Goal: Task Accomplishment & Management: Manage account settings

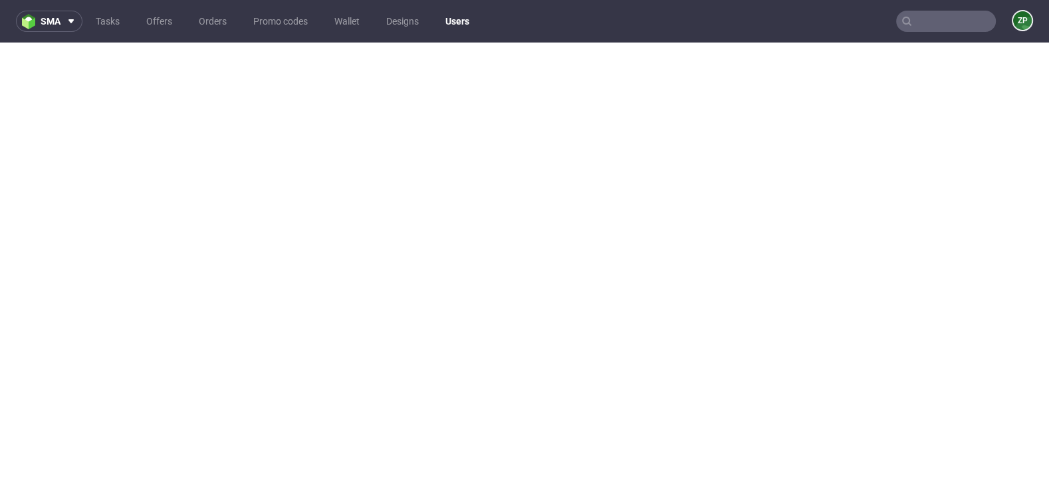
click at [211, 24] on link "Orders" at bounding box center [213, 21] width 44 height 21
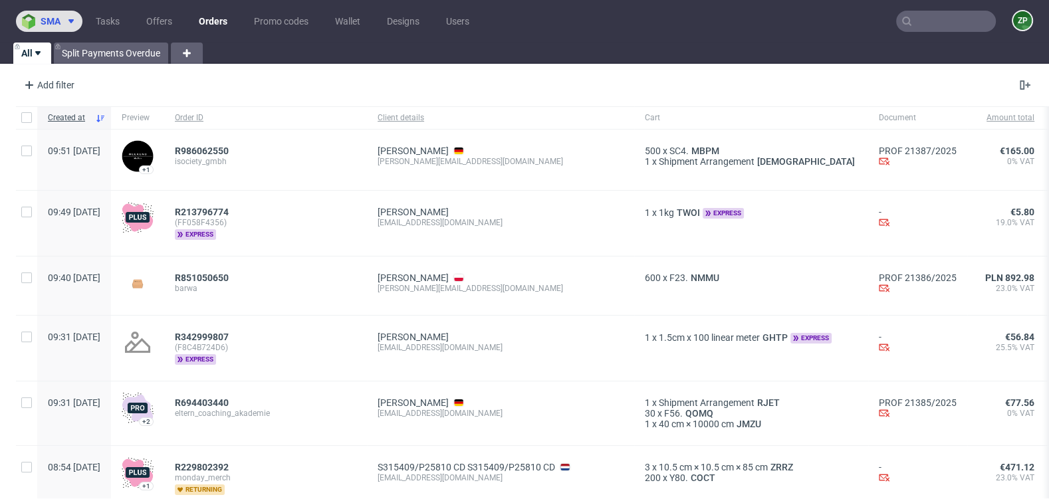
click at [51, 22] on span "sma" at bounding box center [51, 21] width 20 height 9
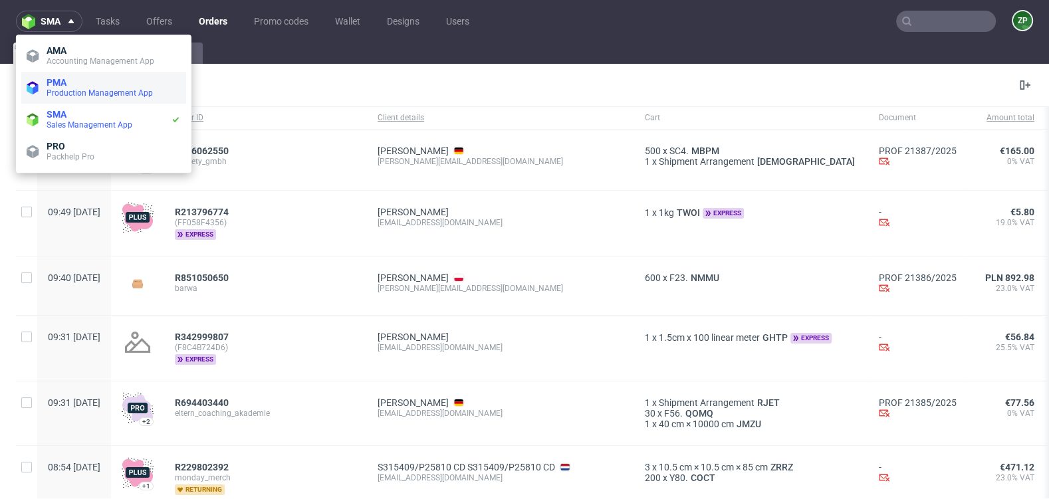
click at [68, 96] on span "Production Management App" at bounding box center [100, 92] width 106 height 9
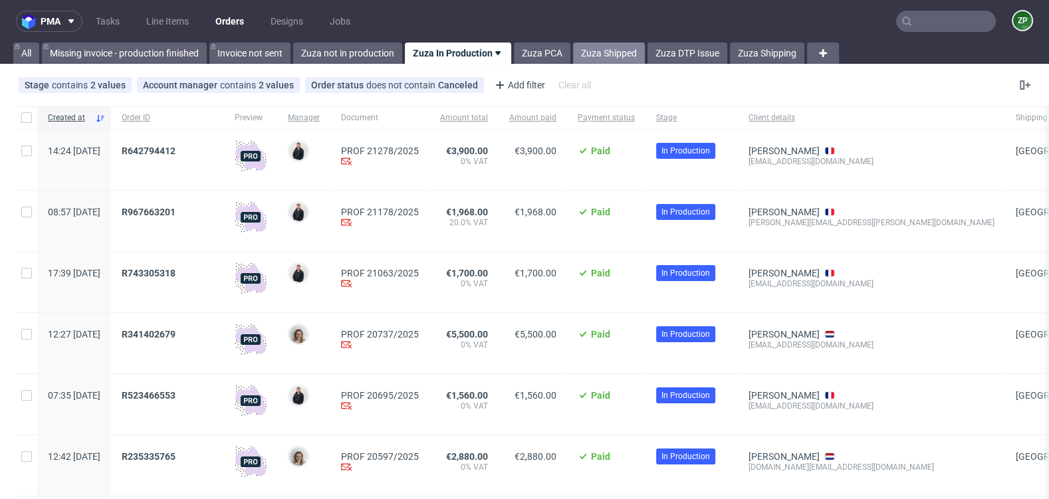
click at [625, 52] on link "Zuza Shipped" at bounding box center [609, 53] width 72 height 21
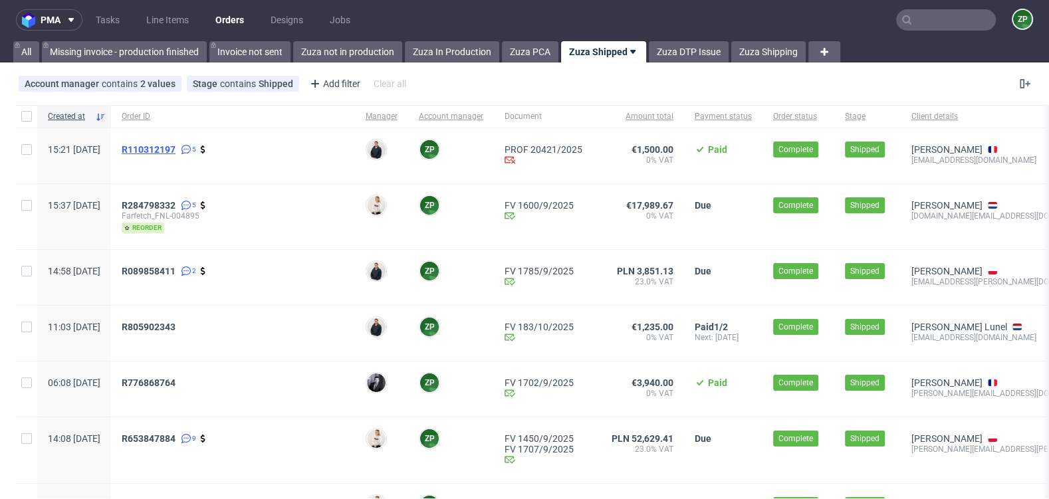
click at [176, 148] on span "R110312197" at bounding box center [149, 149] width 54 height 11
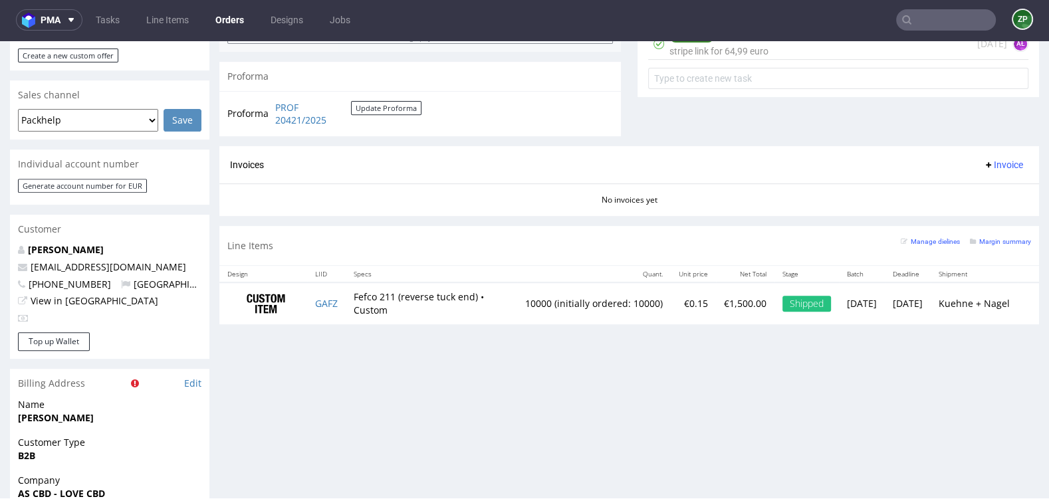
scroll to position [521, 0]
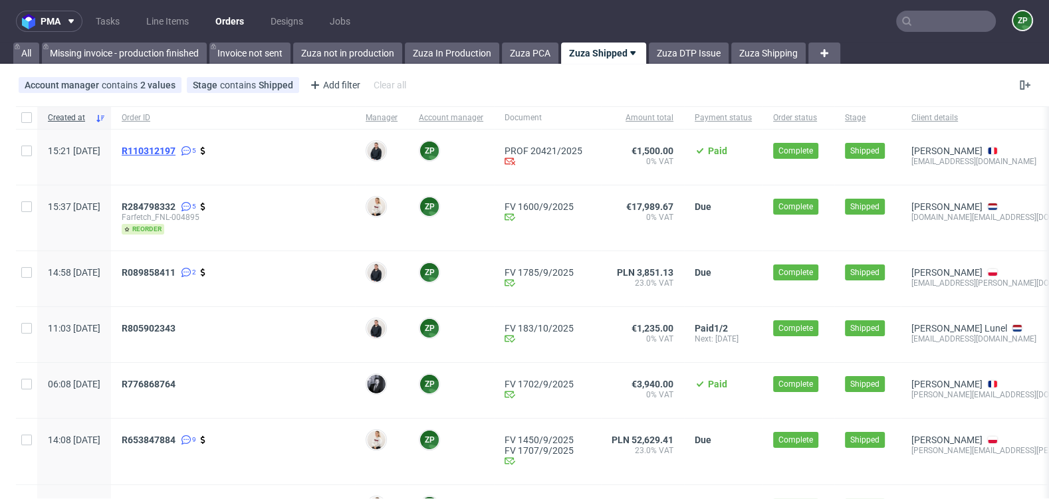
click at [176, 152] on span "R110312197" at bounding box center [149, 151] width 54 height 11
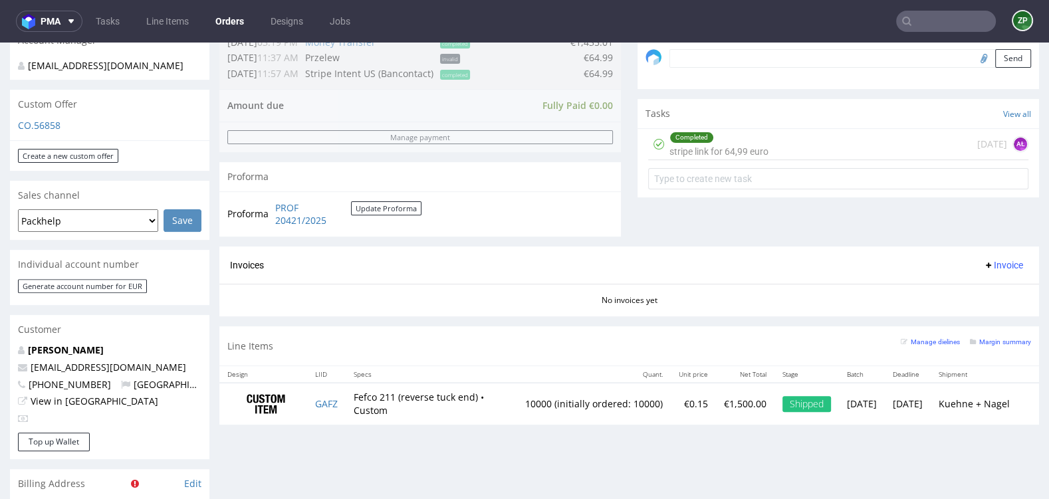
scroll to position [389, 0]
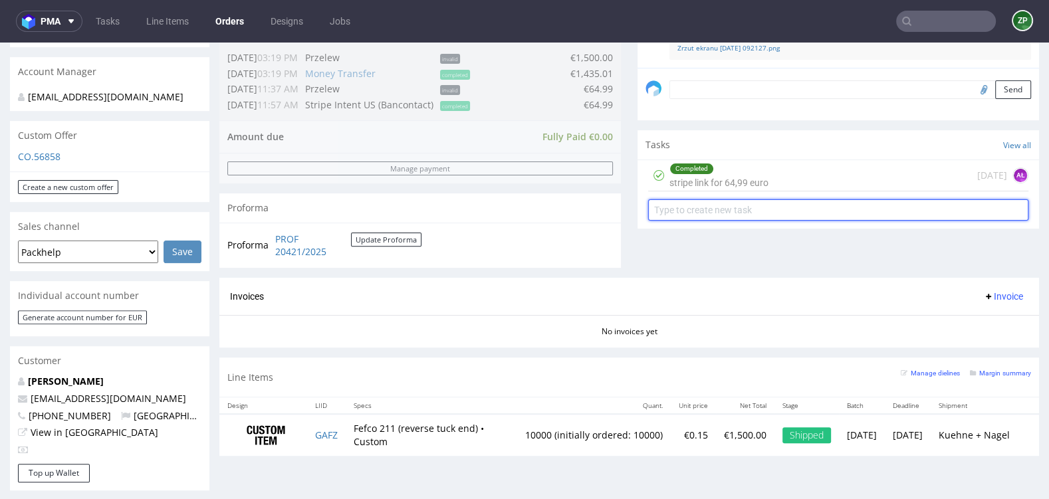
click at [712, 204] on input "text" at bounding box center [838, 210] width 380 height 21
type input "invoice"
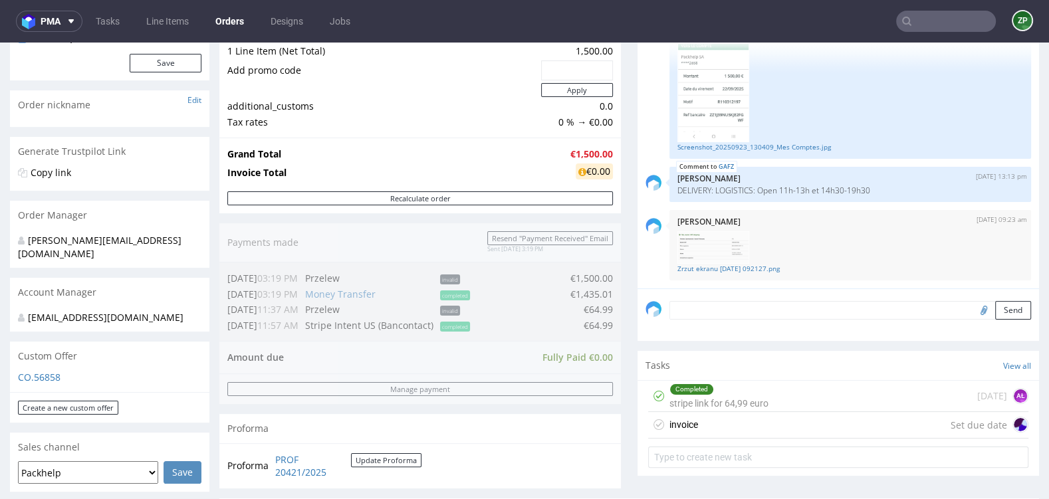
scroll to position [184, 0]
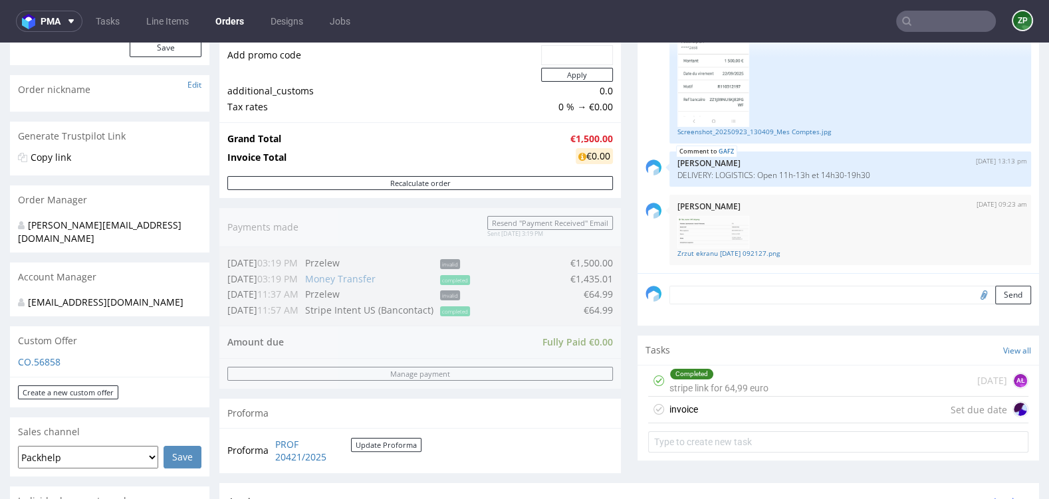
click at [751, 418] on div "invoice Set due date" at bounding box center [838, 410] width 380 height 27
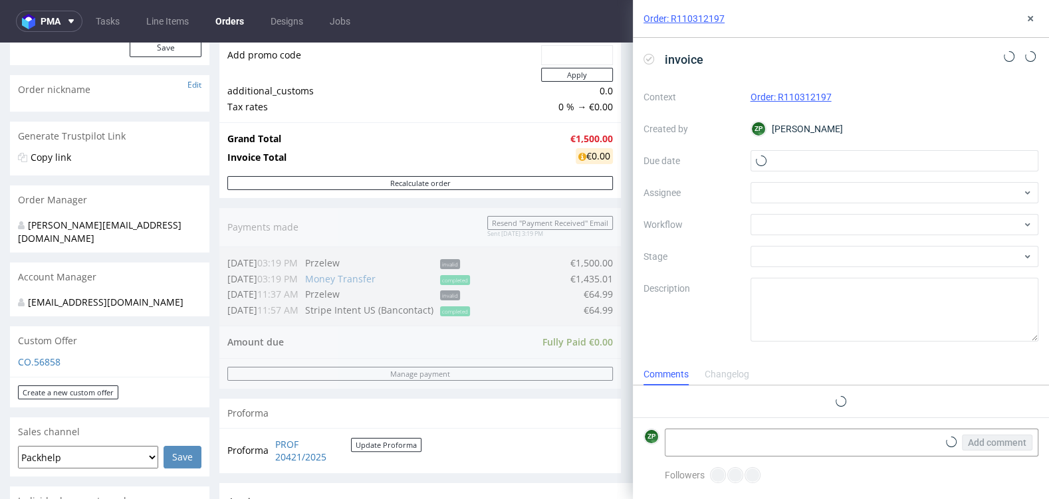
scroll to position [11, 0]
click at [810, 158] on input "text" at bounding box center [895, 160] width 289 height 21
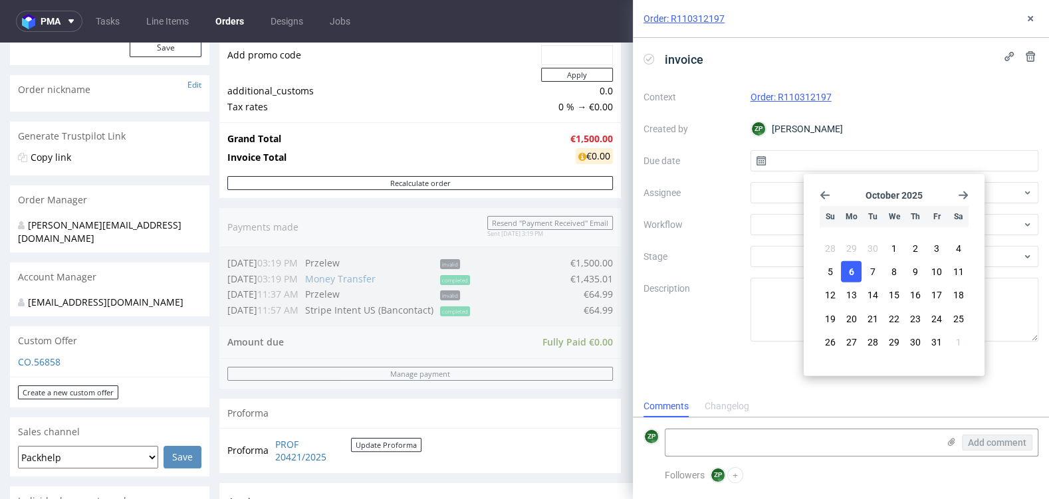
click at [853, 272] on span "6" at bounding box center [851, 271] width 5 height 13
type input "06/10/2025"
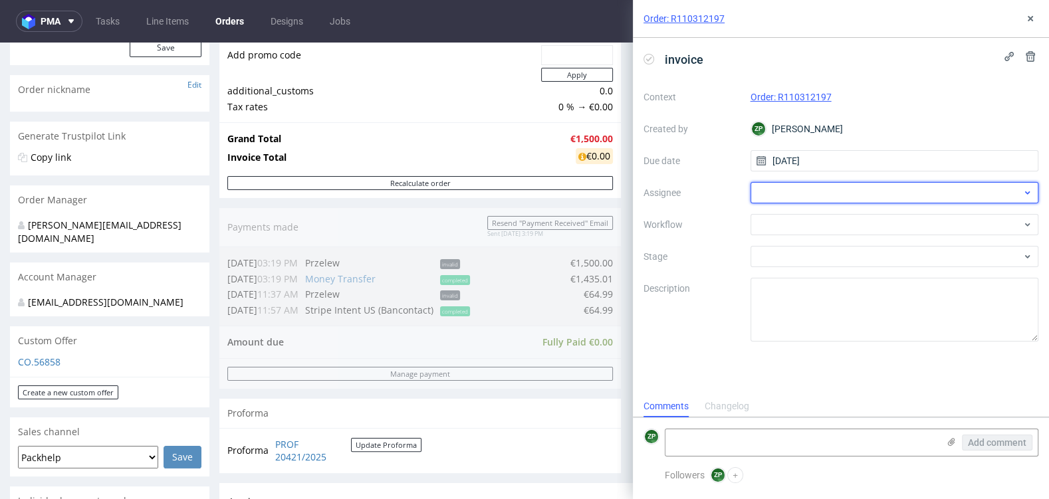
click at [801, 196] on div at bounding box center [895, 192] width 289 height 21
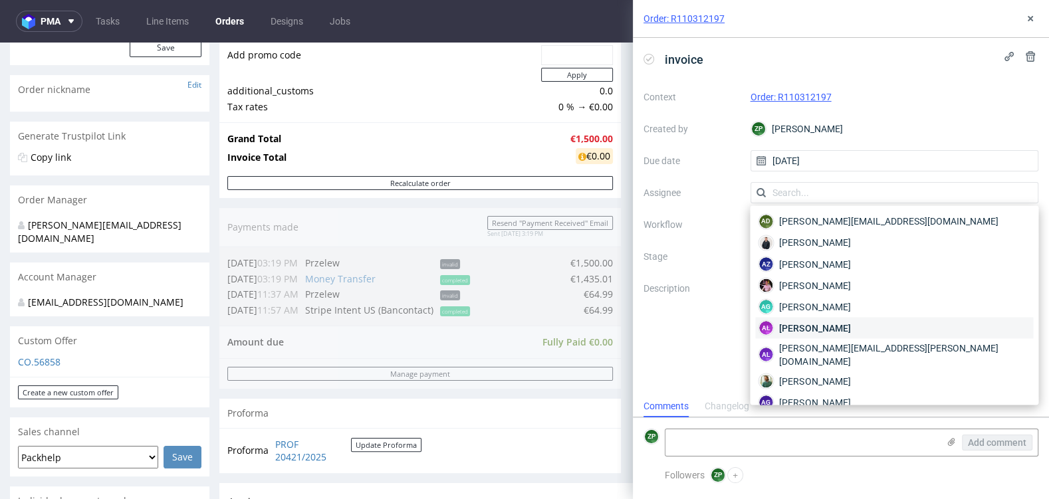
click at [776, 323] on div "AŁ Aleksandra Łętowska" at bounding box center [894, 327] width 278 height 21
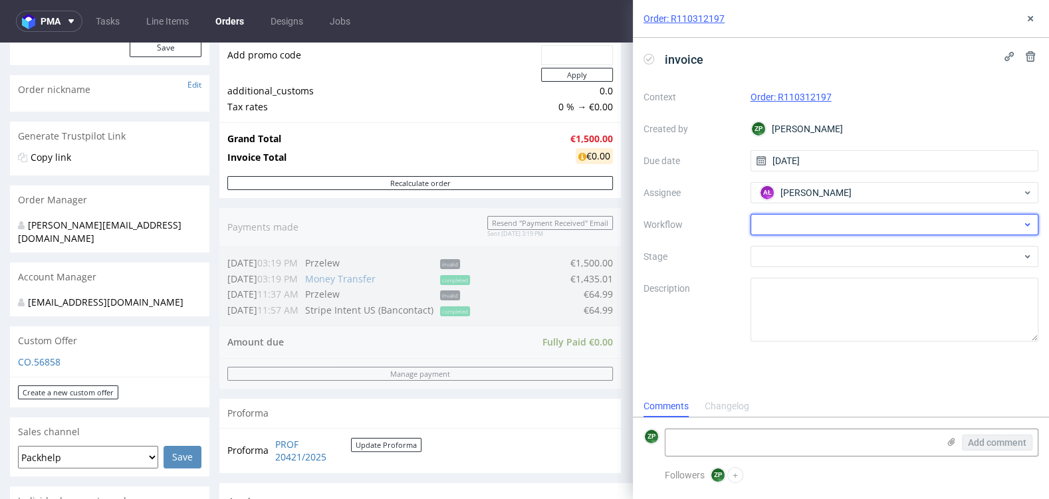
click at [788, 220] on div at bounding box center [895, 224] width 289 height 21
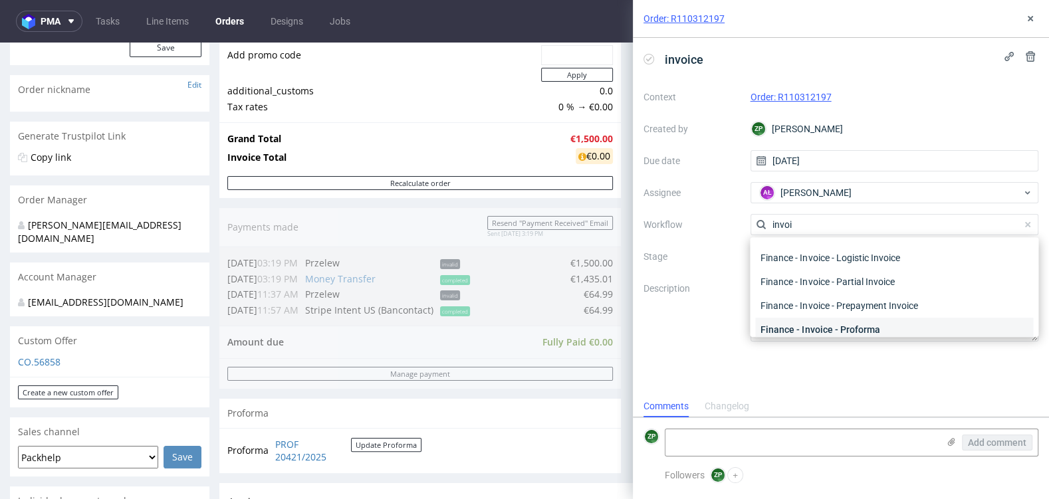
scroll to position [51, 0]
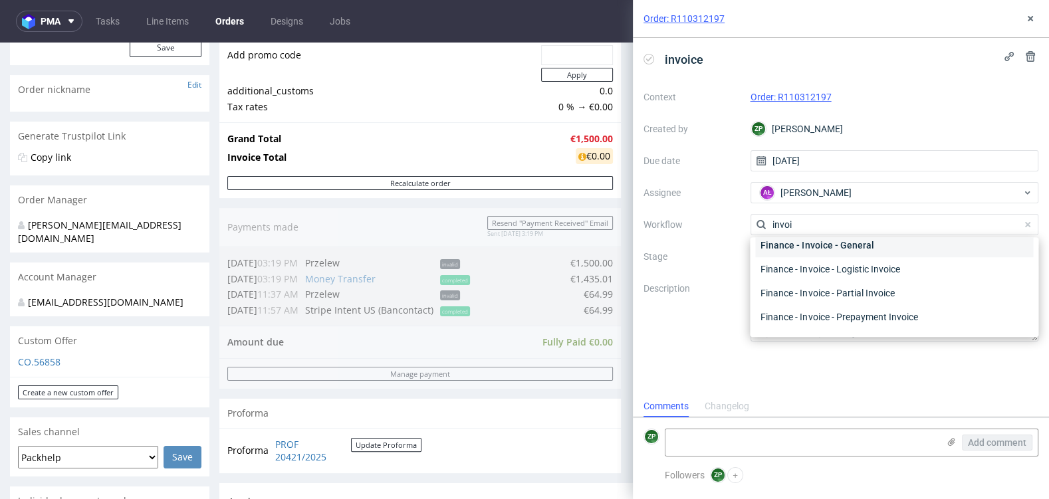
type input "invoi"
click at [807, 241] on div "Finance - Invoice - General" at bounding box center [894, 245] width 278 height 24
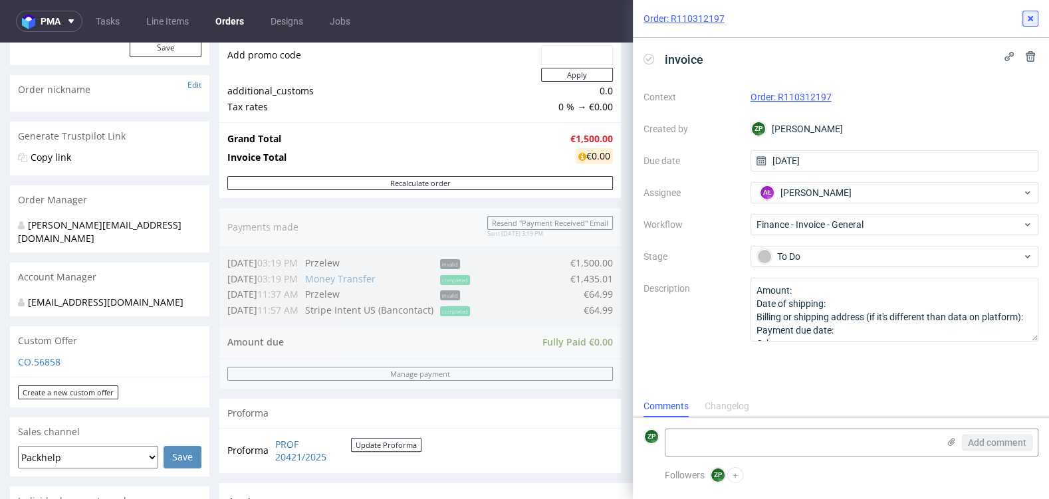
click at [1029, 15] on icon at bounding box center [1030, 18] width 11 height 11
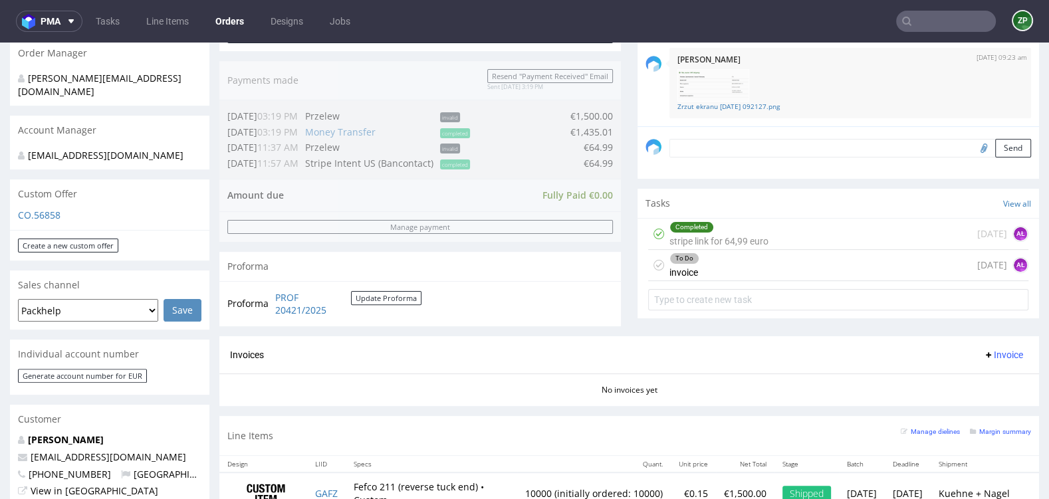
scroll to position [360, 0]
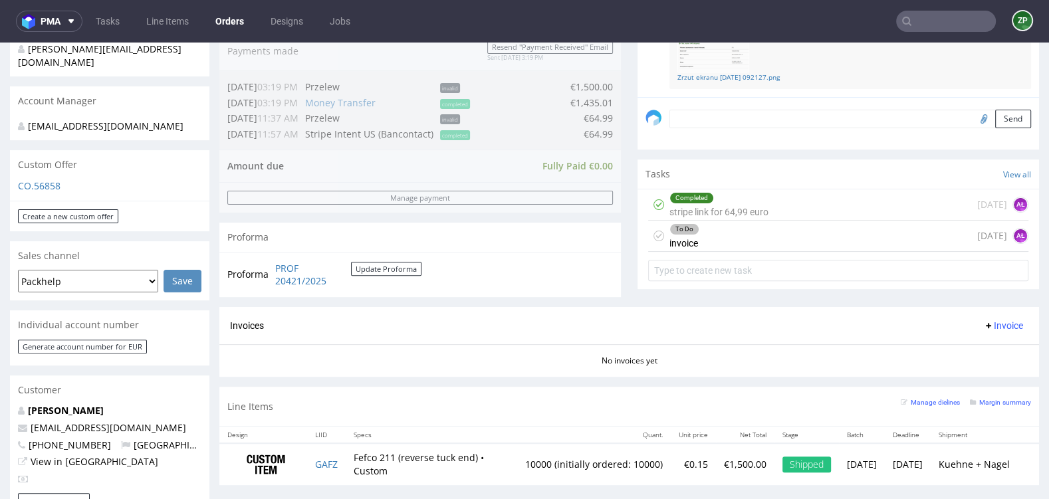
click at [710, 243] on div "To Do invoice today AŁ" at bounding box center [838, 236] width 380 height 31
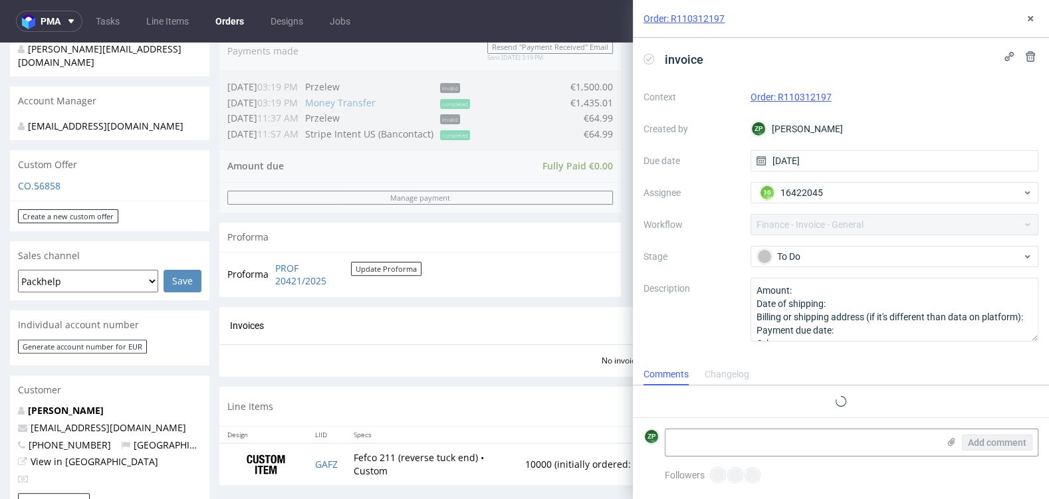
scroll to position [11, 0]
click at [500, 344] on div "No invoices yet" at bounding box center [629, 355] width 820 height 23
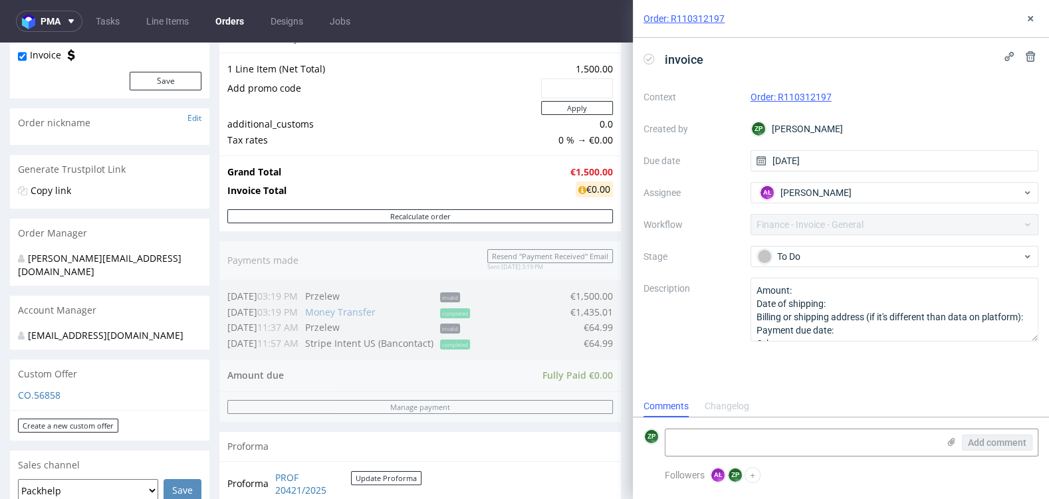
scroll to position [0, 0]
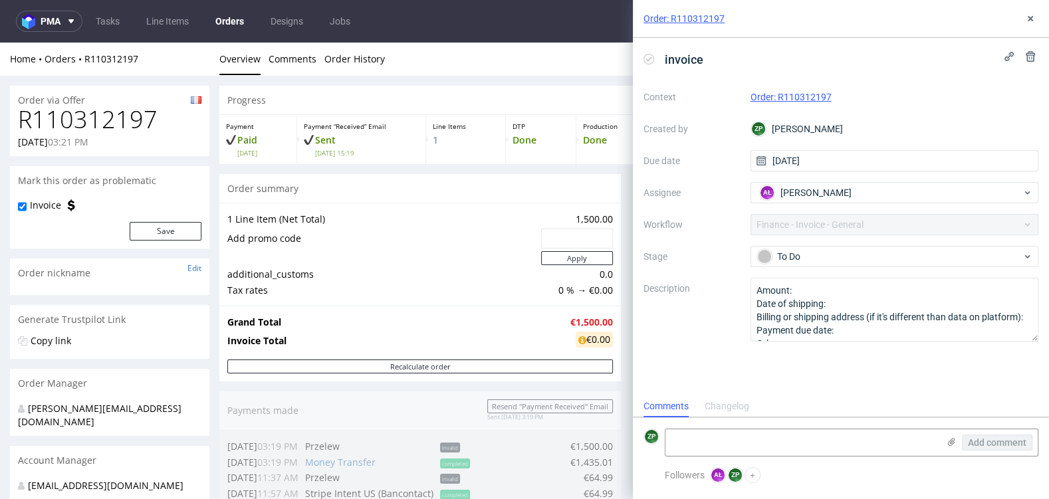
click at [458, 279] on td "additional_customs" at bounding box center [382, 275] width 311 height 16
copy link "R110312197"
click at [1034, 21] on icon at bounding box center [1030, 18] width 11 height 11
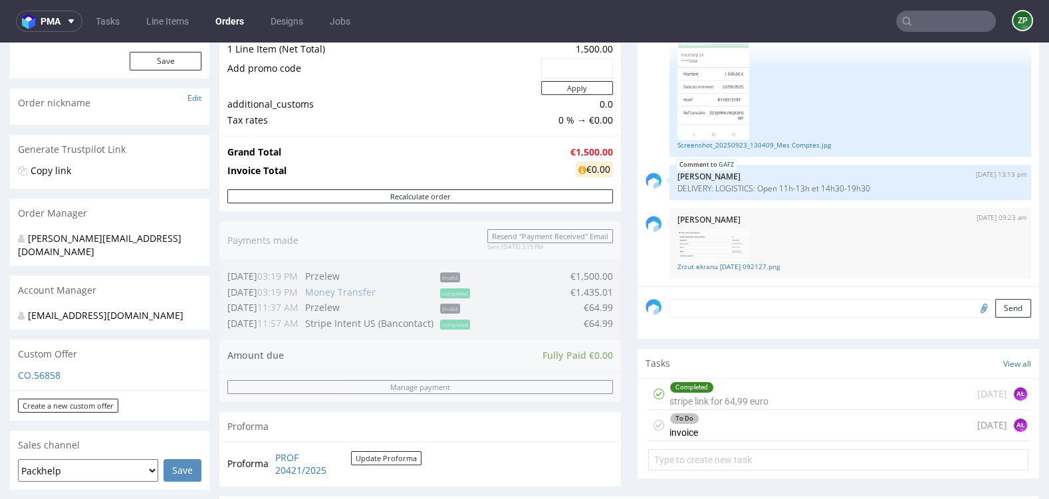
scroll to position [442, 0]
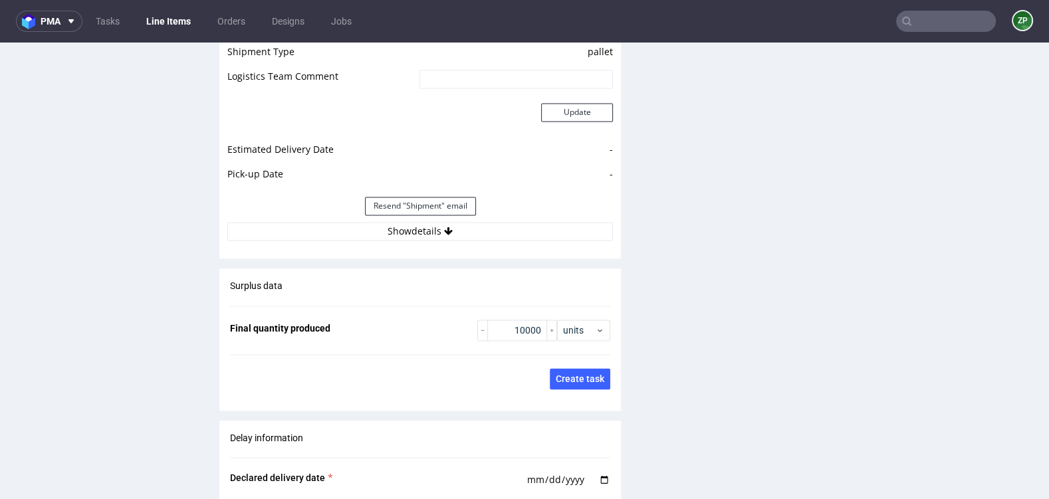
scroll to position [1859, 0]
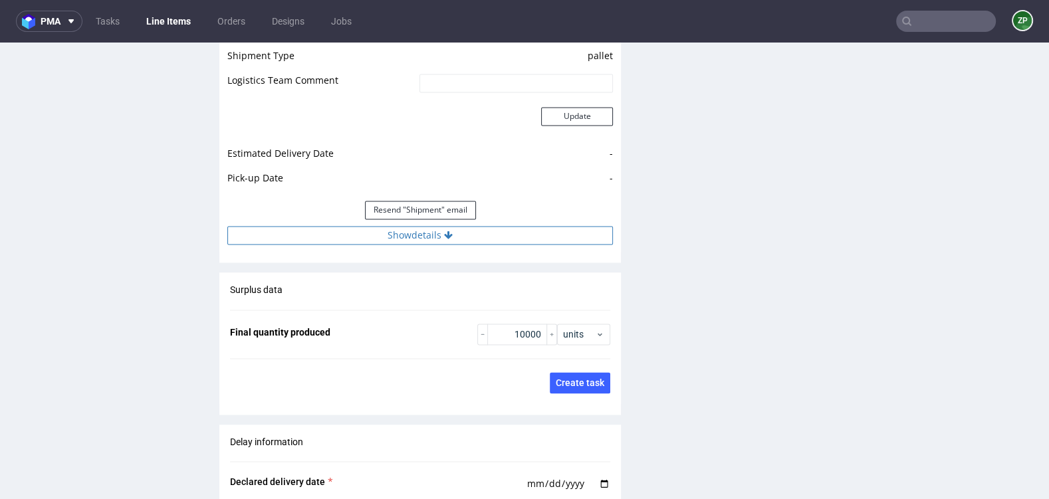
click at [424, 237] on button "Show details" at bounding box center [420, 235] width 386 height 19
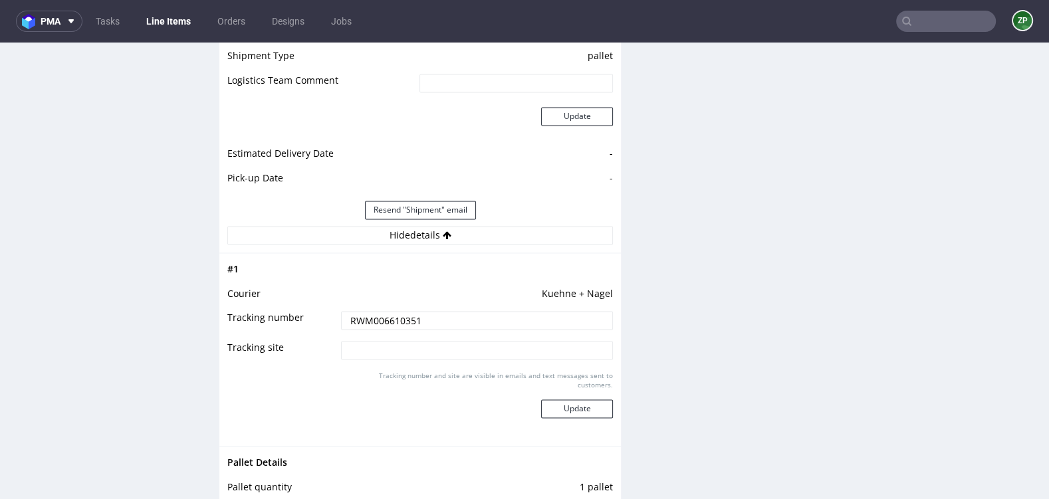
click at [385, 319] on input "RWM006610351" at bounding box center [477, 320] width 272 height 19
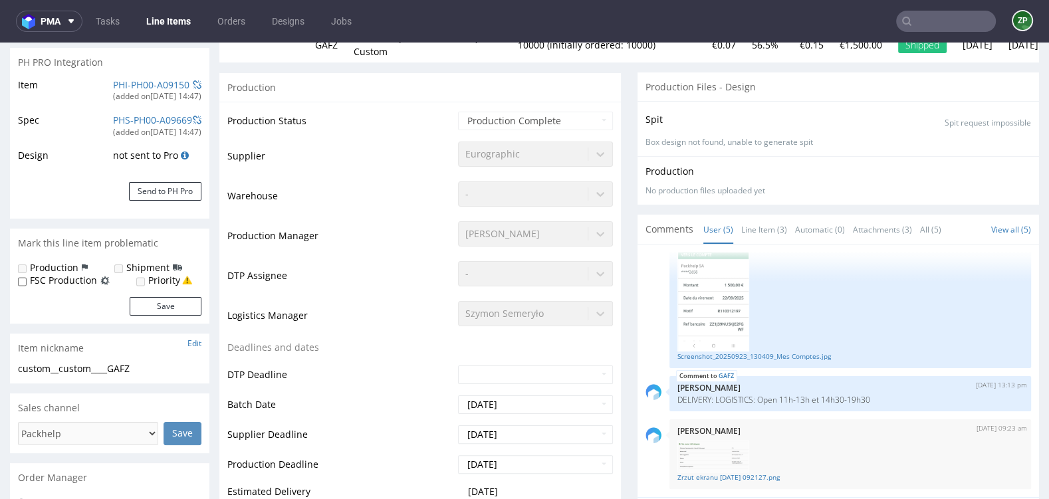
scroll to position [215, 0]
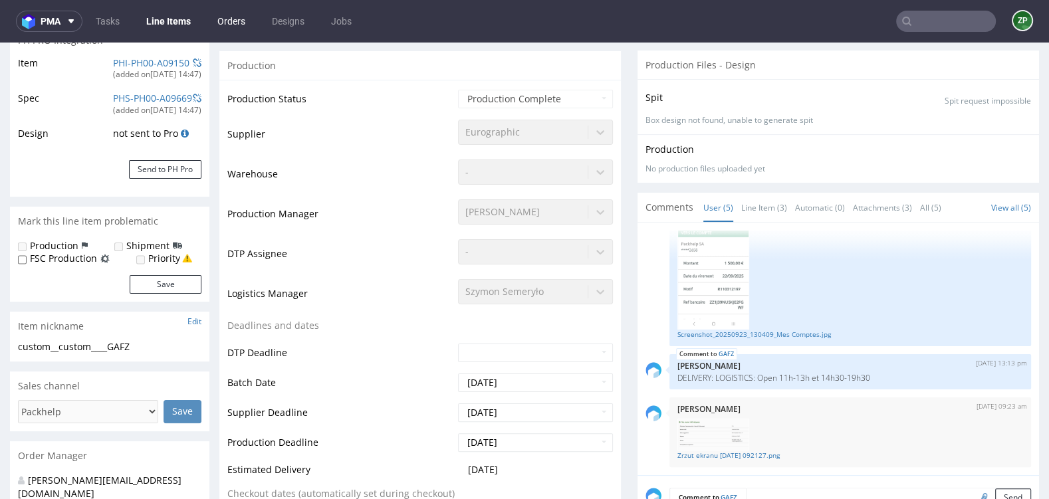
click at [223, 17] on link "Orders" at bounding box center [231, 21] width 44 height 21
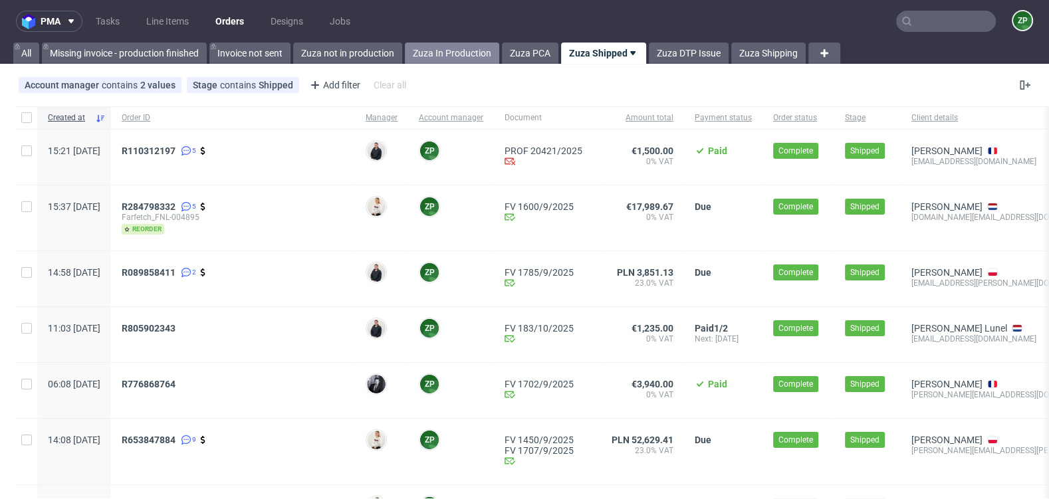
click at [446, 44] on link "Zuza In Production" at bounding box center [452, 53] width 94 height 21
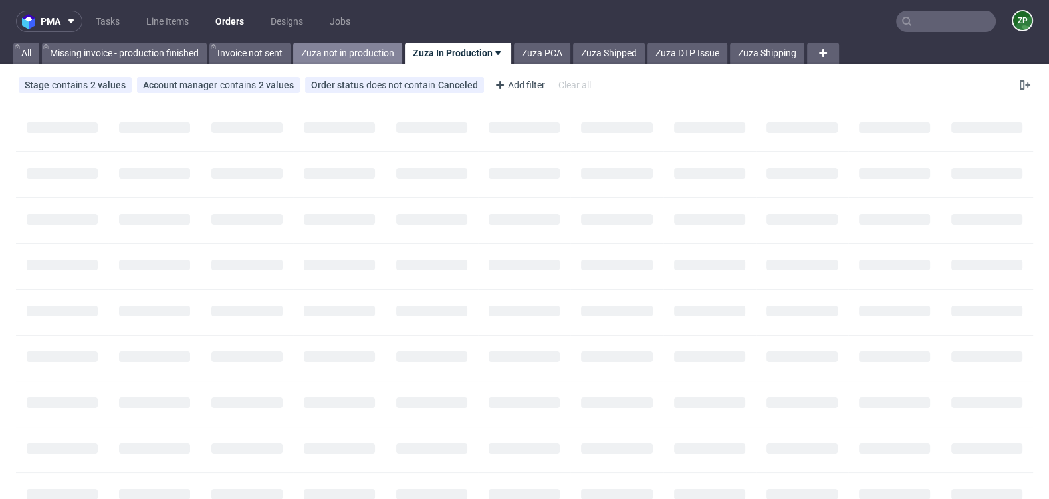
click at [359, 43] on link "Zuza not in production" at bounding box center [347, 53] width 109 height 21
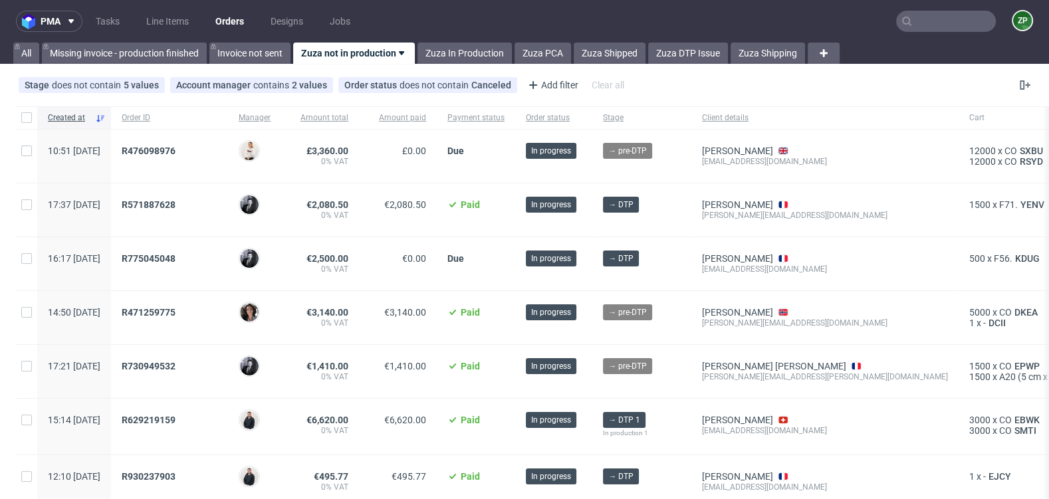
scroll to position [107, 0]
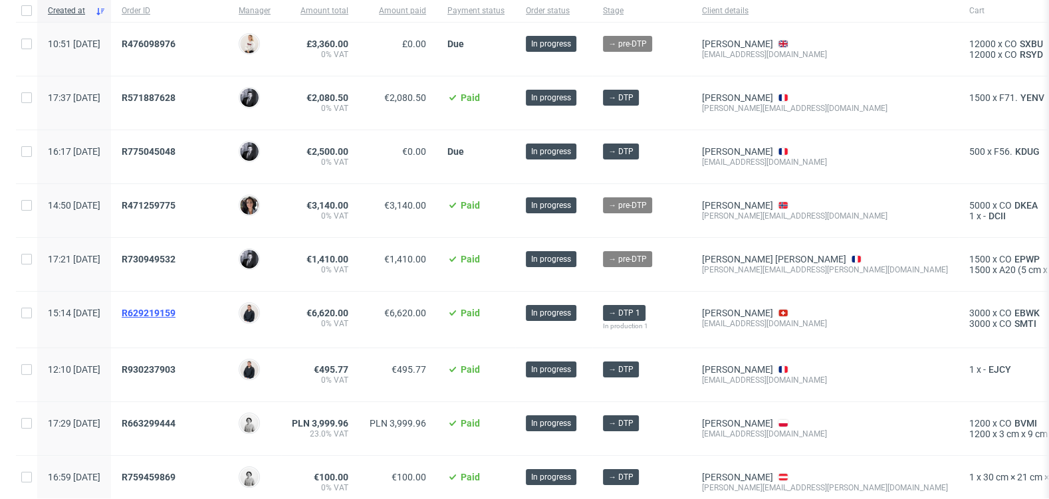
click at [176, 313] on span "R629219159" at bounding box center [149, 313] width 54 height 11
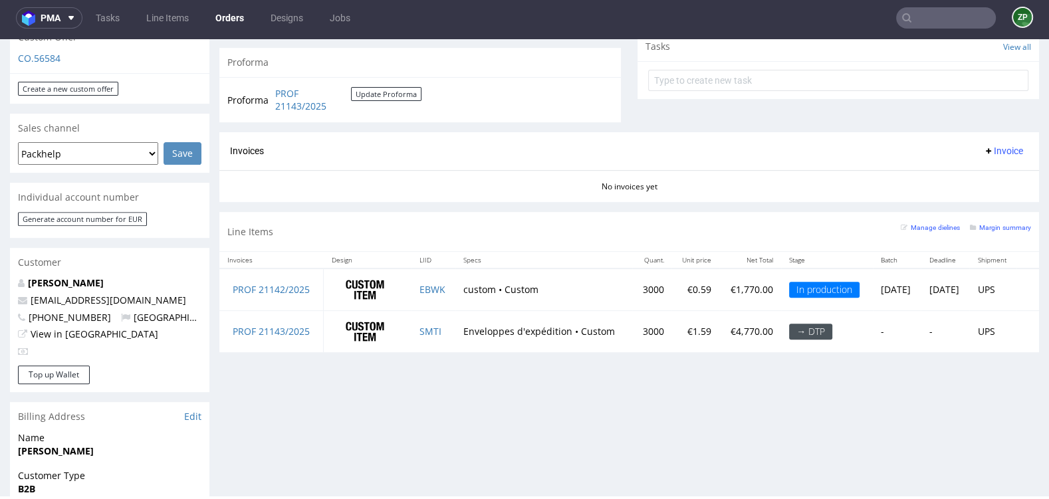
scroll to position [486, 0]
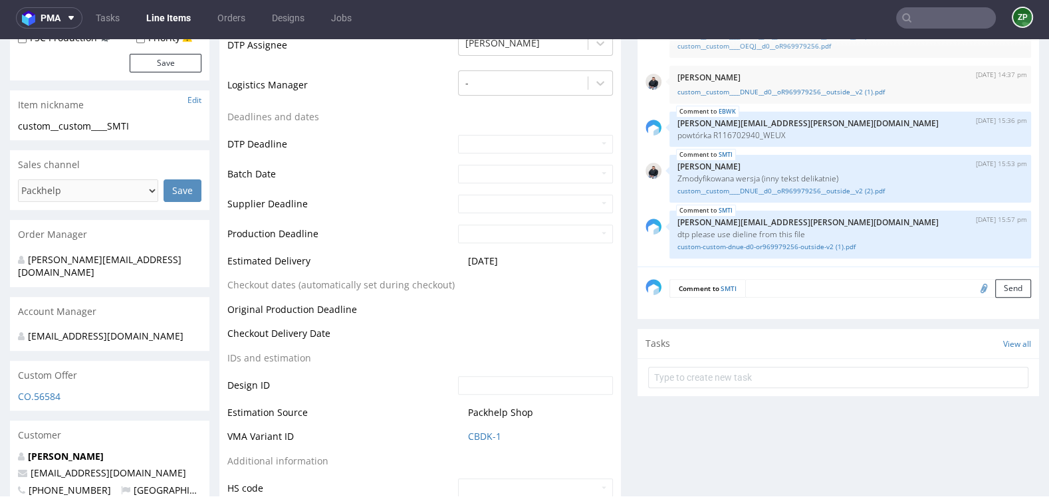
scroll to position [367, 0]
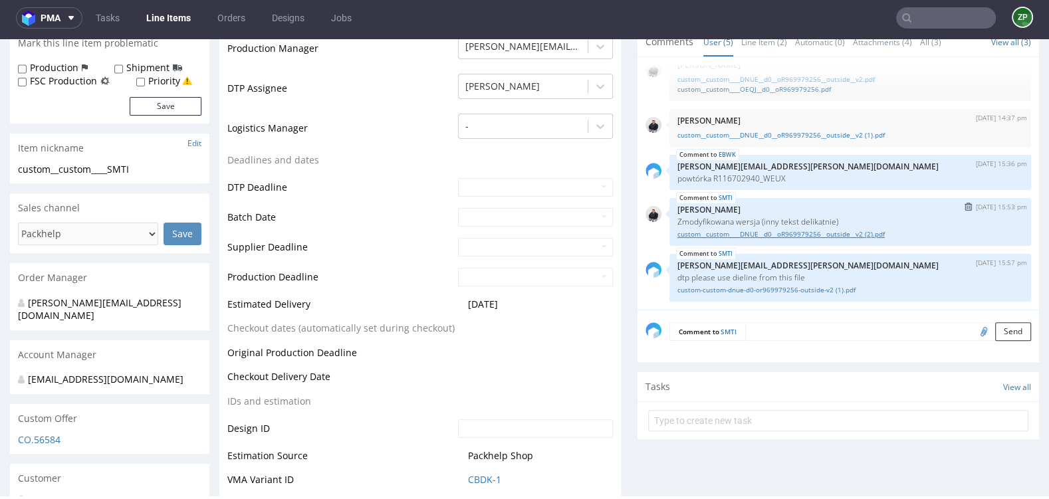
click at [785, 232] on link "custom__custom____DNUE__d0__oR969979256__outside__v2 (2).pdf" at bounding box center [851, 234] width 346 height 10
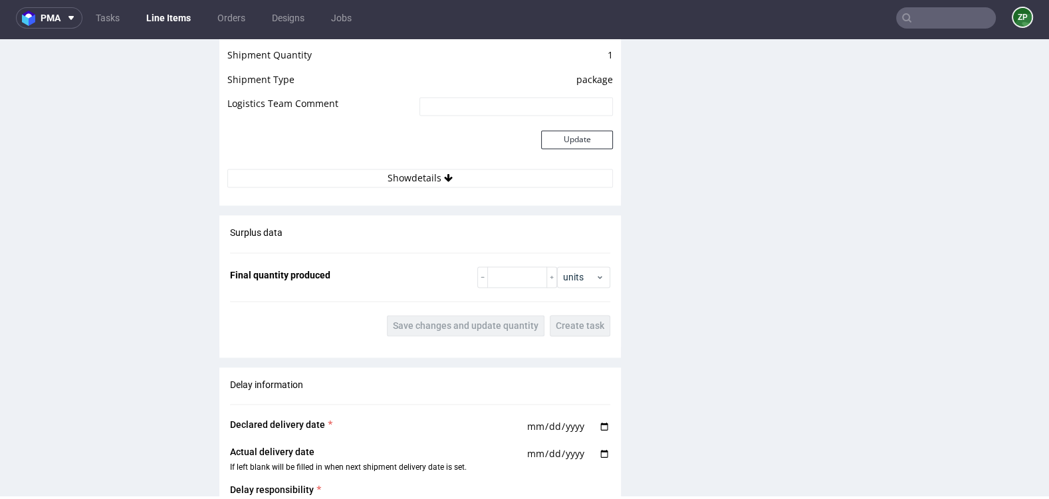
scroll to position [2373, 0]
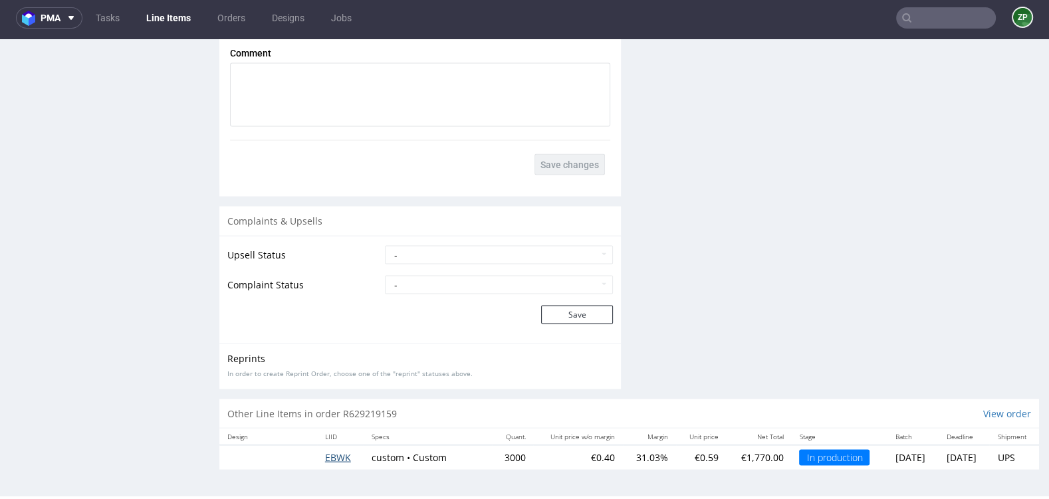
click at [327, 455] on span "EBWK" at bounding box center [338, 457] width 26 height 13
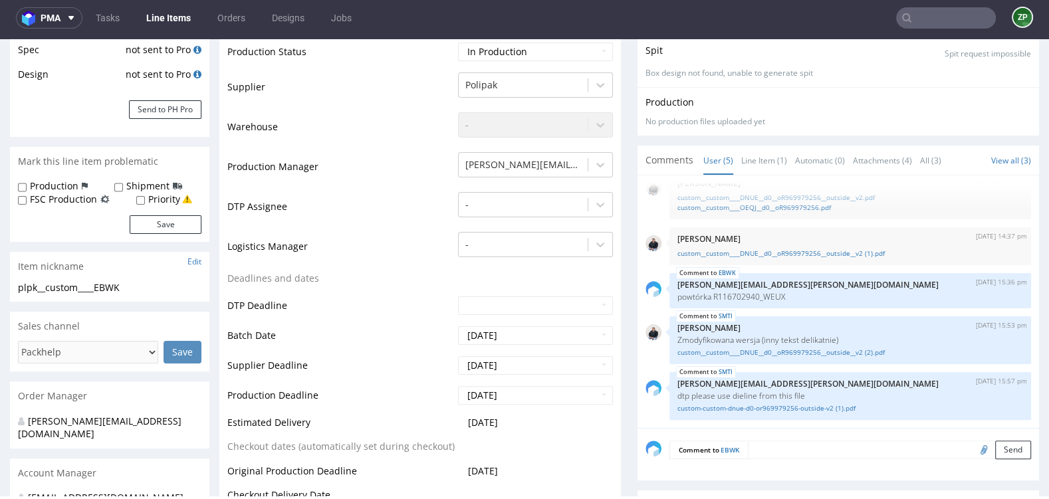
scroll to position [249, 0]
click at [231, 21] on link "Orders" at bounding box center [231, 17] width 44 height 21
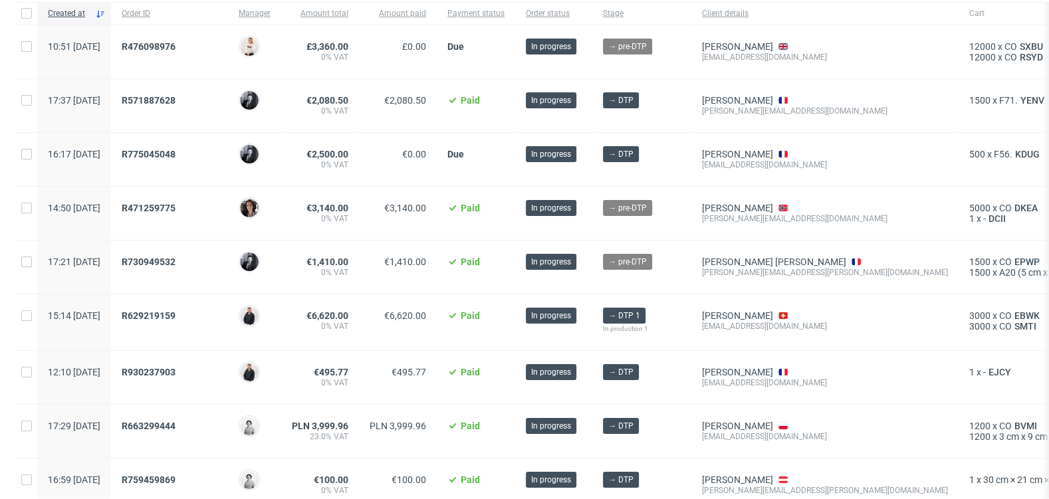
scroll to position [122, 0]
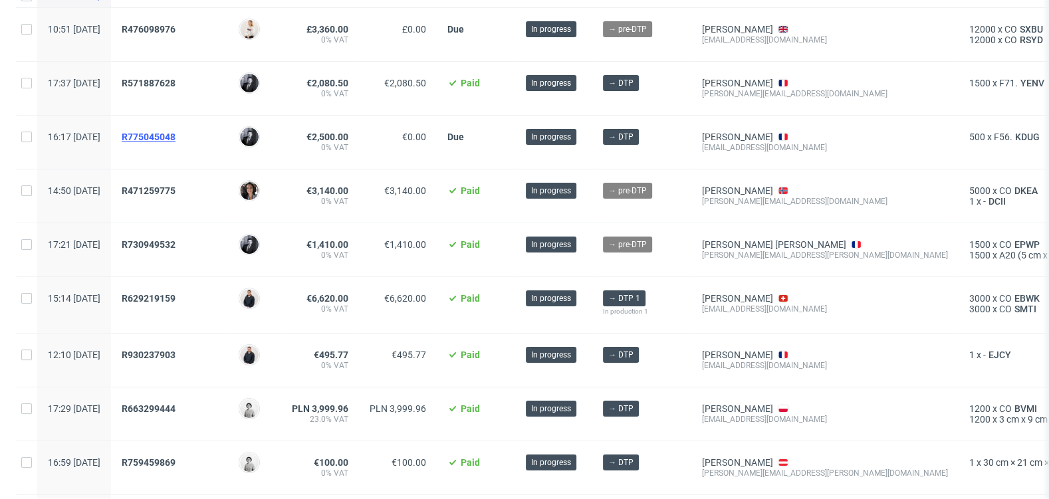
click at [176, 136] on span "R775045048" at bounding box center [149, 137] width 54 height 11
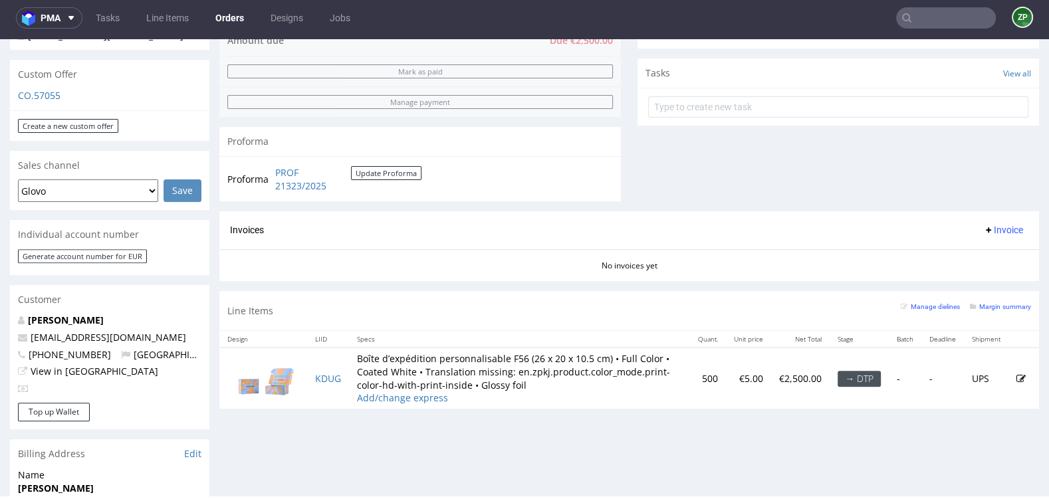
scroll to position [448, 0]
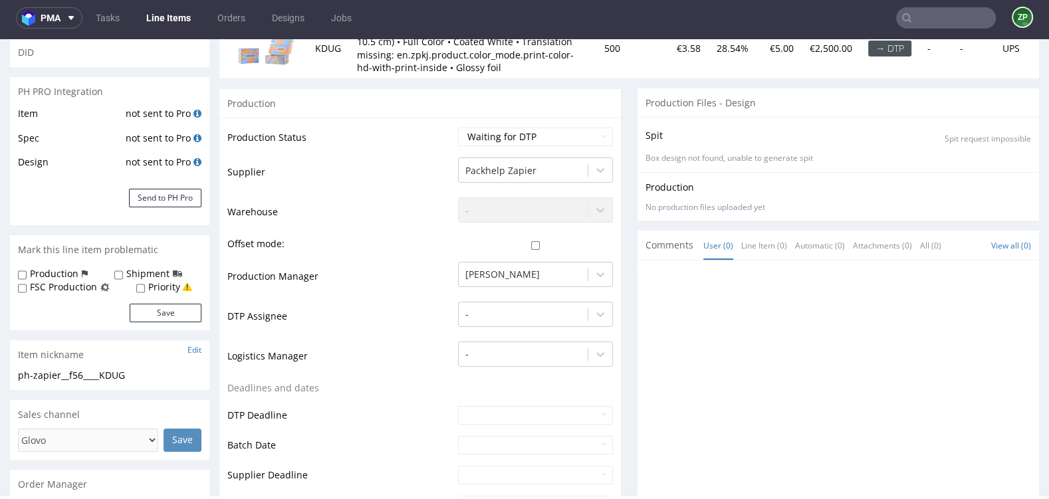
scroll to position [473, 0]
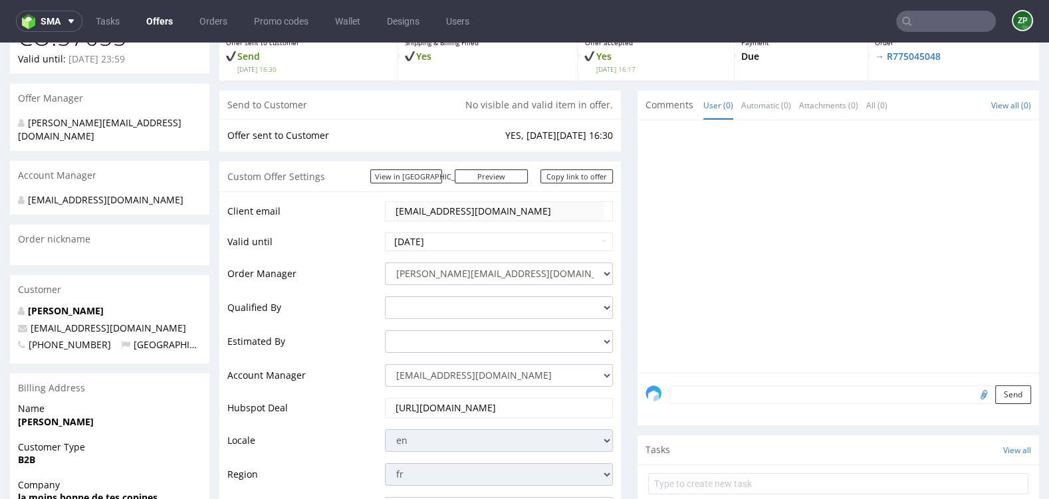
scroll to position [130, 0]
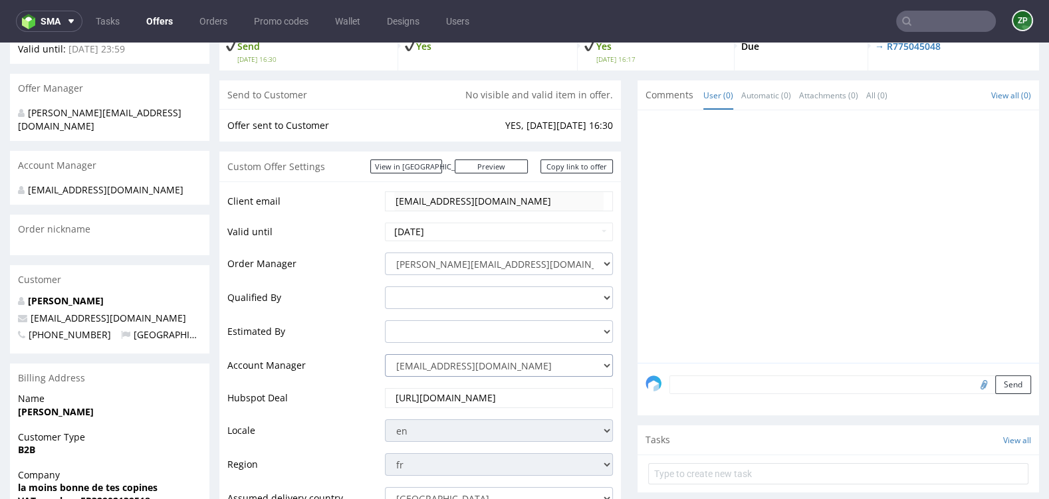
click at [452, 370] on select "zuzanna.pawlicka-sabak@packhelp.com adrian.margula@packhelp.com alex.lemee@pack…" at bounding box center [499, 365] width 228 height 23
select select "19218416"
click at [385, 354] on select "zuzanna.pawlicka-sabak@packhelp.com adrian.margula@packhelp.com alex.lemee@pack…" at bounding box center [499, 365] width 228 height 23
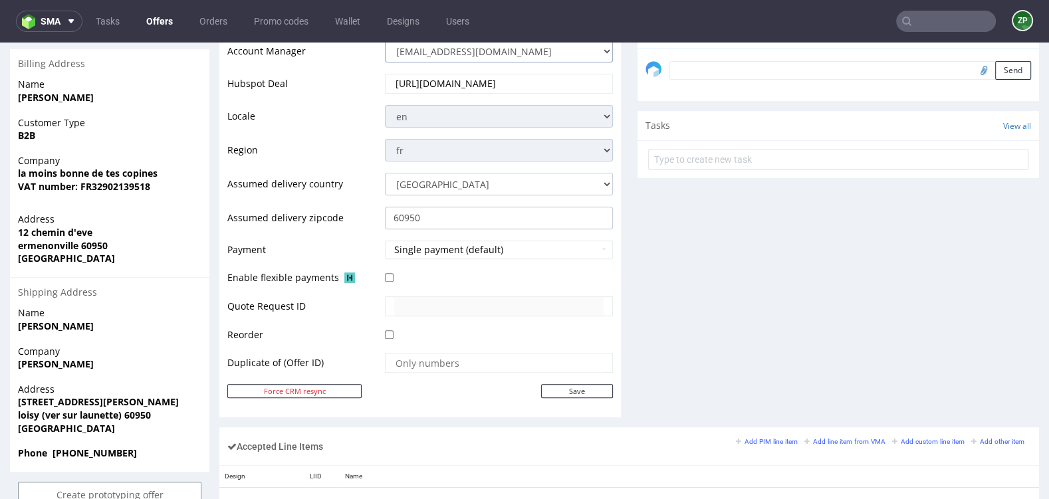
scroll to position [467, 0]
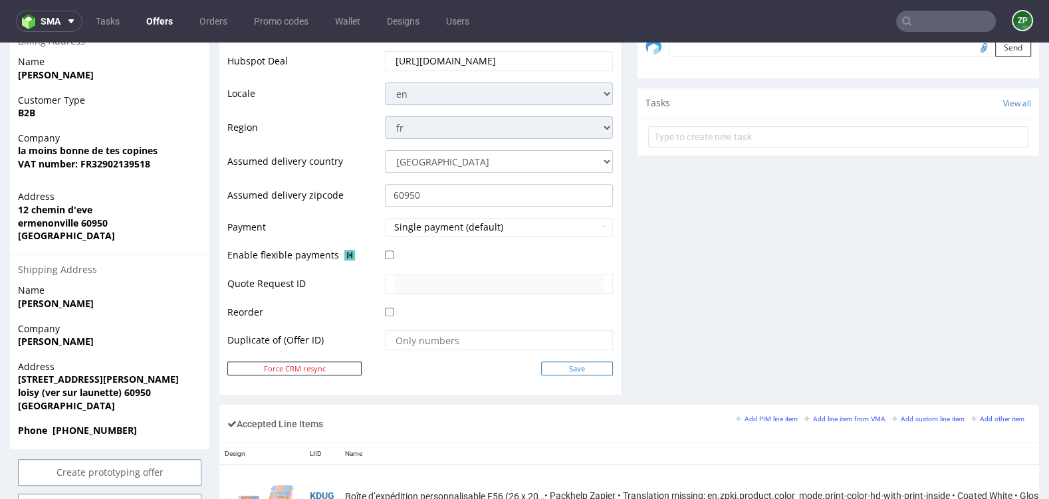
click at [571, 364] on input "Save" at bounding box center [577, 369] width 72 height 14
type input "In progress..."
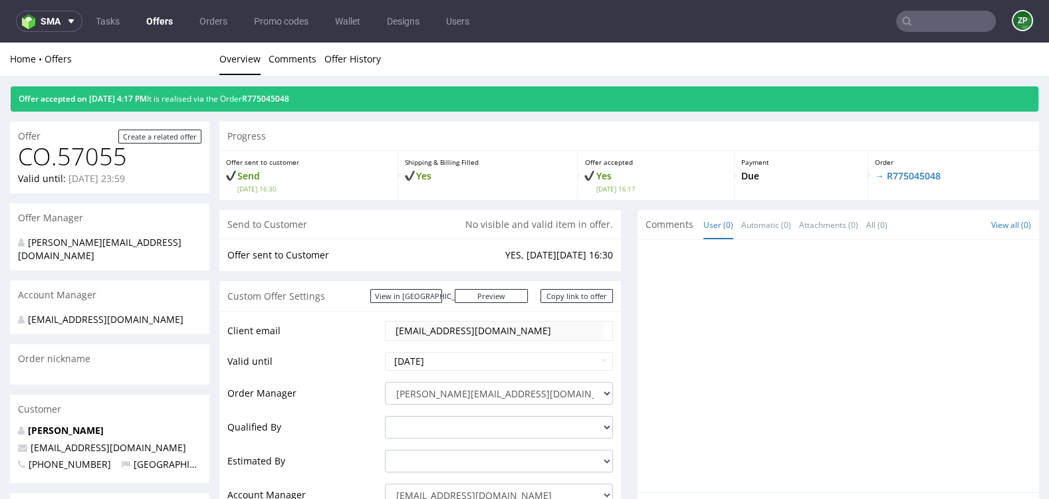
scroll to position [0, 0]
click at [51, 20] on span "sma" at bounding box center [51, 21] width 20 height 9
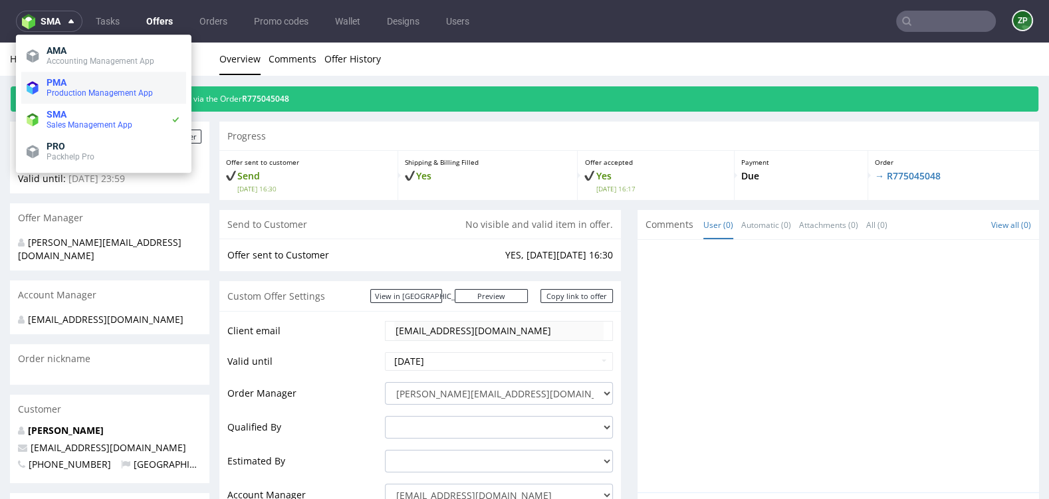
click at [55, 84] on span "PMA" at bounding box center [57, 82] width 20 height 11
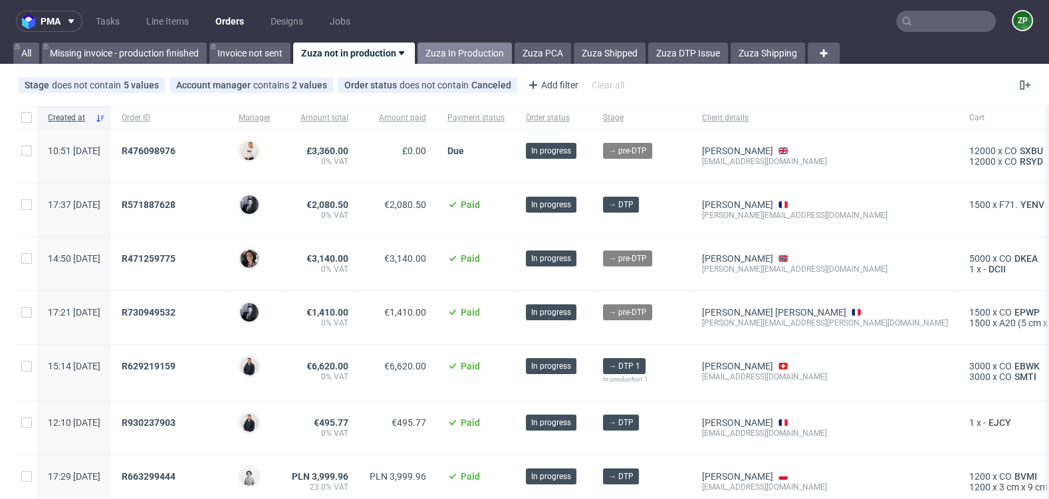
click at [476, 53] on link "Zuza In Production" at bounding box center [465, 53] width 94 height 21
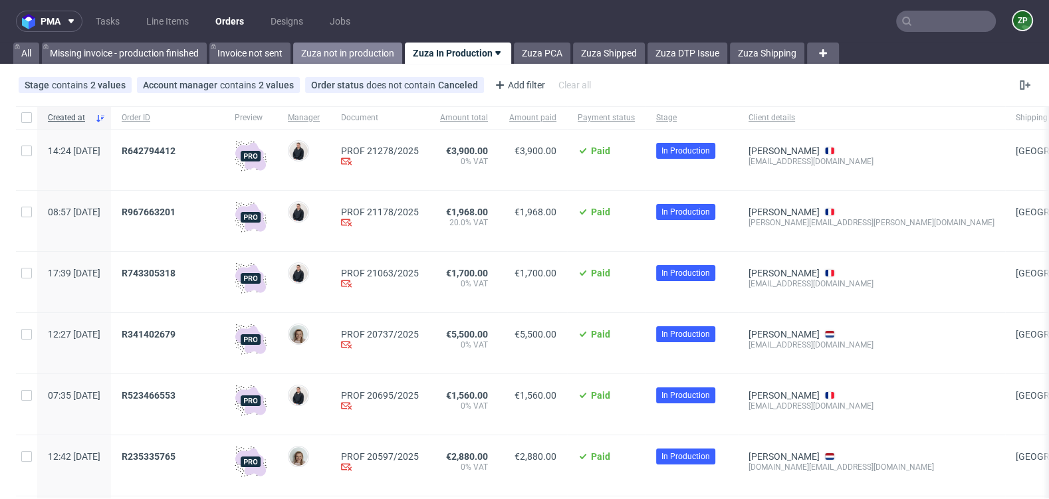
click at [325, 43] on link "Zuza not in production" at bounding box center [347, 53] width 109 height 21
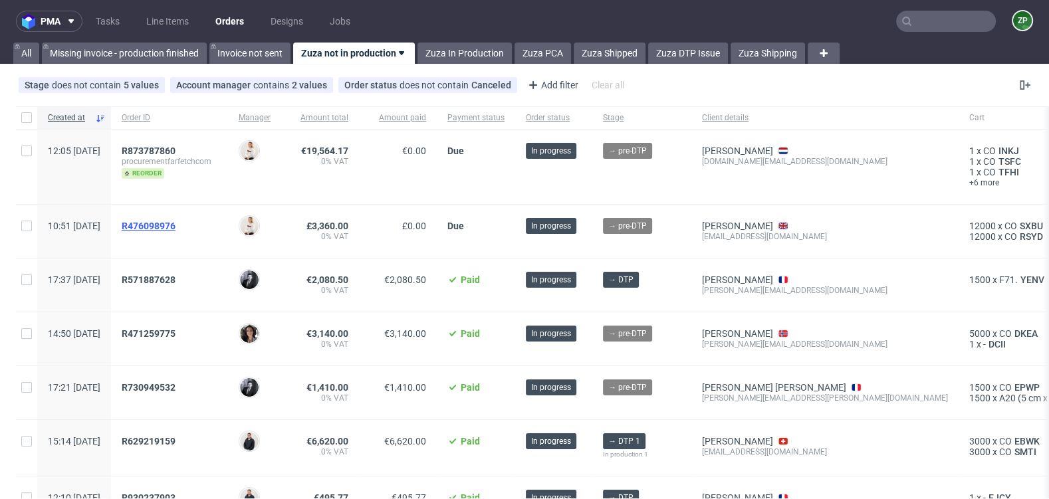
click at [176, 222] on span "R476098976" at bounding box center [149, 226] width 54 height 11
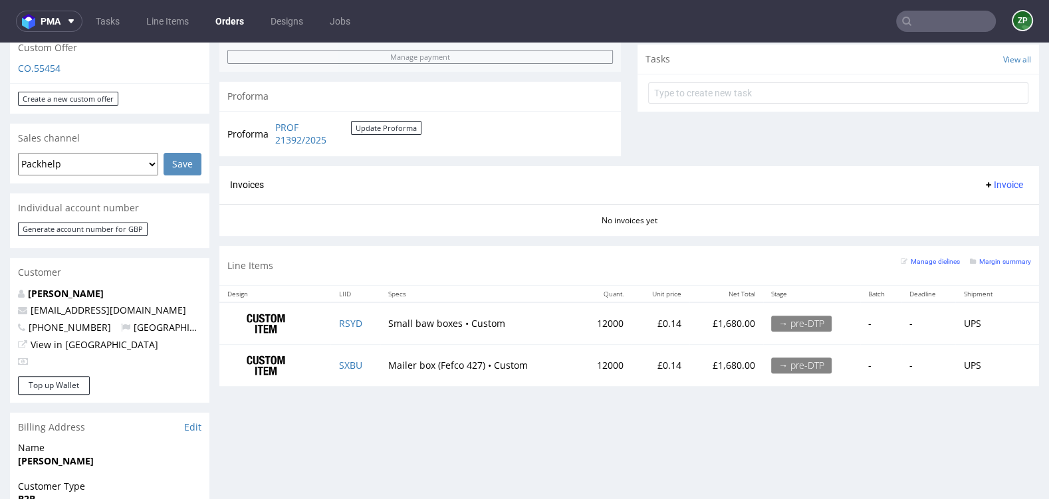
scroll to position [476, 0]
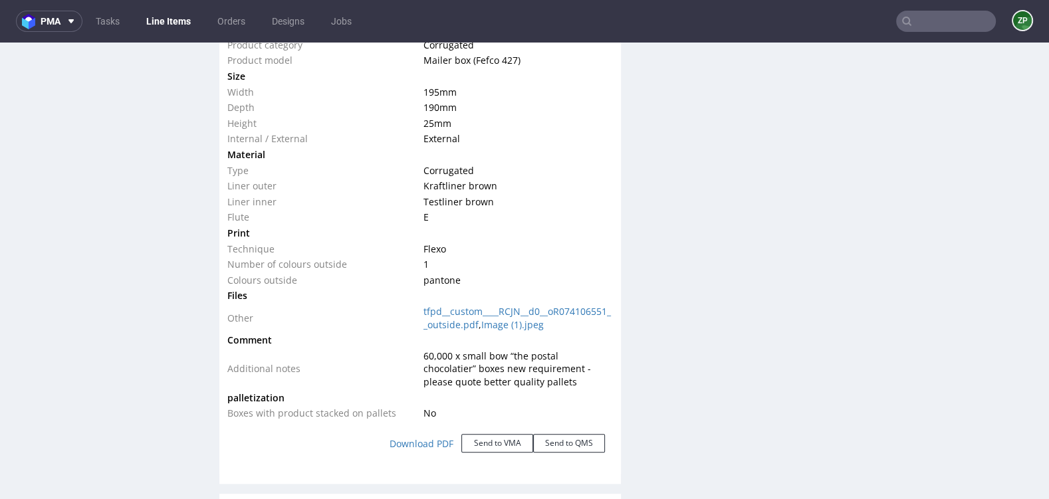
scroll to position [1306, 0]
click at [505, 309] on link "tfpd__custom____RCJN__d0__oR074106551__outside.pdf" at bounding box center [518, 319] width 188 height 26
click at [529, 322] on link "Image (1).jpeg" at bounding box center [512, 325] width 63 height 13
click at [460, 311] on link "tfpd__custom____RCJN__d0__oR074106551__outside.pdf" at bounding box center [518, 319] width 188 height 26
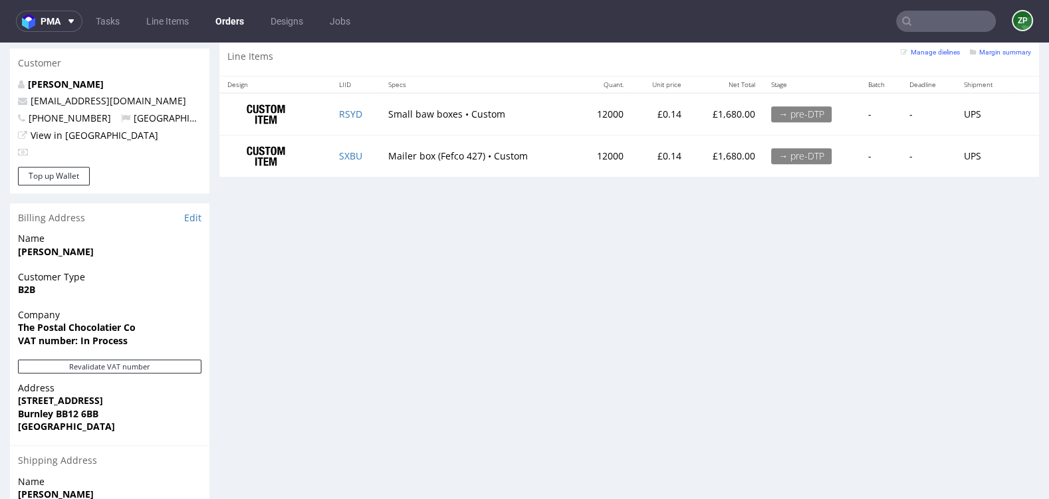
scroll to position [628, 0]
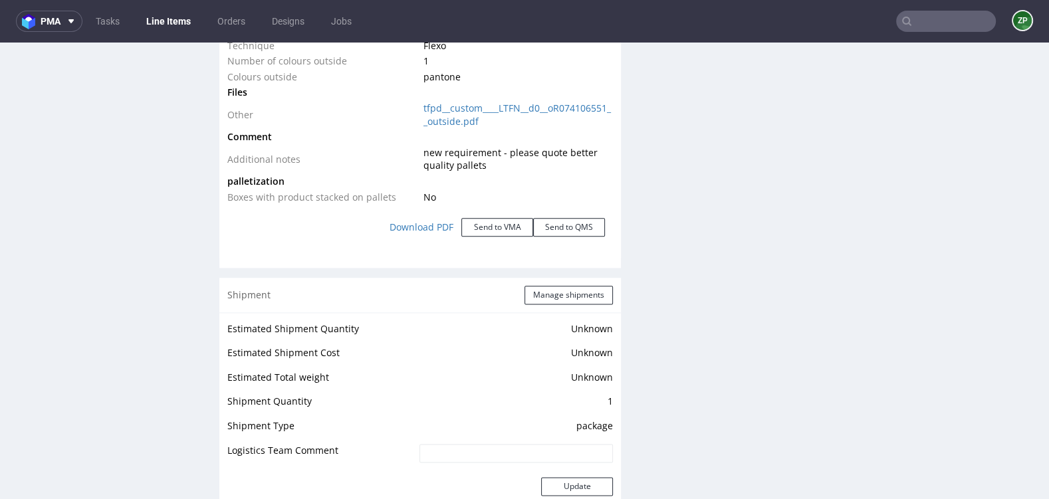
scroll to position [1510, 0]
click at [513, 106] on link "tfpd__custom____LTFN__d0__oR074106551__outside.pdf" at bounding box center [518, 115] width 188 height 26
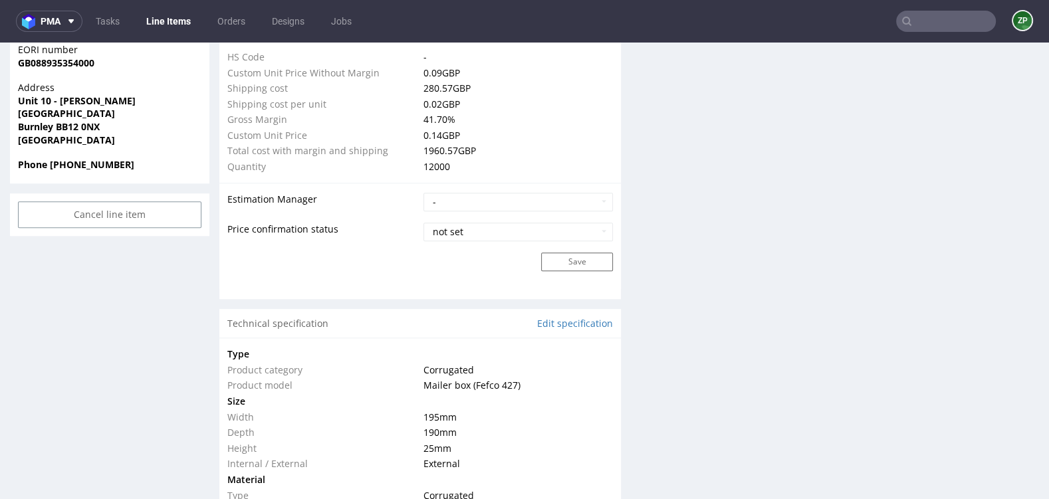
scroll to position [0, 0]
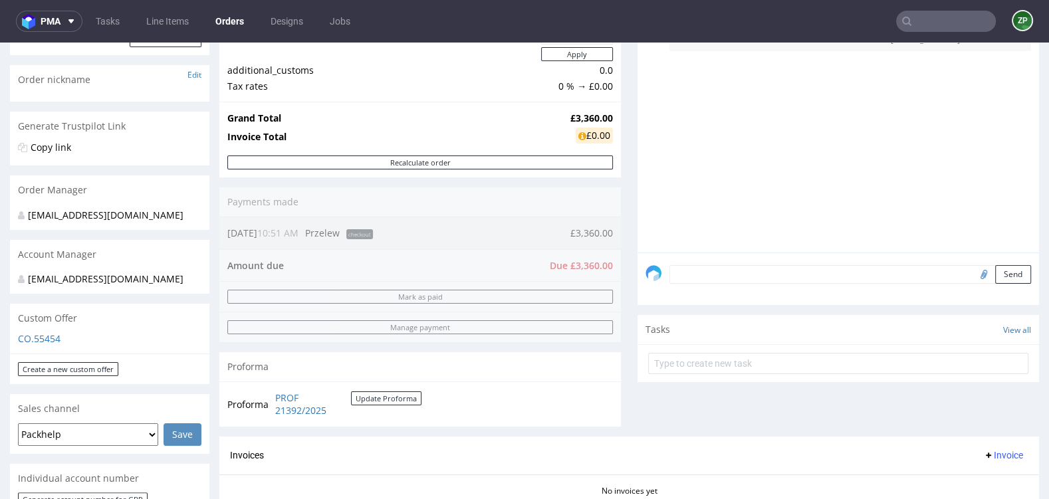
scroll to position [176, 0]
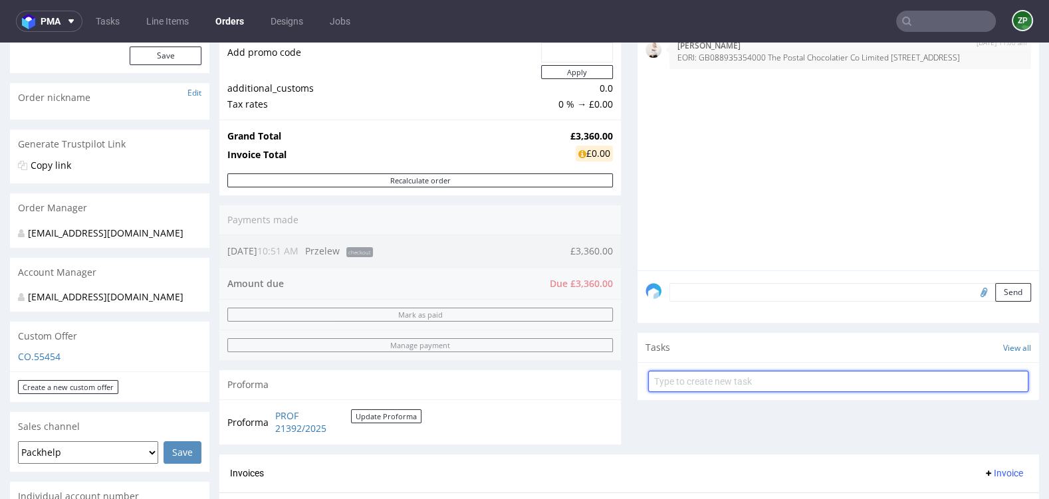
click at [729, 381] on input "text" at bounding box center [838, 381] width 380 height 21
type input "paypal linnk"
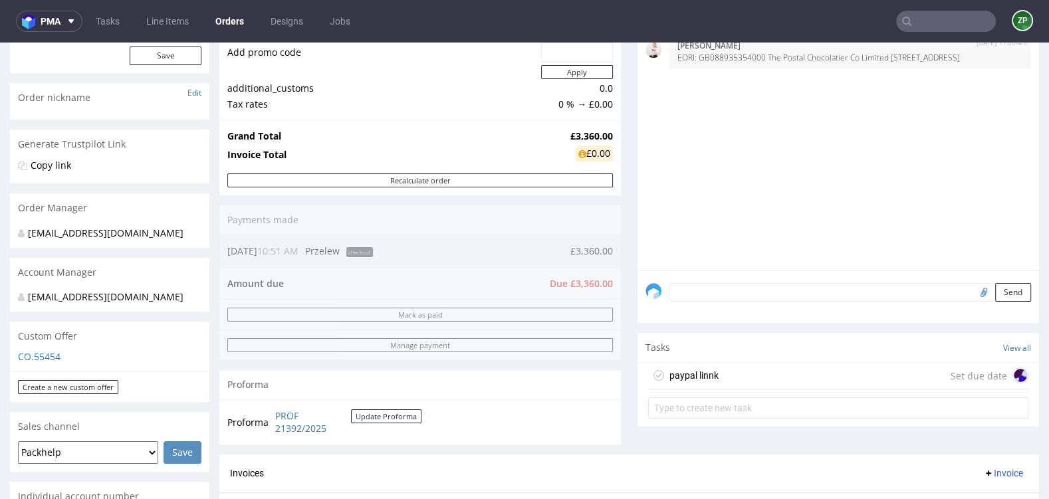
click at [787, 371] on div "paypal linnk Set due date" at bounding box center [838, 376] width 380 height 27
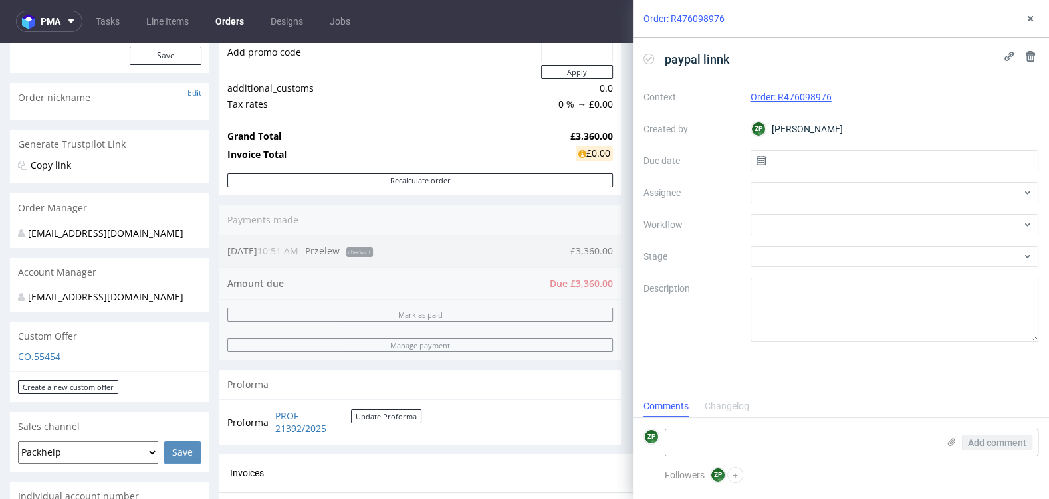
scroll to position [11, 0]
click at [722, 57] on span "paypal linnk" at bounding box center [697, 60] width 75 height 22
click at [717, 57] on span "paypal linnk" at bounding box center [697, 60] width 75 height 22
click at [773, 194] on div at bounding box center [895, 192] width 289 height 21
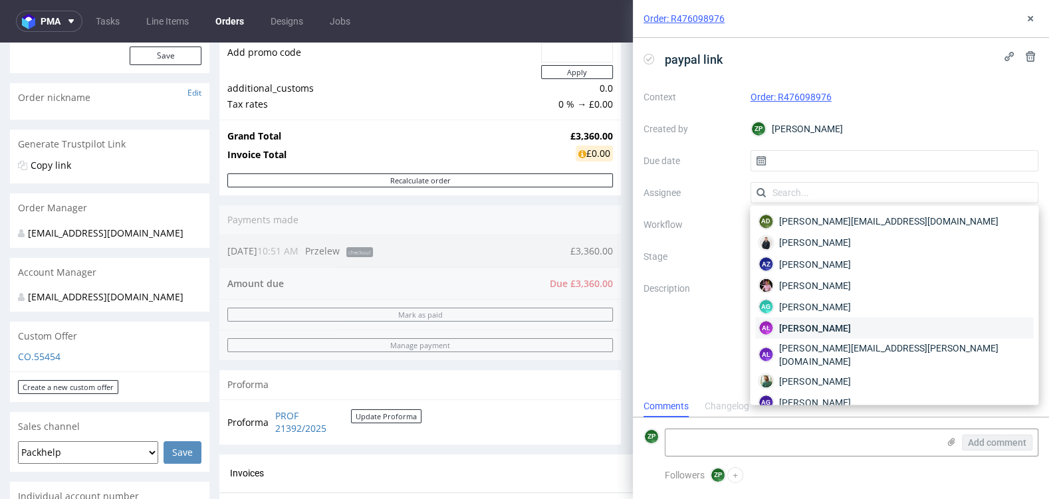
click at [762, 321] on figcaption "AŁ" at bounding box center [765, 327] width 13 height 13
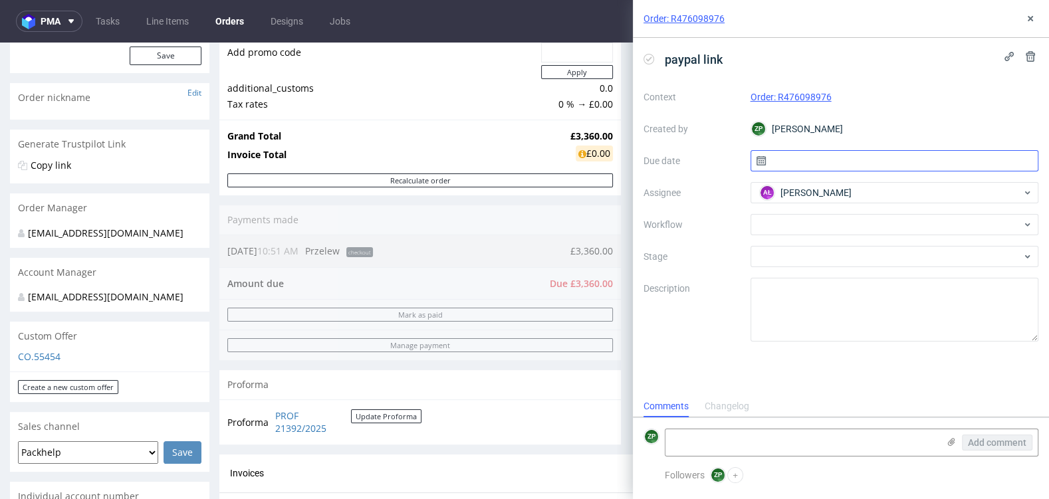
click at [779, 159] on input "text" at bounding box center [895, 160] width 289 height 21
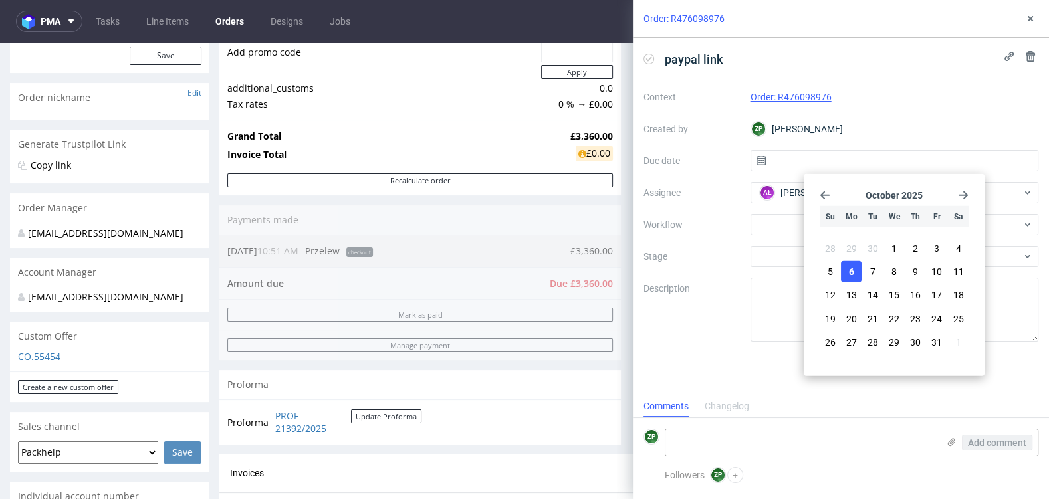
click at [856, 275] on button "6" at bounding box center [851, 271] width 21 height 21
type input "06/10/2025"
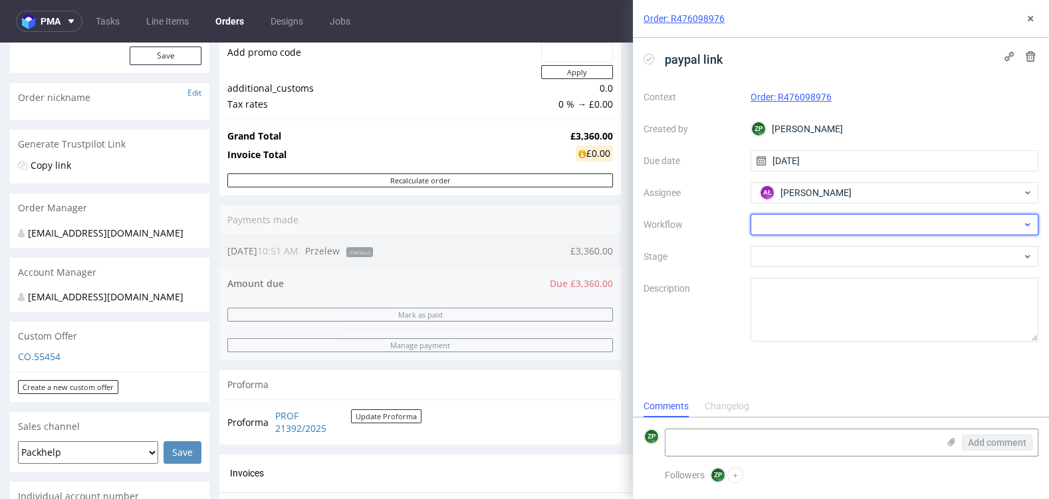
click at [771, 224] on div at bounding box center [895, 224] width 289 height 21
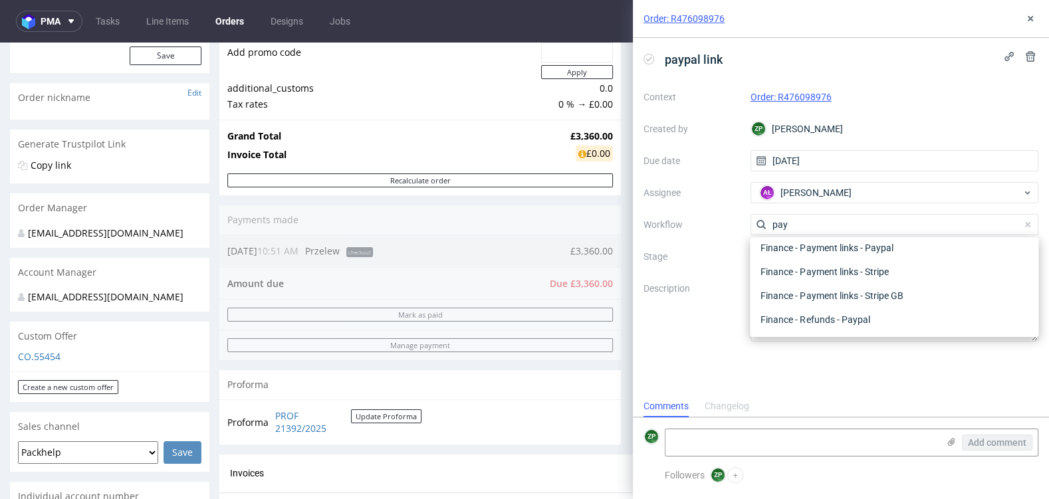
scroll to position [47, 0]
type input "pay"
click at [817, 256] on div "Finance - Payment links - Paypal" at bounding box center [894, 249] width 278 height 24
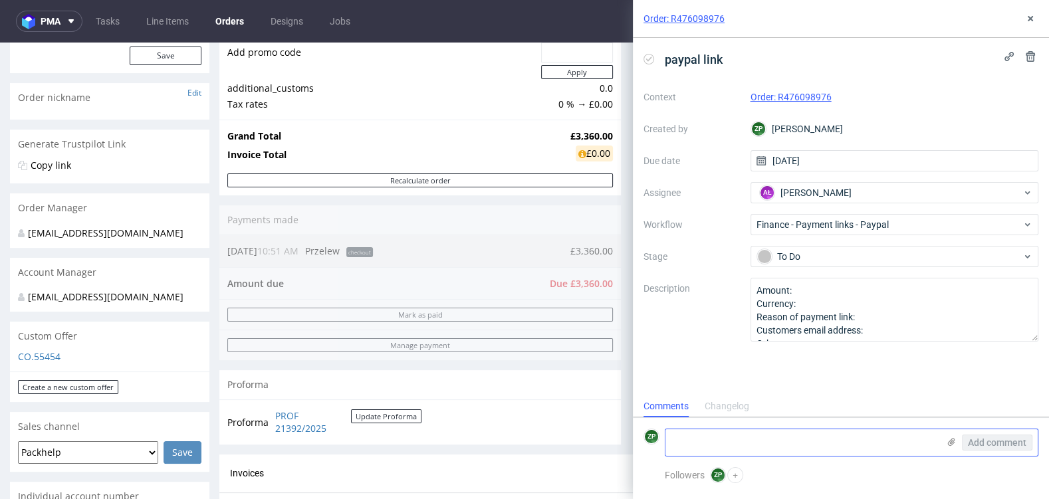
click at [737, 456] on textarea at bounding box center [802, 443] width 273 height 27
click at [839, 287] on textarea "Amount: Currency: Reason of payment link: Customers email address: Other:" at bounding box center [895, 310] width 289 height 64
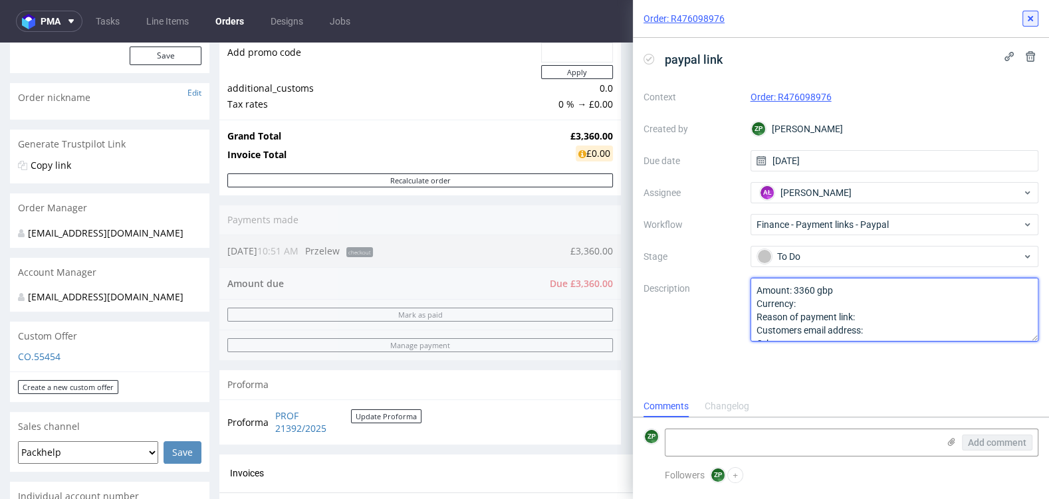
type textarea "Amount: 3360 gbp Currency: Reason of payment link: Customers email address: Oth…"
click at [1028, 15] on icon at bounding box center [1030, 18] width 11 height 11
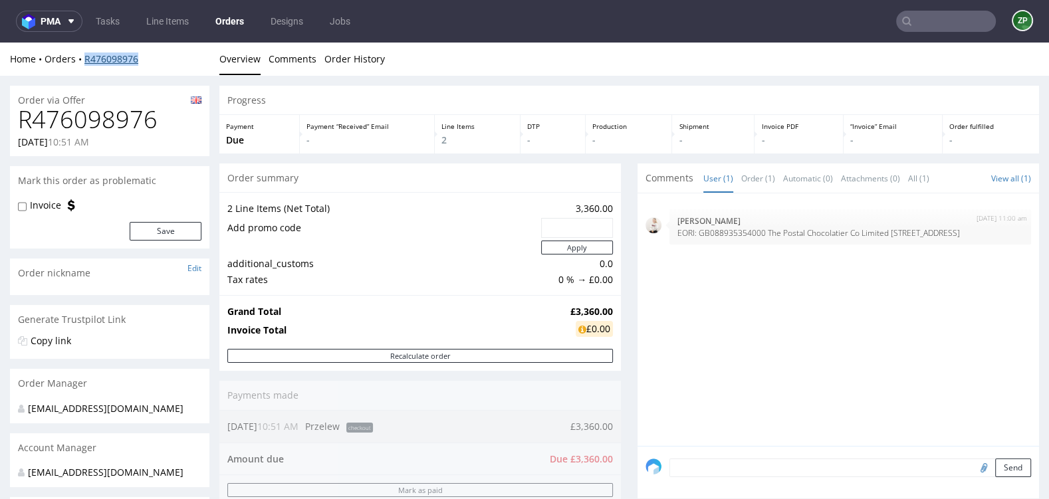
copy link "R476098976"
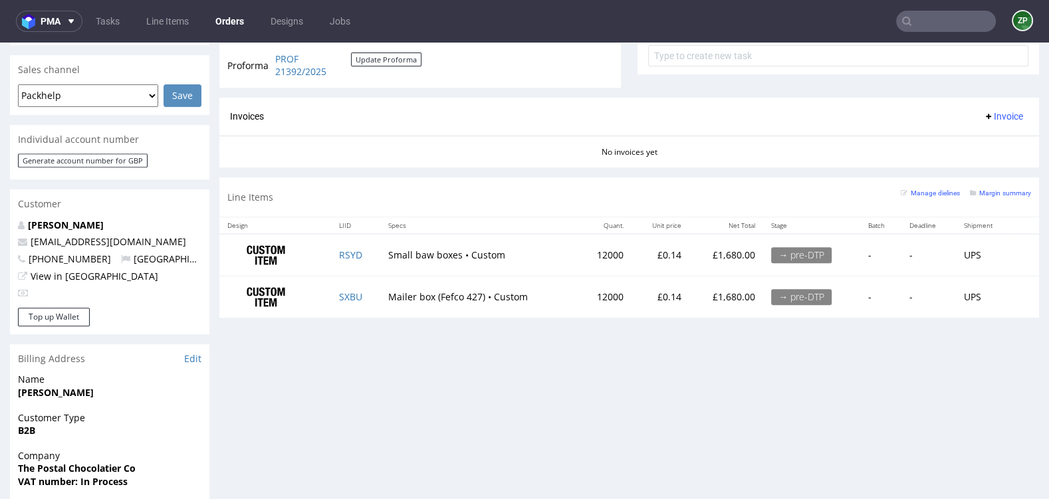
scroll to position [543, 0]
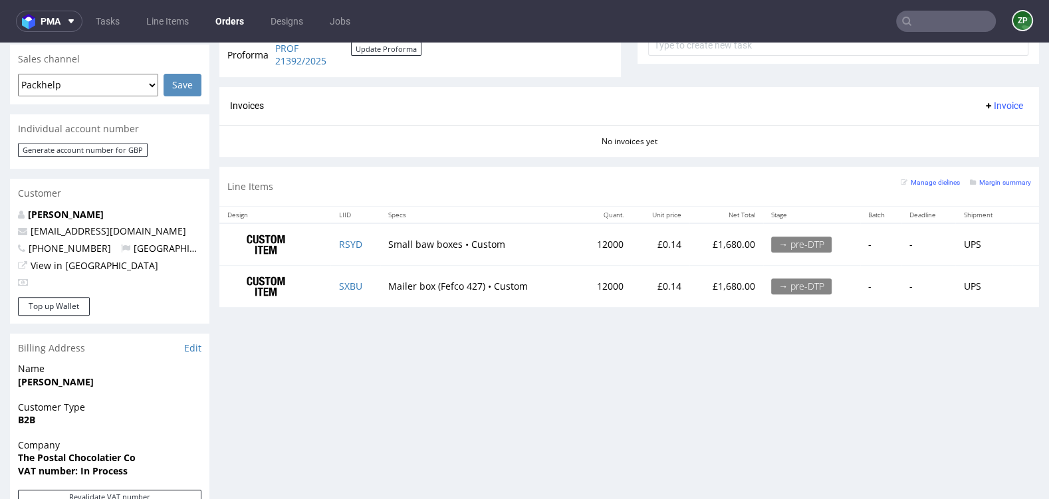
click at [920, 30] on input "text" at bounding box center [946, 21] width 100 height 21
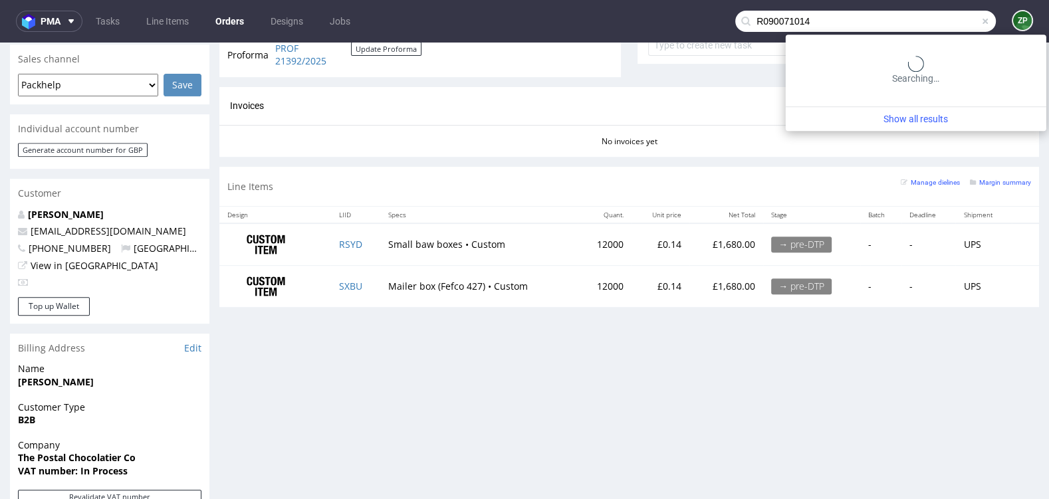
type input "R090071014"
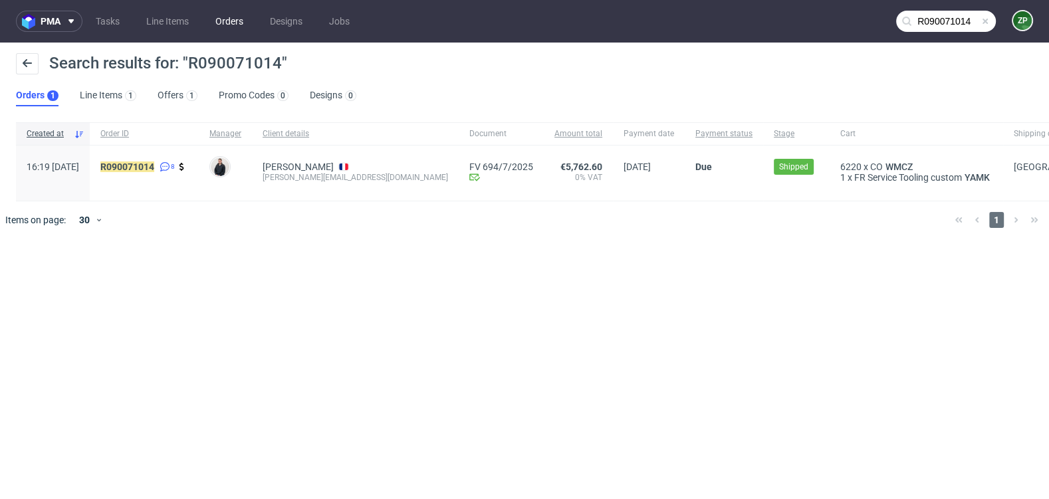
click at [231, 24] on link "Orders" at bounding box center [229, 21] width 44 height 21
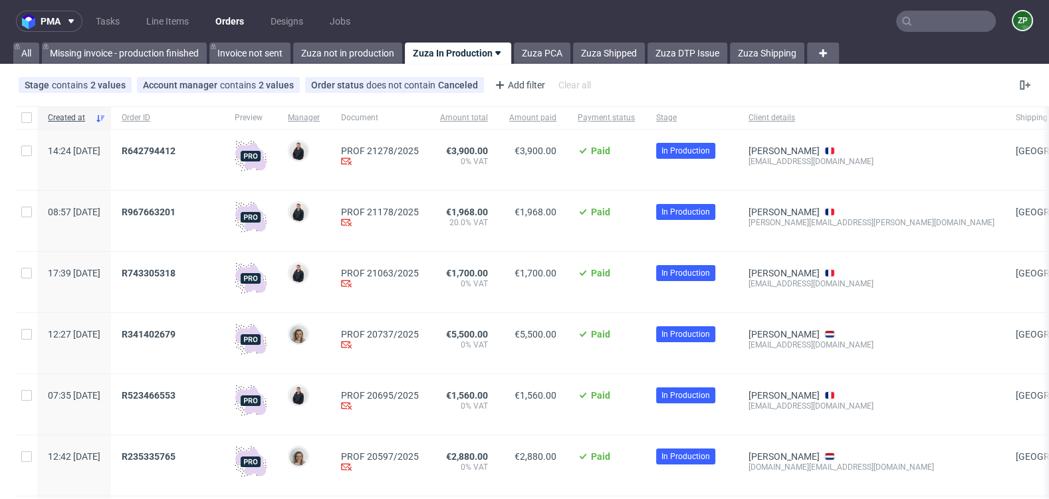
click at [225, 24] on link "Orders" at bounding box center [229, 21] width 45 height 21
click at [344, 54] on link "Zuza not in production" at bounding box center [347, 53] width 109 height 21
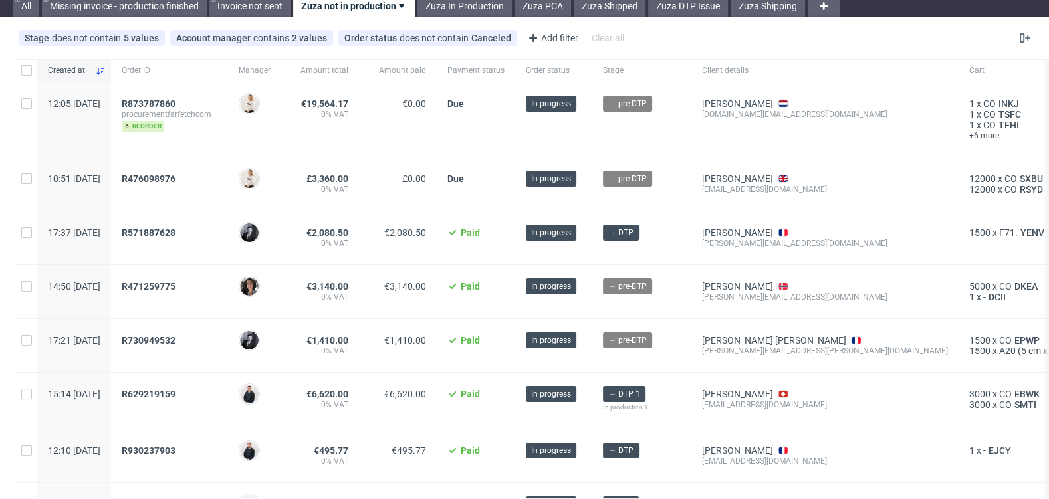
scroll to position [49, 0]
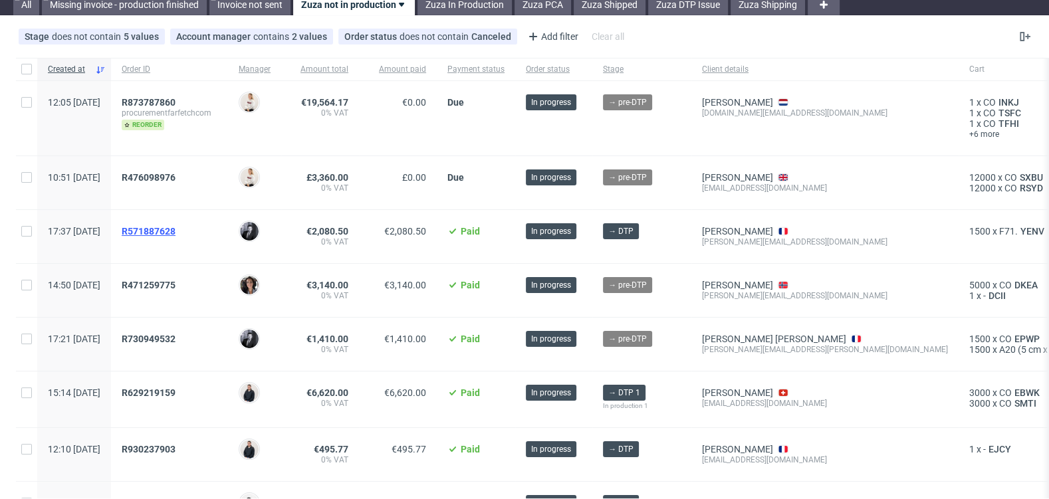
click at [176, 231] on span "R571887628" at bounding box center [149, 231] width 54 height 11
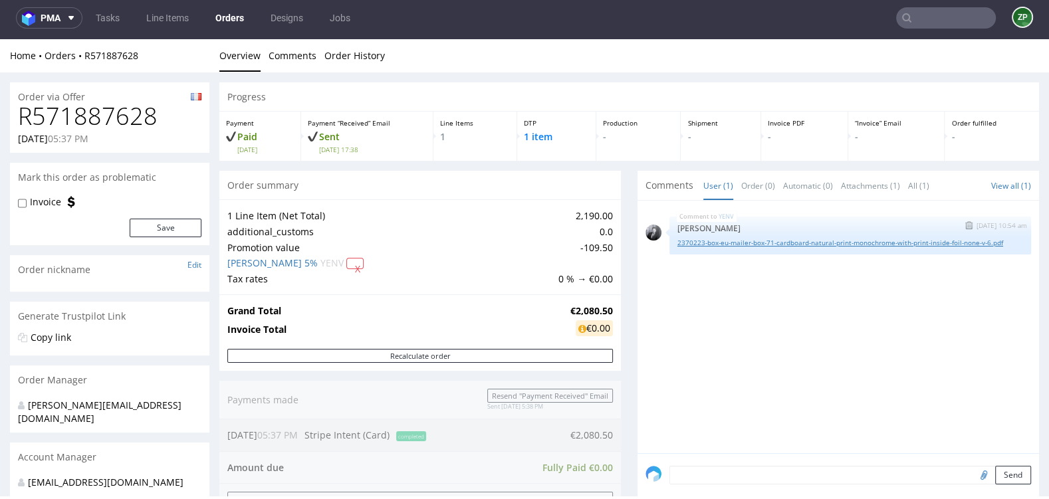
click at [681, 243] on link "2370223-box-eu-mailer-box-71-cardboard-natural-print-monochrome-with-print-insi…" at bounding box center [851, 243] width 346 height 10
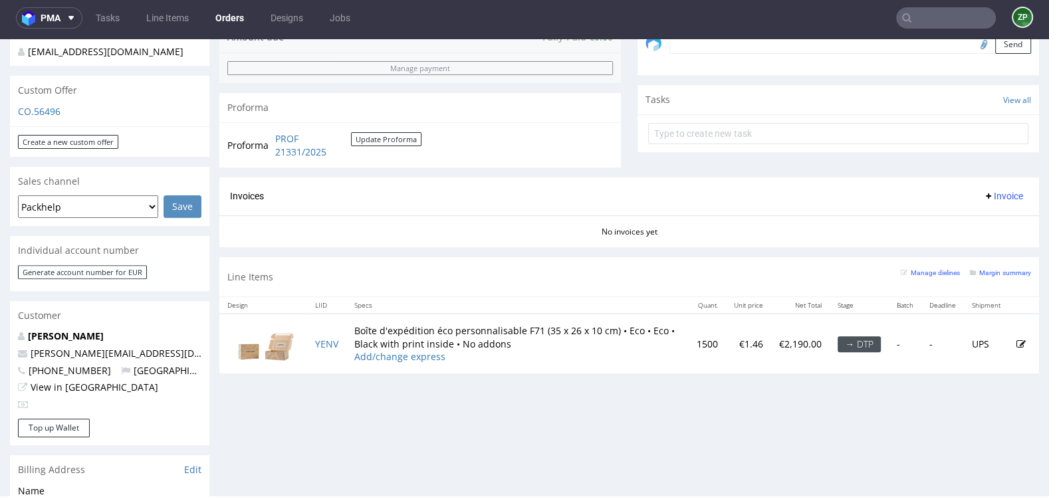
scroll to position [430, 0]
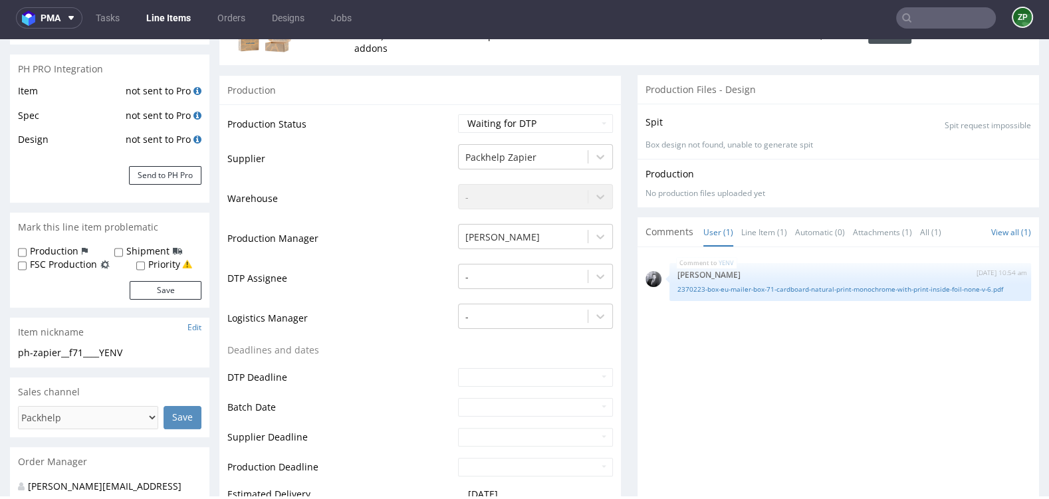
scroll to position [213, 0]
click at [477, 378] on input "text" at bounding box center [535, 375] width 155 height 19
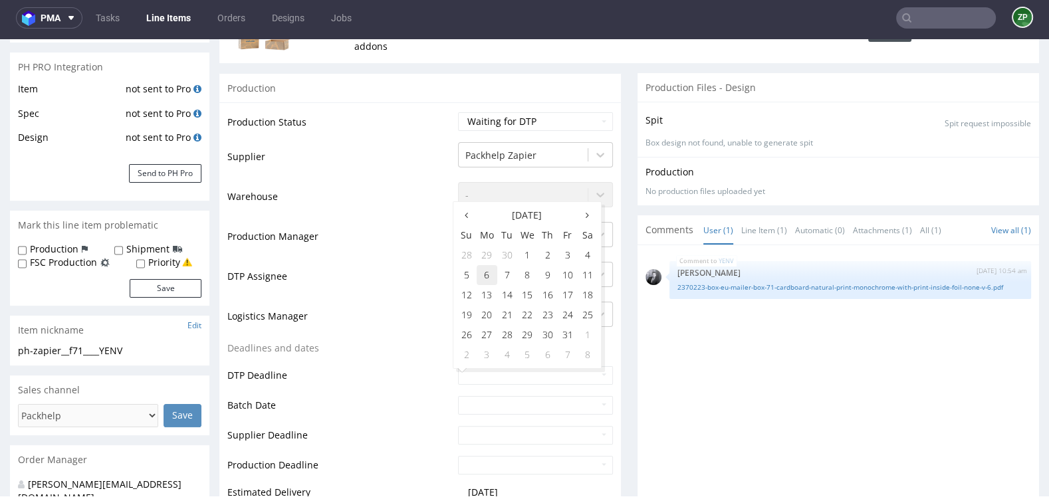
click at [486, 271] on td "6" at bounding box center [487, 275] width 21 height 20
type input "2025-10-06"
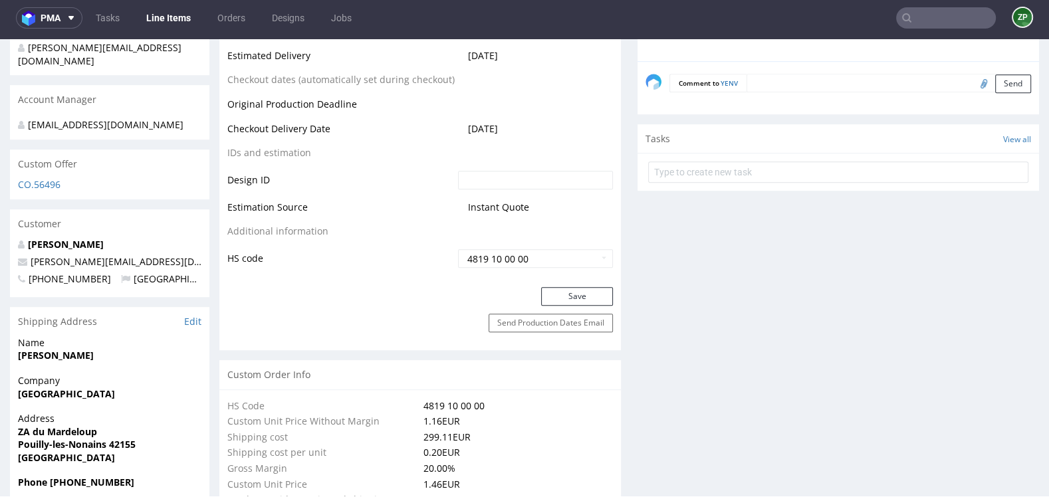
scroll to position [668, 0]
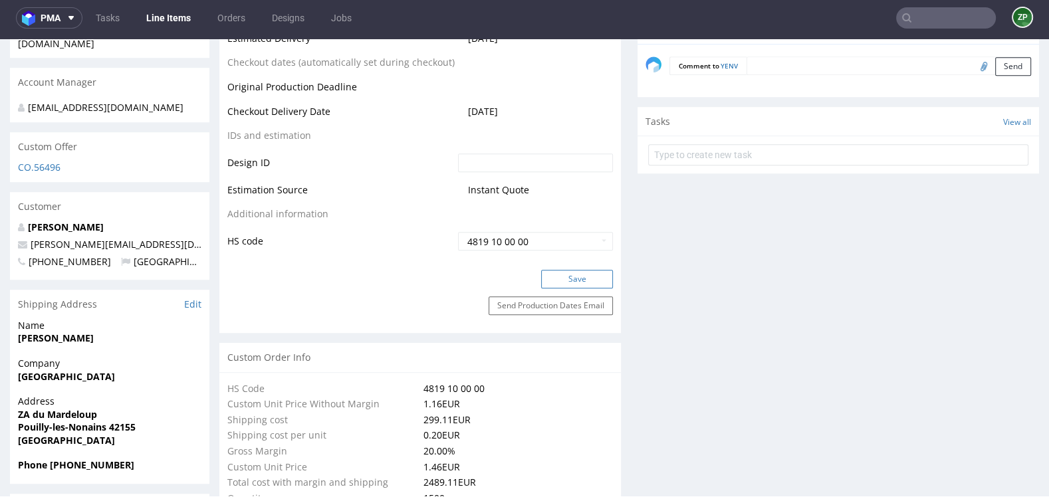
click at [575, 280] on button "Save" at bounding box center [577, 279] width 72 height 19
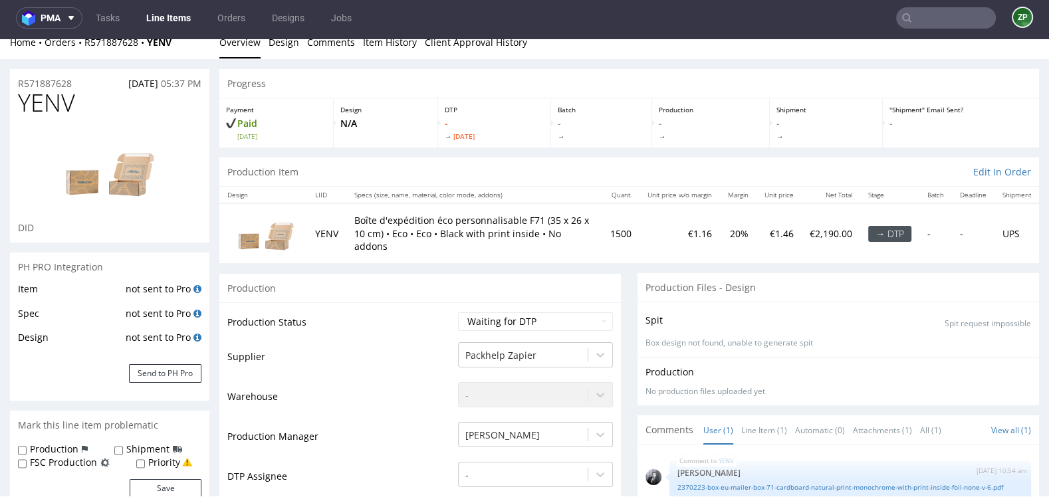
scroll to position [0, 0]
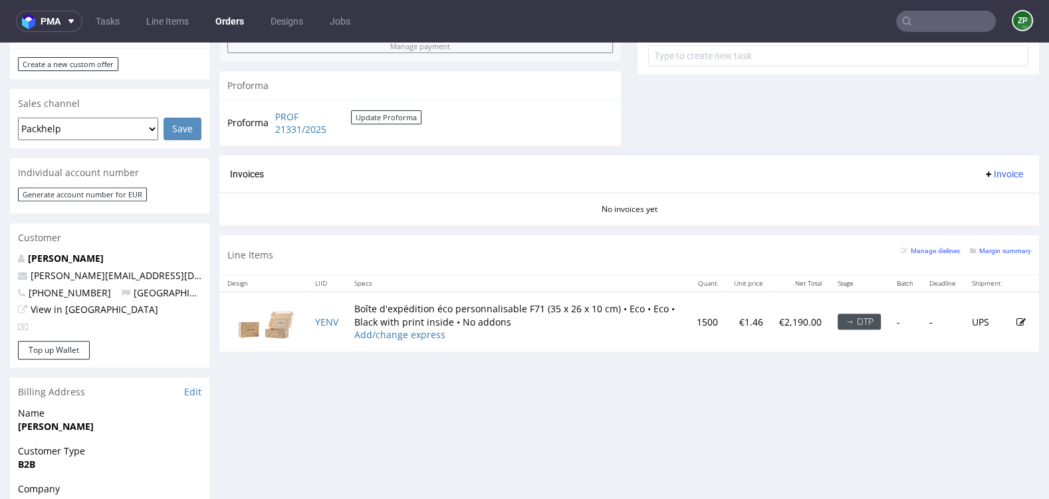
scroll to position [513, 0]
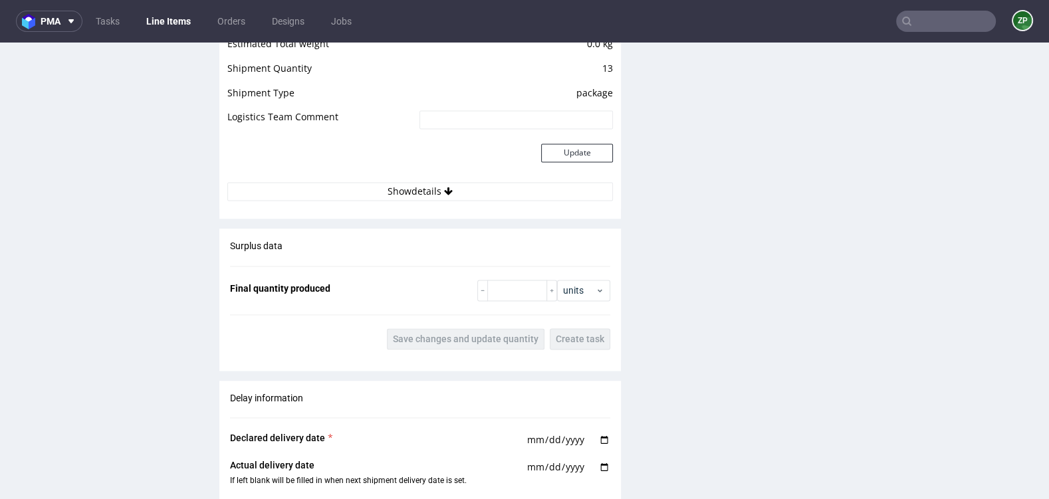
scroll to position [1940, 0]
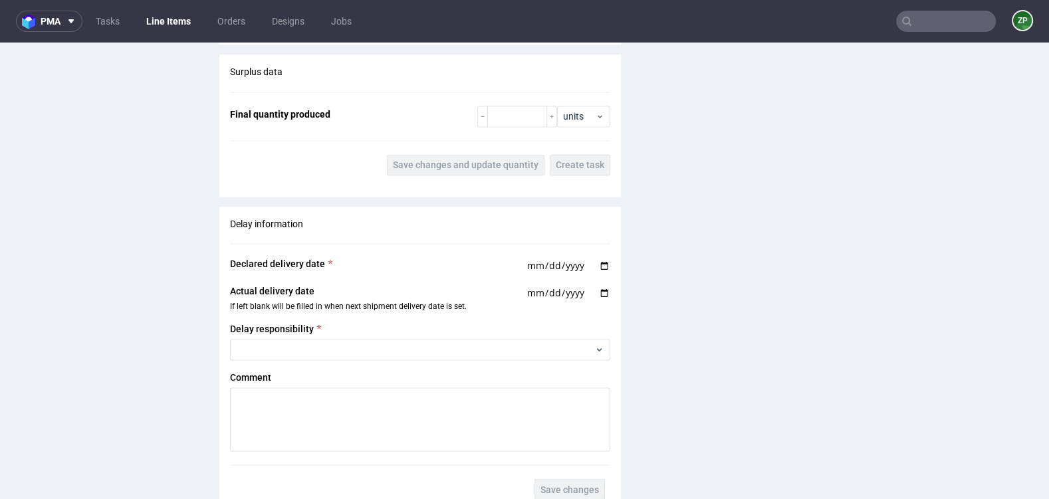
click at [913, 26] on input "text" at bounding box center [946, 21] width 100 height 21
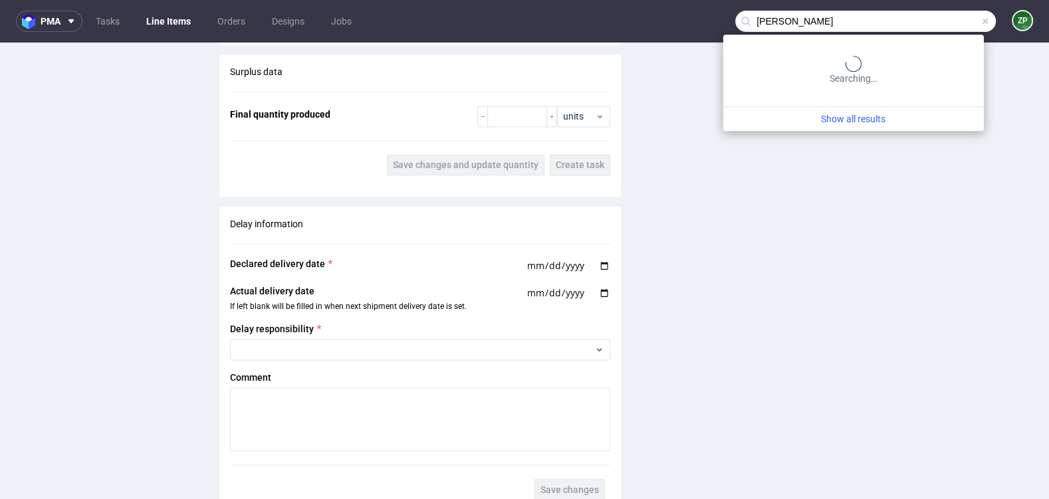
type input "william"
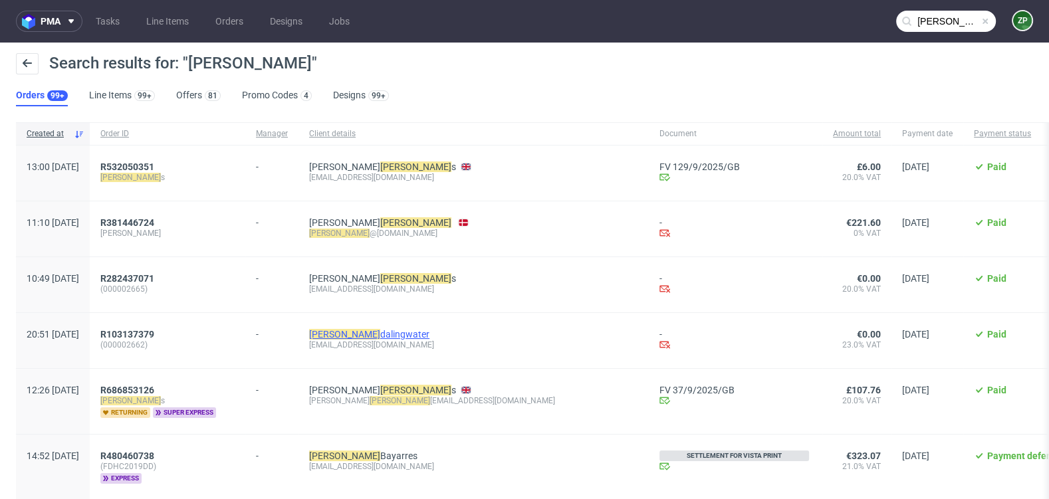
click at [384, 334] on link "william dalingwater" at bounding box center [369, 334] width 120 height 11
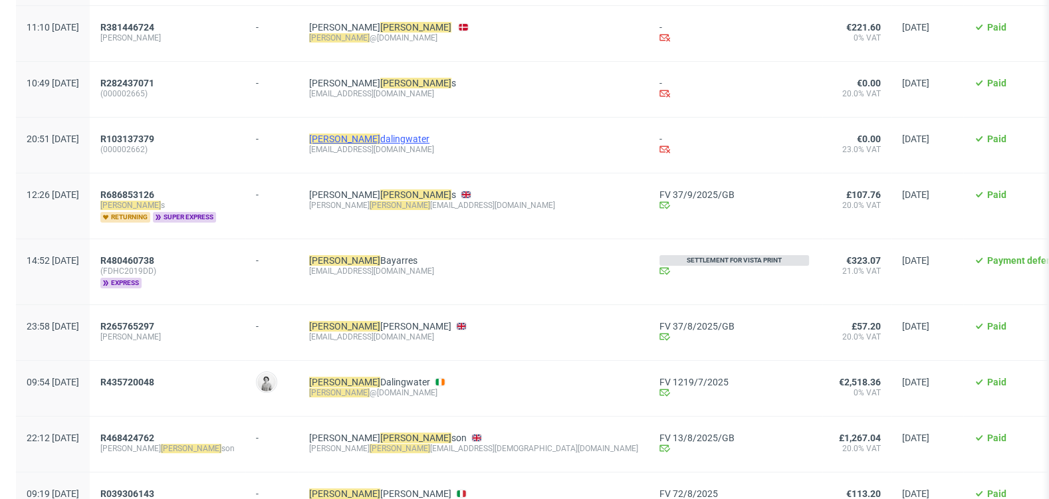
scroll to position [194, 0]
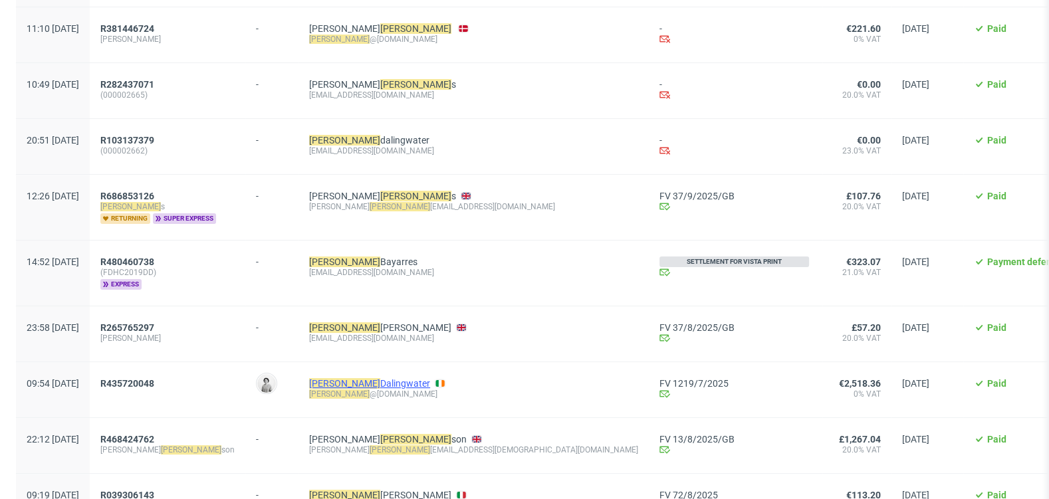
click at [368, 384] on link "William Dalingwater" at bounding box center [369, 383] width 121 height 11
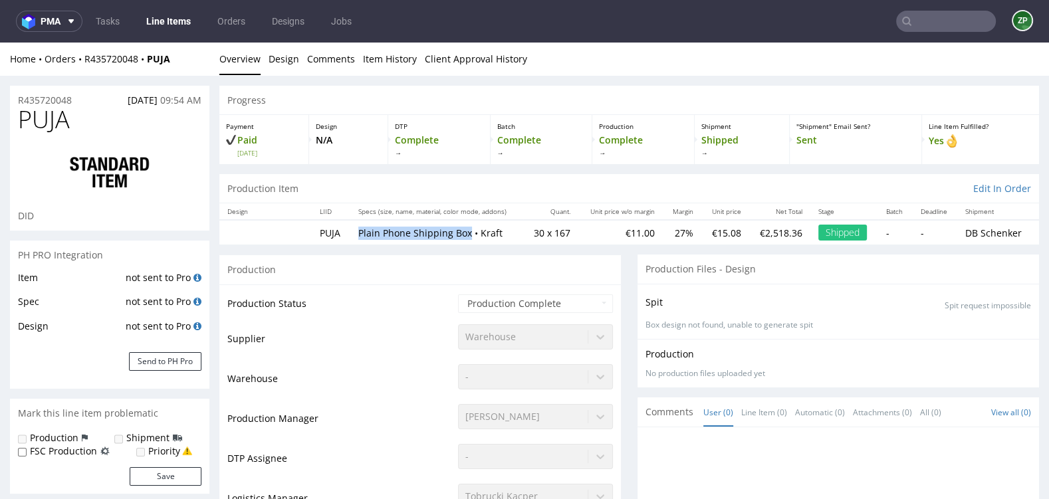
drag, startPoint x: 355, startPoint y: 231, endPoint x: 464, endPoint y: 231, distance: 108.4
click at [464, 231] on td "Plain Phone Shipping Box • Kraft" at bounding box center [436, 232] width 173 height 25
copy p "Plain Phone Shipping Box"
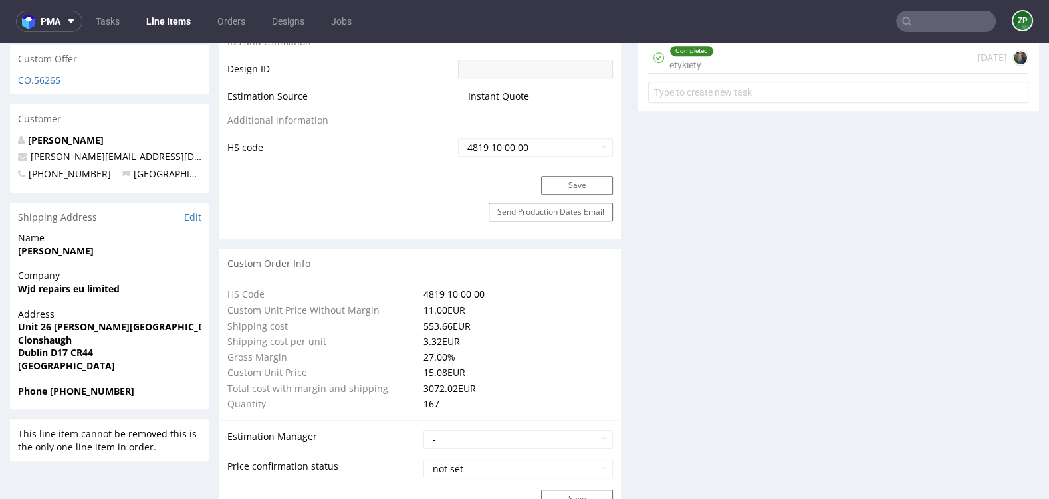
scroll to position [732, 0]
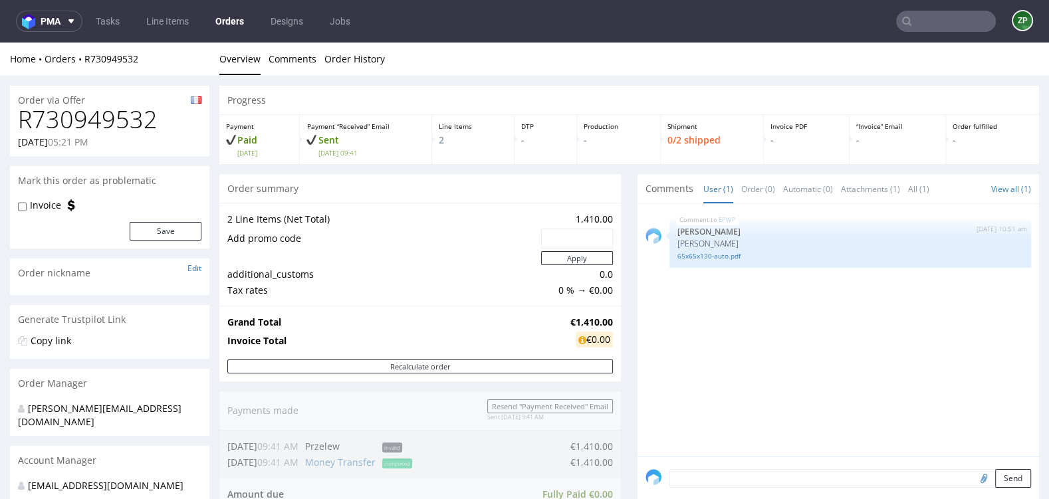
scroll to position [3, 0]
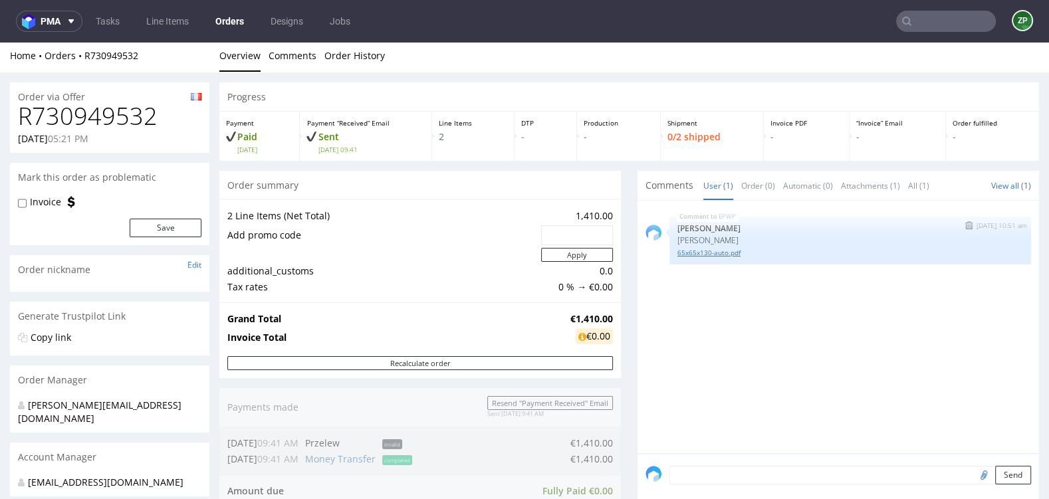
click at [724, 250] on link "65x65x130-auto.pdf" at bounding box center [851, 253] width 346 height 10
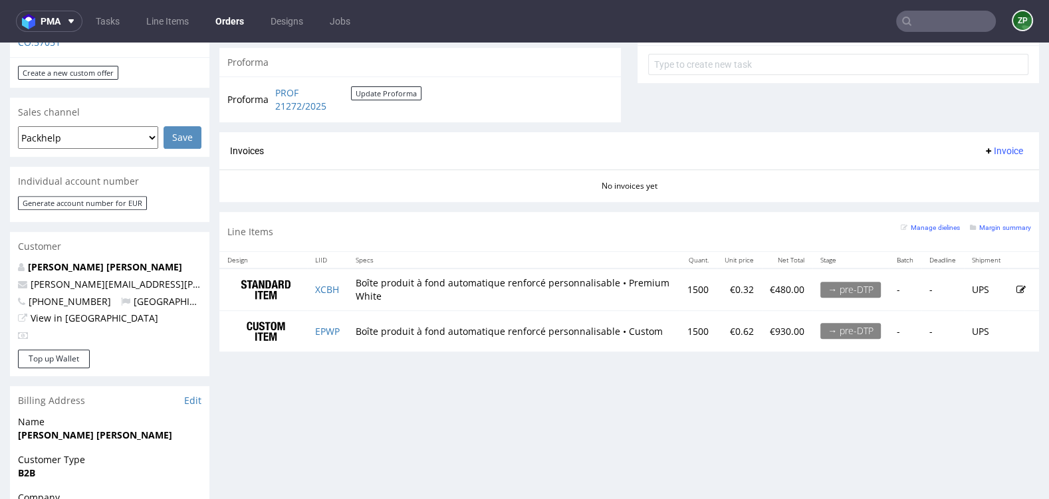
scroll to position [505, 0]
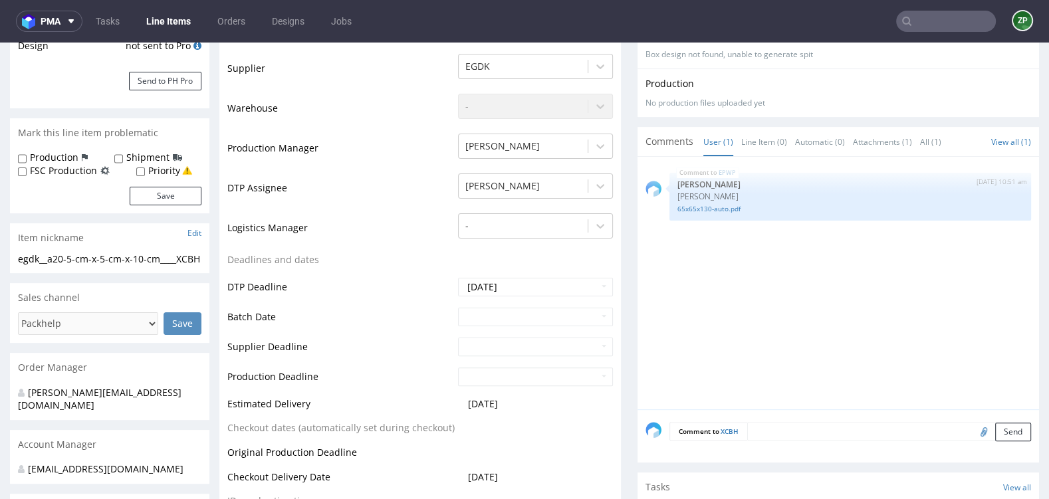
scroll to position [298, 0]
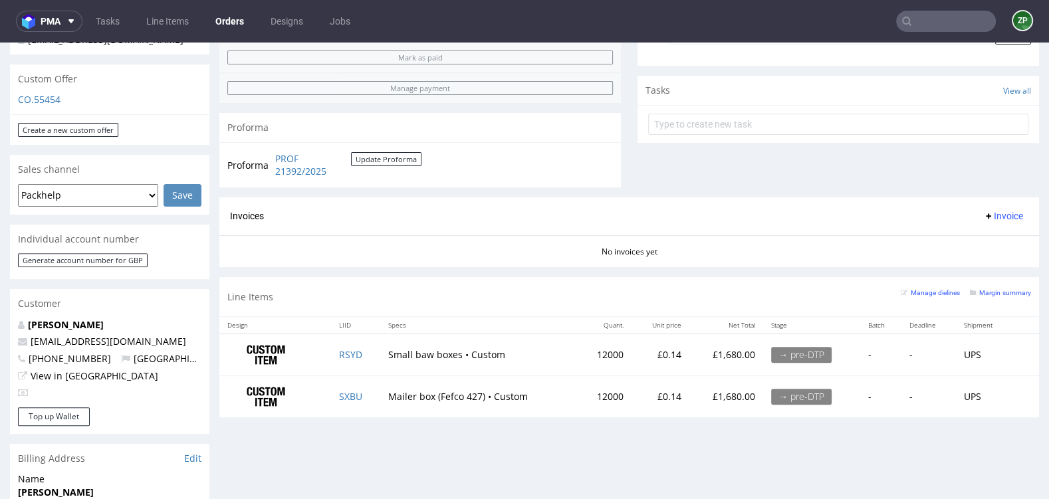
scroll to position [437, 0]
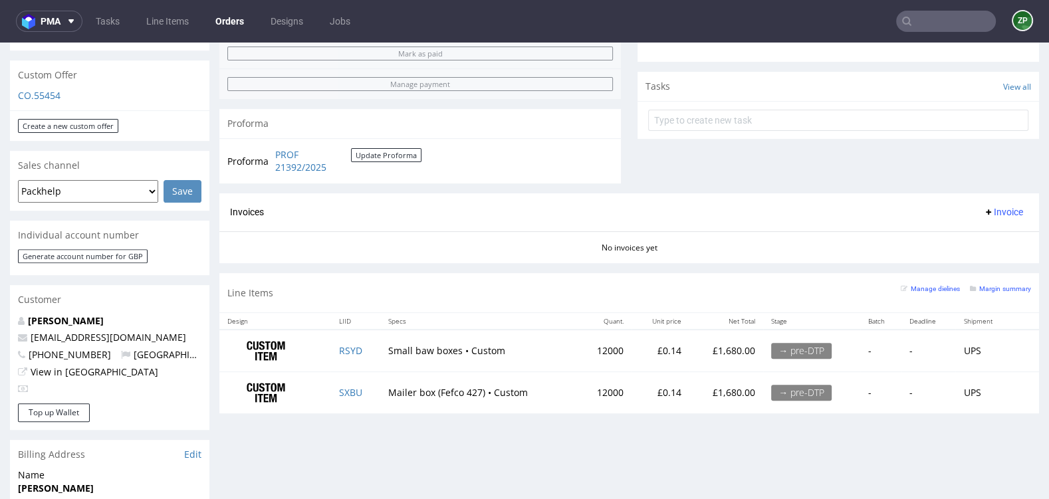
click at [938, 23] on input "text" at bounding box center [946, 21] width 100 height 21
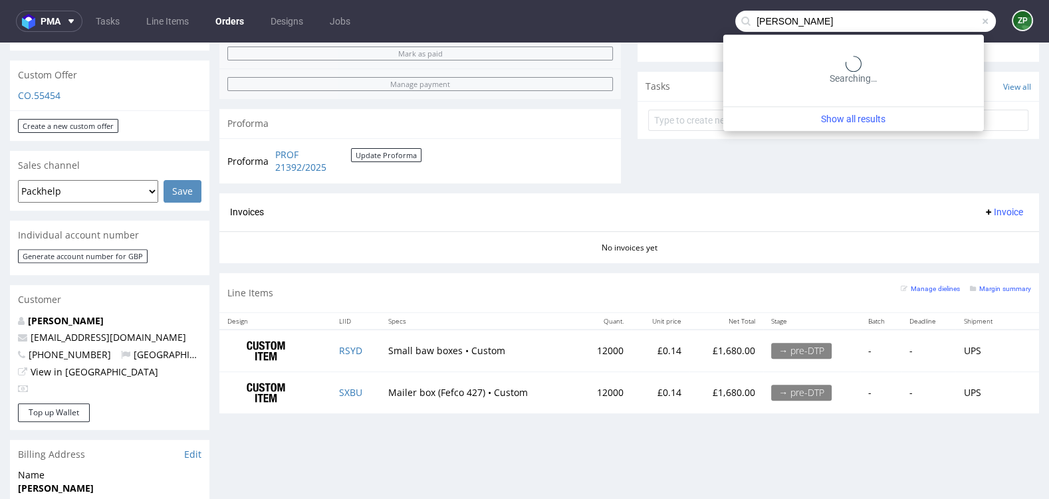
type input "[PERSON_NAME]"
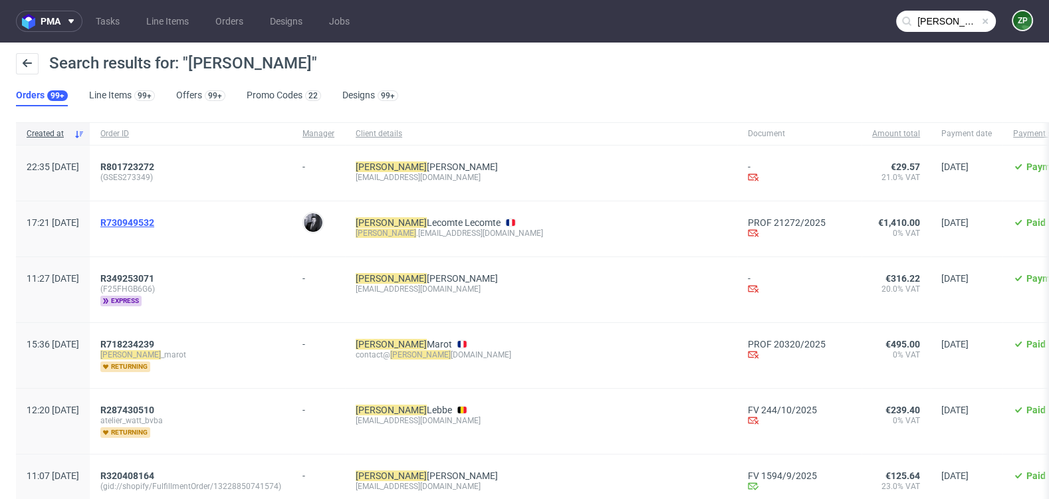
click at [154, 225] on span "R730949532" at bounding box center [127, 222] width 54 height 11
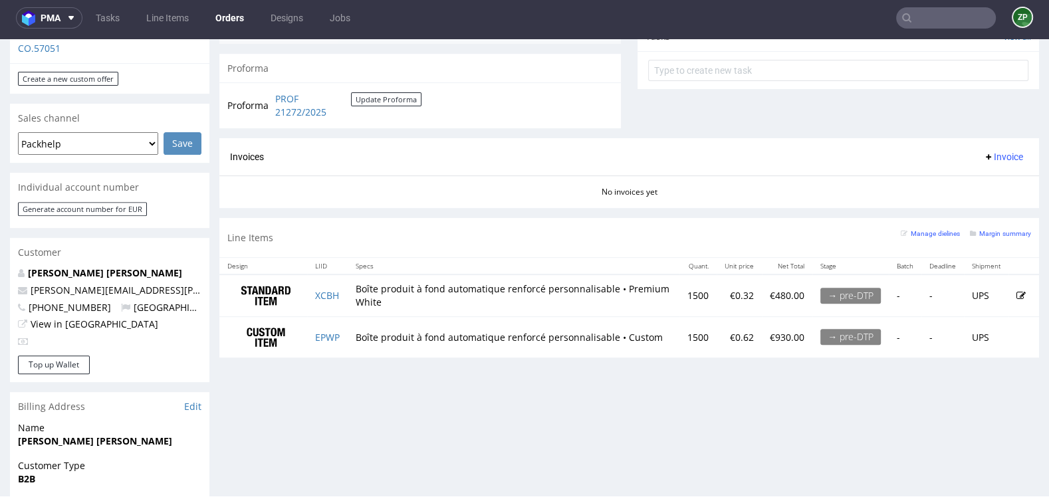
scroll to position [485, 0]
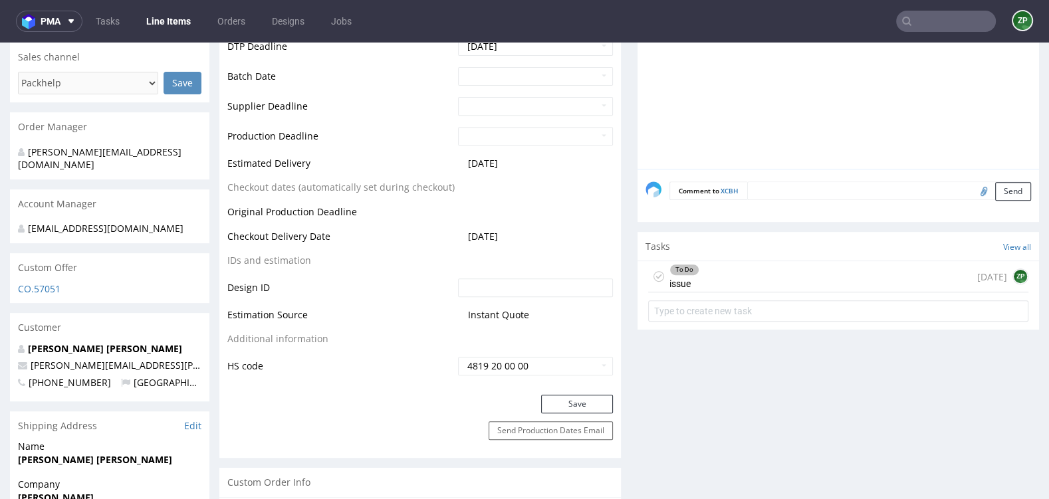
scroll to position [521, 0]
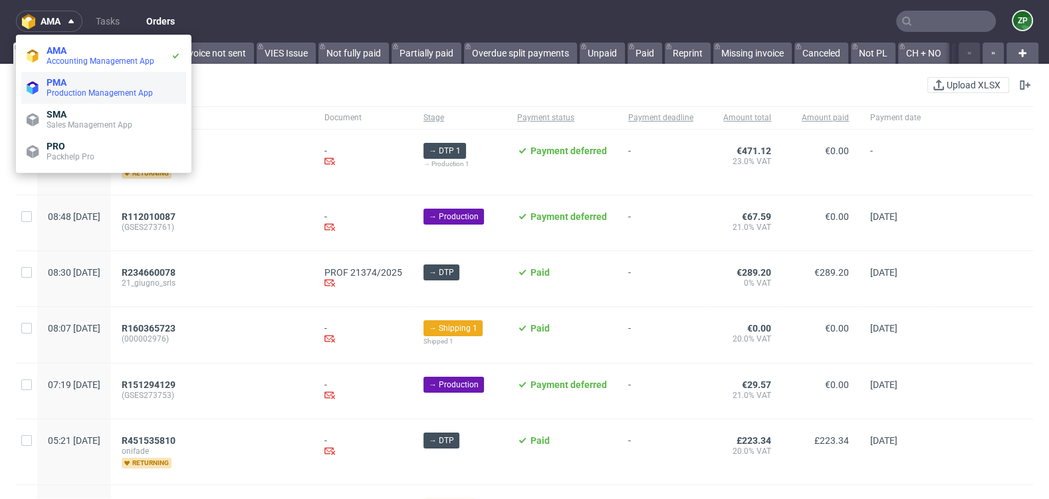
click at [55, 85] on span "PMA" at bounding box center [57, 82] width 20 height 11
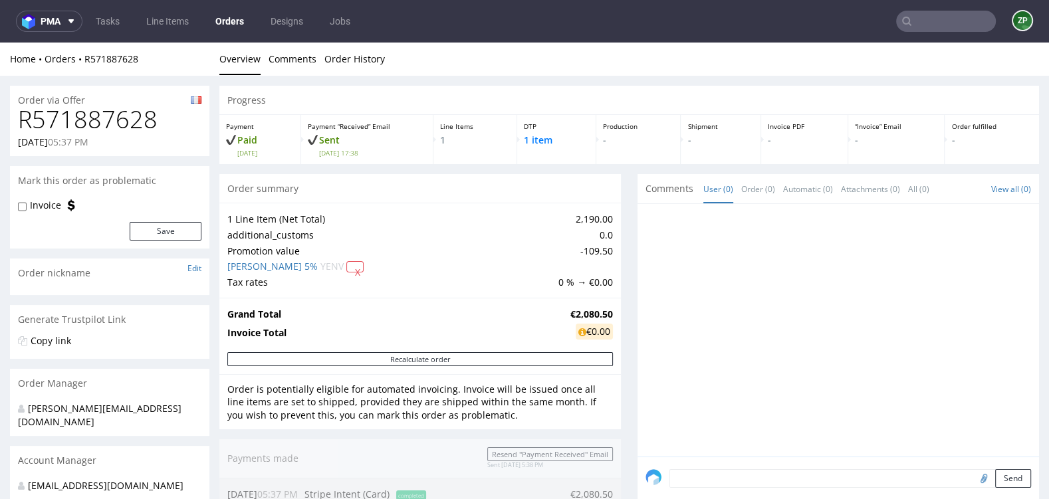
click at [221, 25] on link "Orders" at bounding box center [229, 21] width 45 height 21
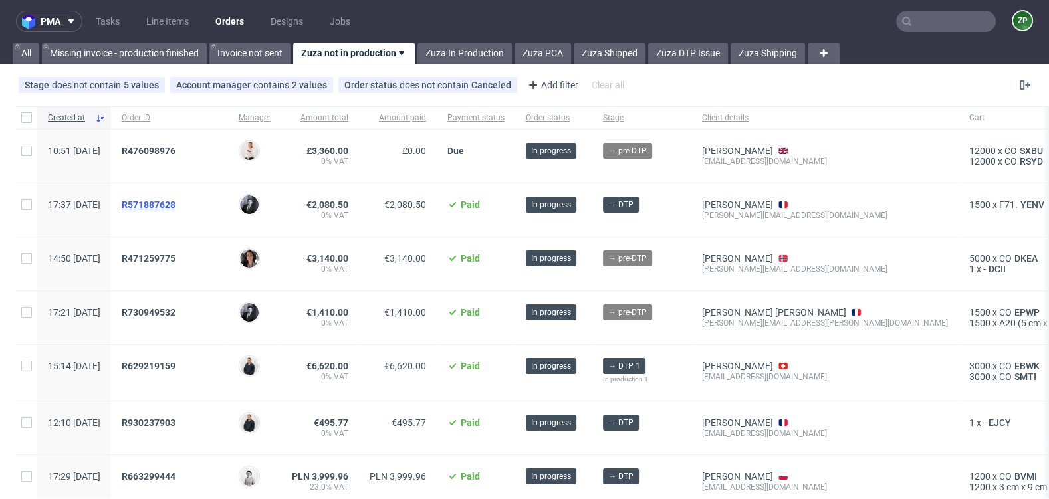
click at [176, 200] on span "R571887628" at bounding box center [149, 205] width 54 height 11
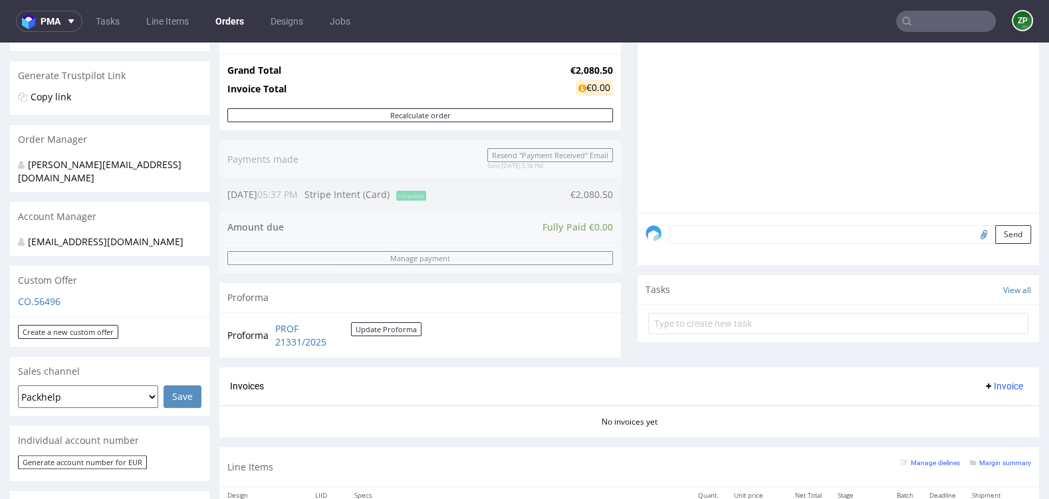
scroll to position [338, 0]
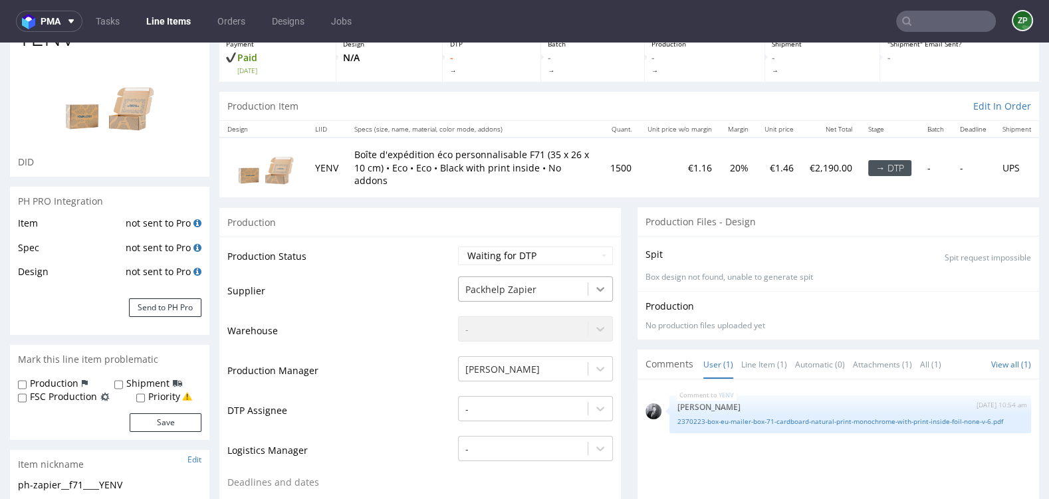
scroll to position [98, 0]
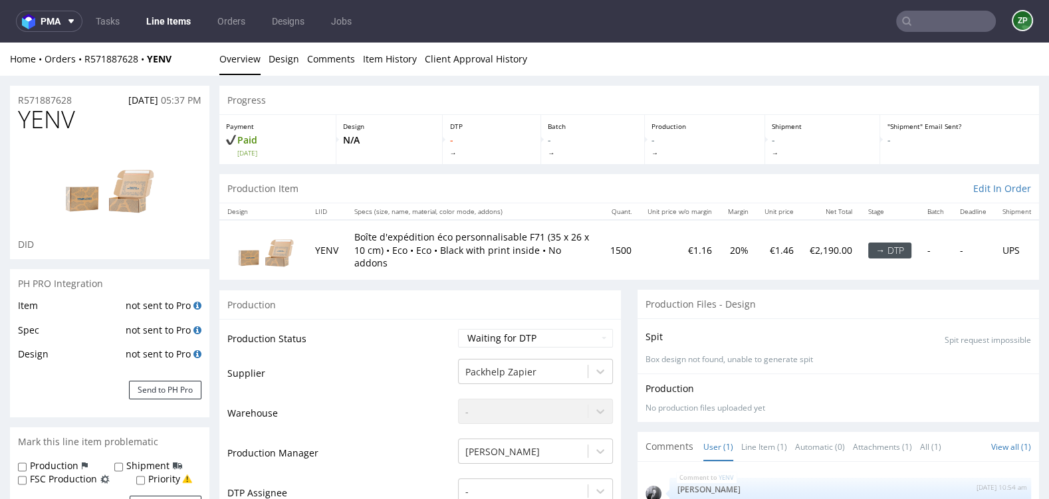
scroll to position [98, 0]
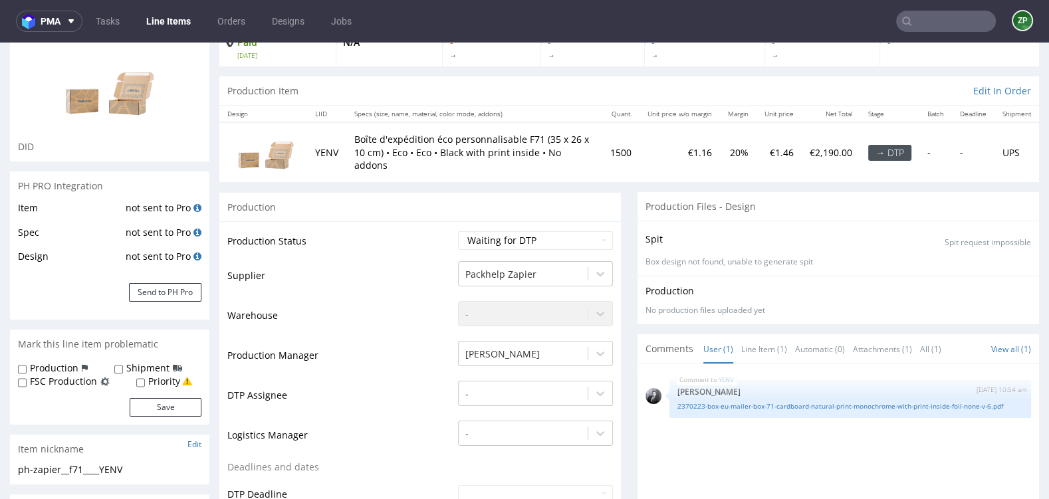
click at [930, 29] on input "text" at bounding box center [946, 21] width 100 height 21
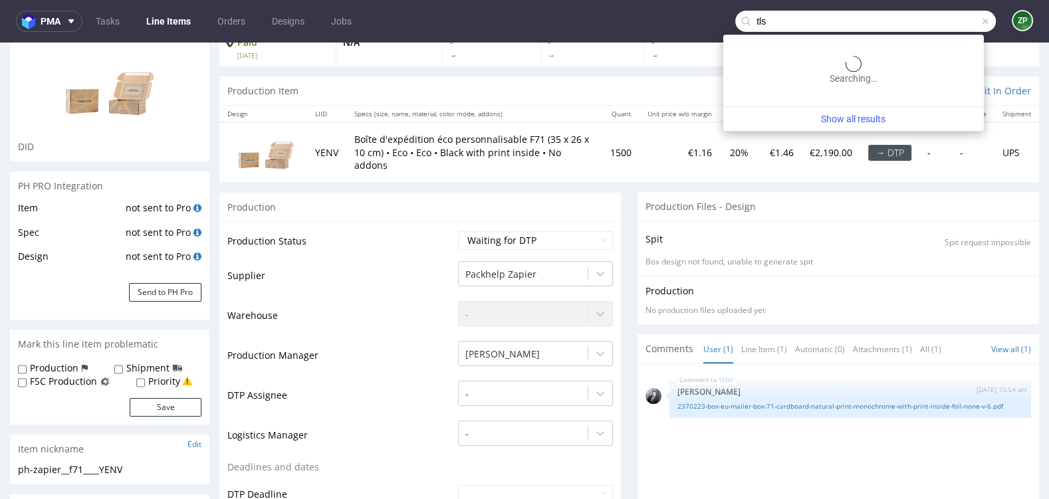
type input "tls"
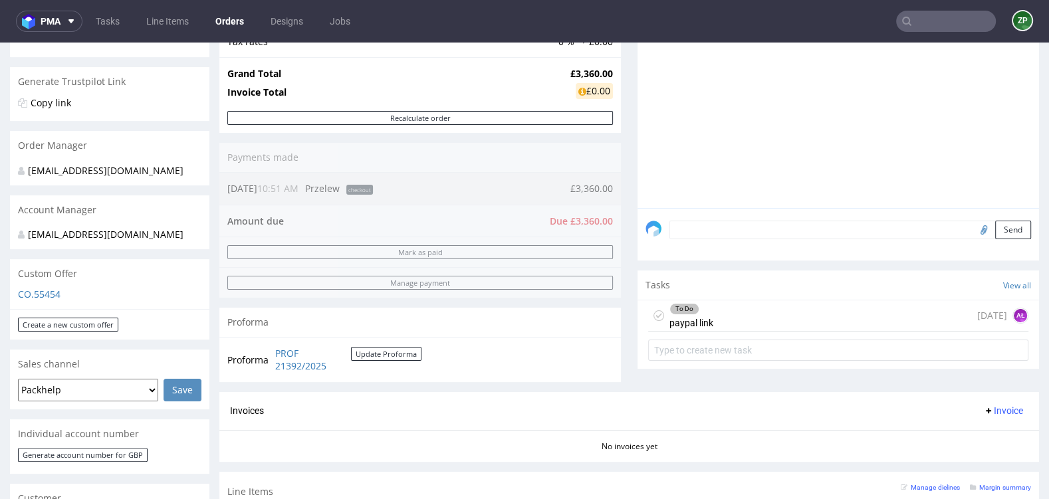
scroll to position [239, 0]
click at [755, 318] on div "To Do paypal link today AŁ" at bounding box center [838, 314] width 380 height 31
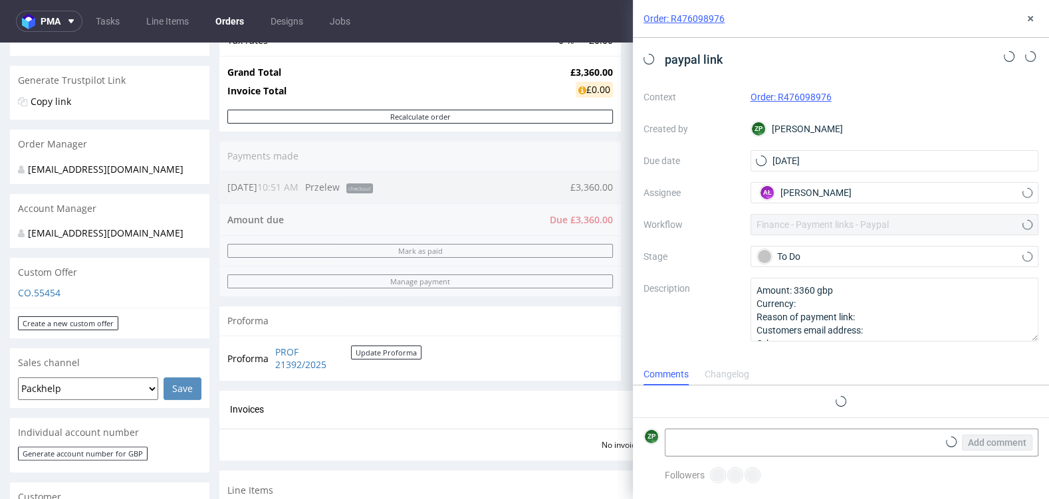
scroll to position [11, 0]
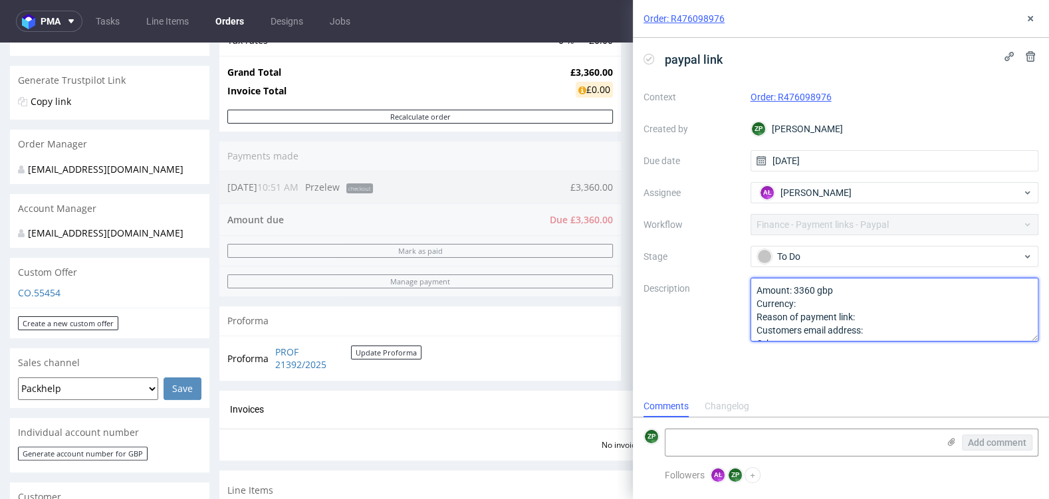
click at [889, 332] on textarea "Amount: 3360 gbp Currency: Reason of payment link: Customers email address: Oth…" at bounding box center [895, 310] width 289 height 64
paste textarea "[EMAIL_ADDRESS][DOMAIN_NAME]"
type textarea "Amount: 3360 gbp Currency: Reason of payment link: Customers email address: dav…"
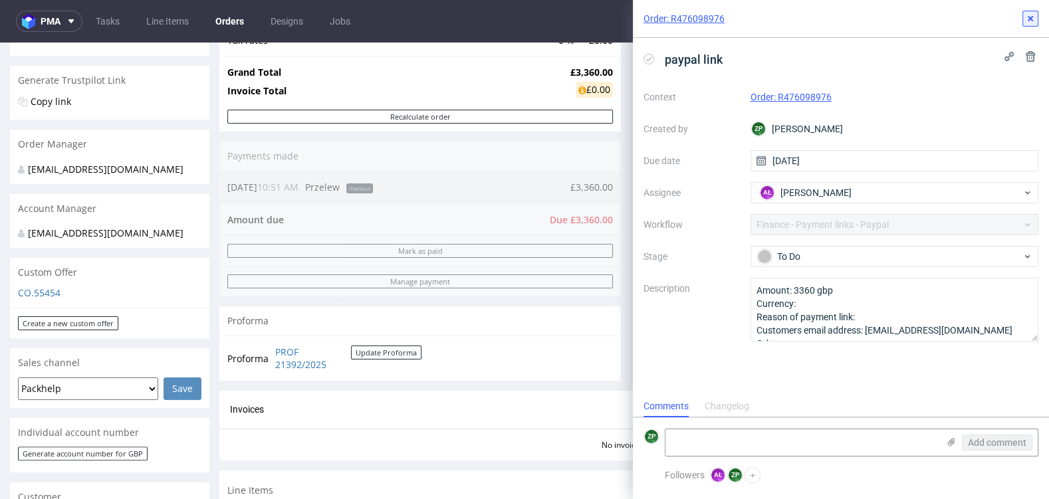
click at [1033, 19] on icon at bounding box center [1030, 18] width 11 height 11
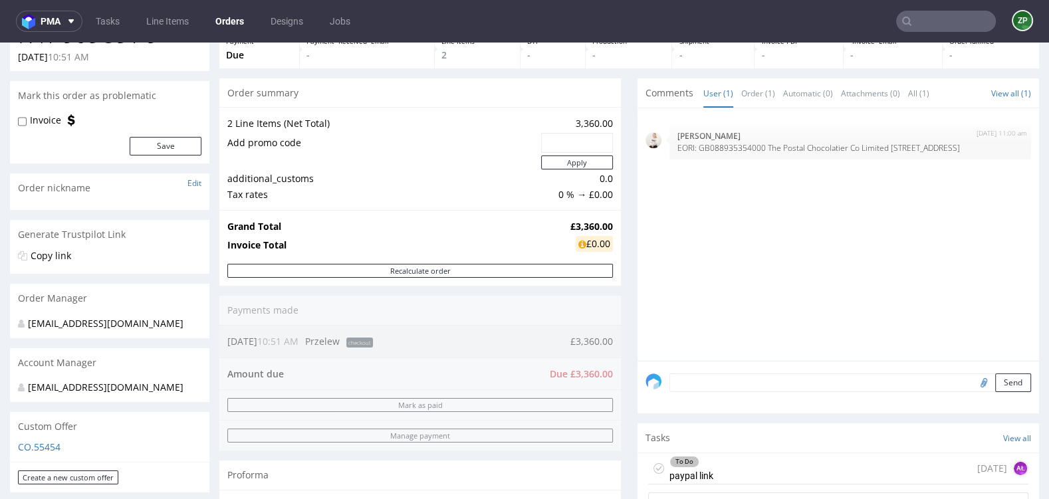
scroll to position [101, 0]
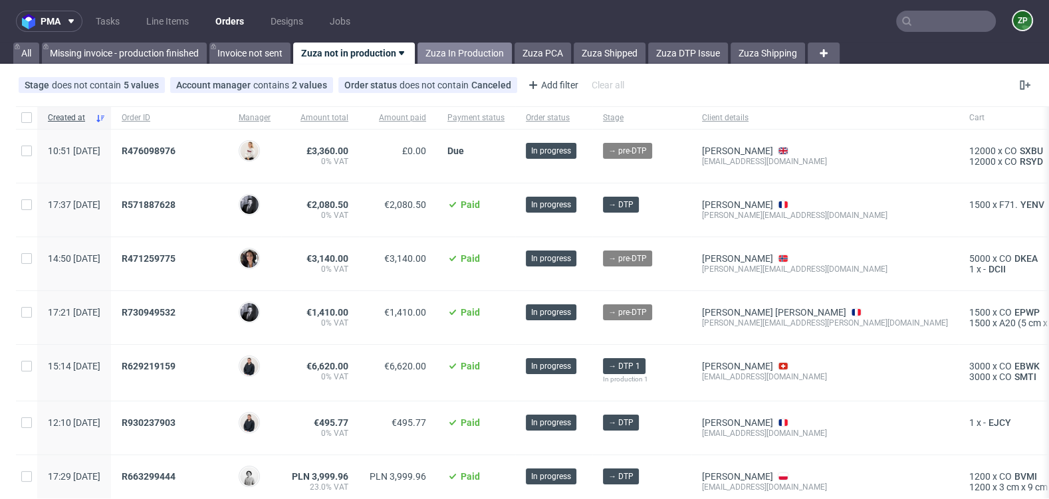
click at [469, 49] on link "Zuza In Production" at bounding box center [465, 53] width 94 height 21
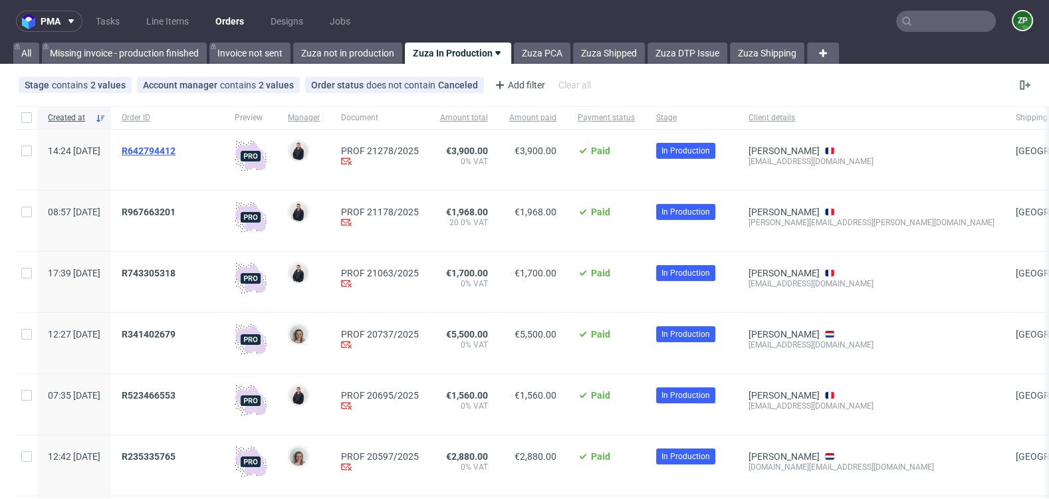
click at [176, 146] on span "R642794412" at bounding box center [149, 151] width 54 height 11
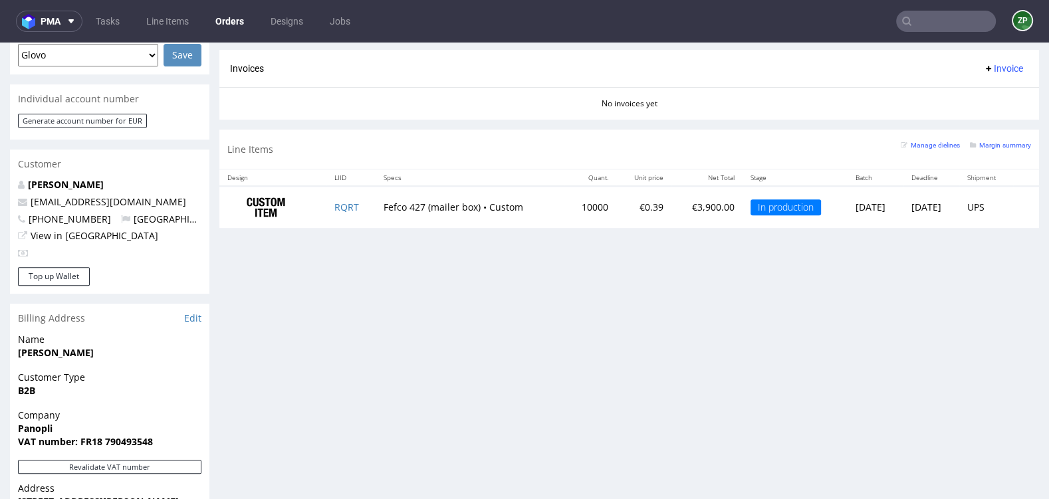
scroll to position [587, 0]
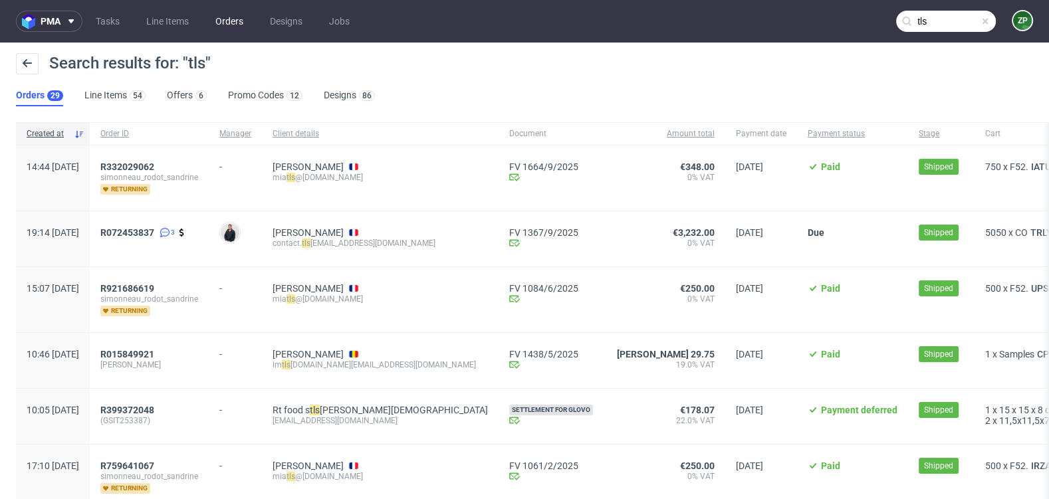
click at [232, 23] on link "Orders" at bounding box center [229, 21] width 44 height 21
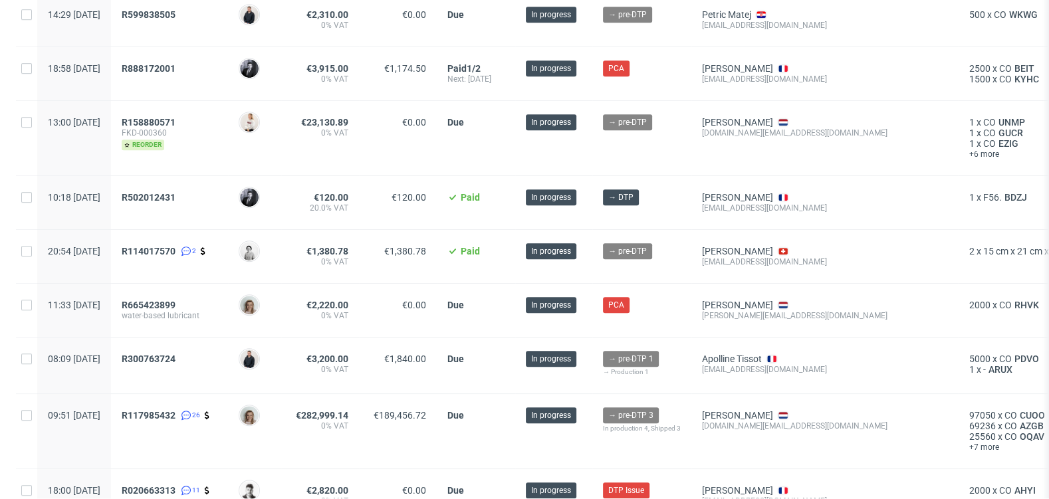
scroll to position [834, 0]
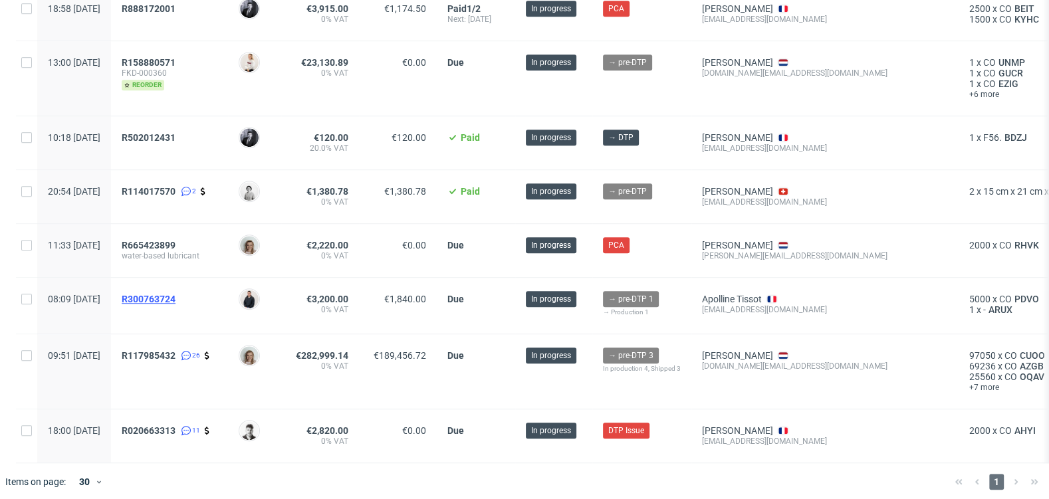
click at [176, 294] on span "R300763724" at bounding box center [149, 299] width 54 height 11
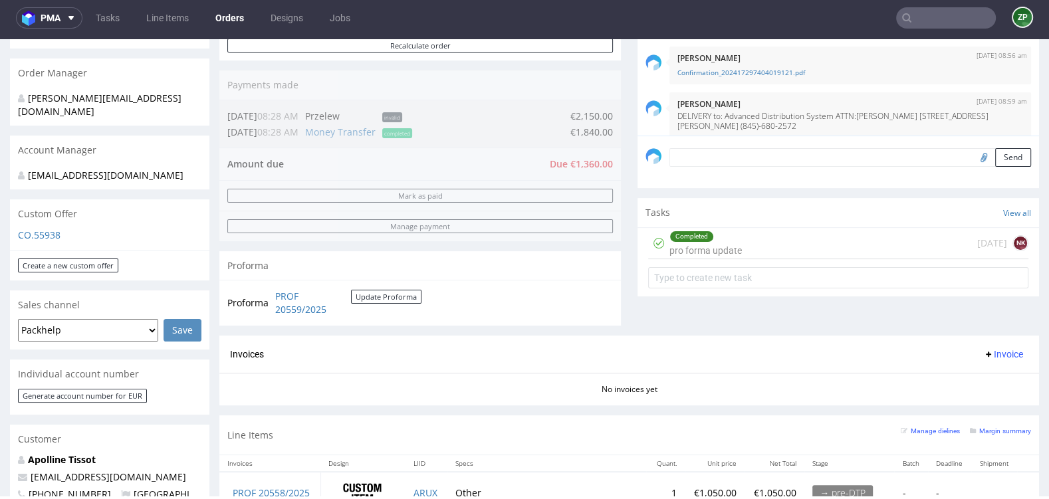
scroll to position [307, 0]
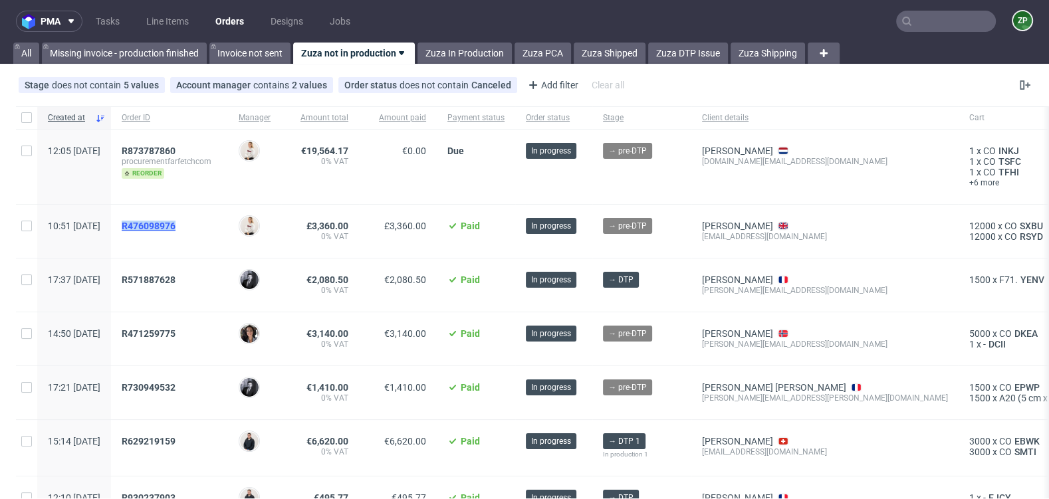
click at [178, 230] on link "R476098976" at bounding box center [150, 226] width 57 height 11
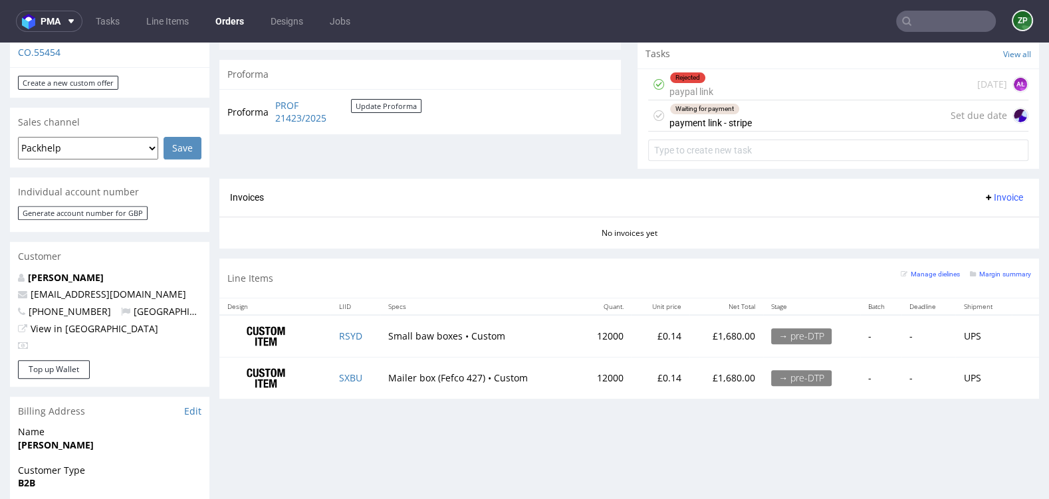
scroll to position [491, 0]
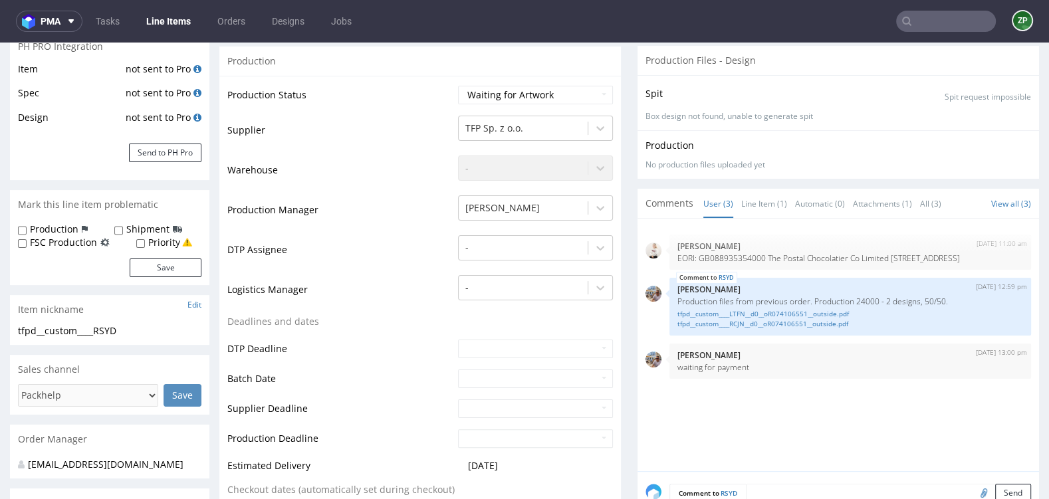
scroll to position [229, 0]
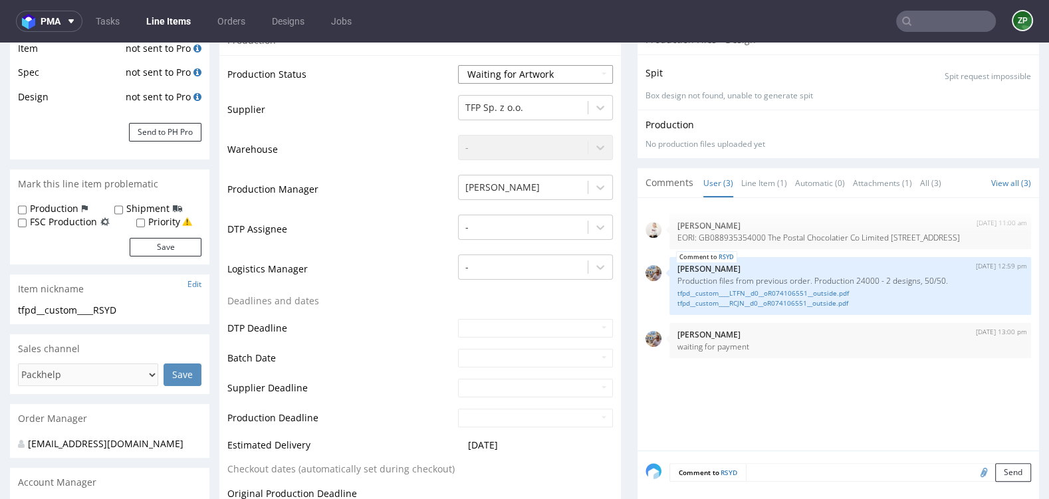
click at [555, 76] on select "Waiting for Artwork Waiting for Diecut Waiting for Mockup Waiting for DTP Waiti…" at bounding box center [535, 74] width 155 height 19
select select "dtp_waiting_for_check"
click at [458, 65] on select "Waiting for Artwork Waiting for Diecut Waiting for Mockup Waiting for DTP Waiti…" at bounding box center [535, 74] width 155 height 19
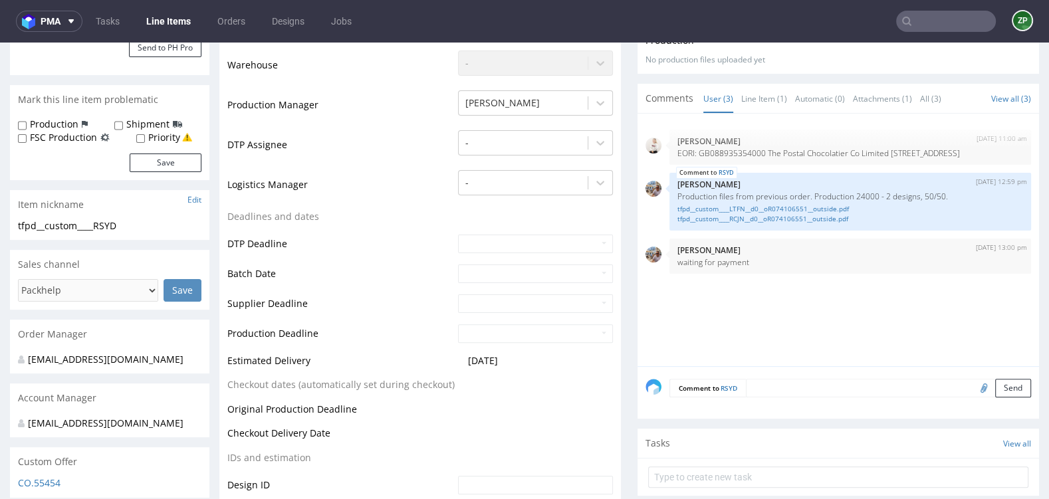
scroll to position [313, 0]
click at [765, 388] on textarea at bounding box center [888, 389] width 285 height 19
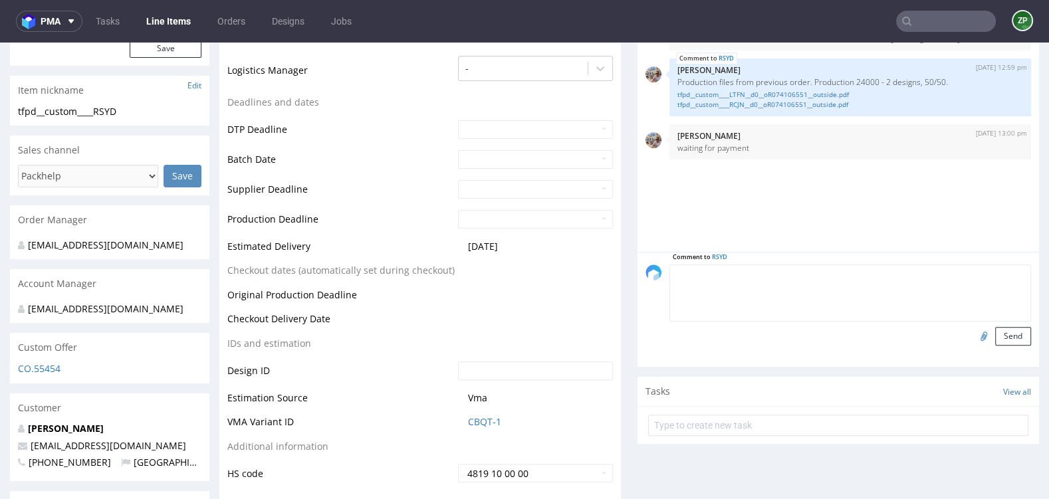
scroll to position [431, 0]
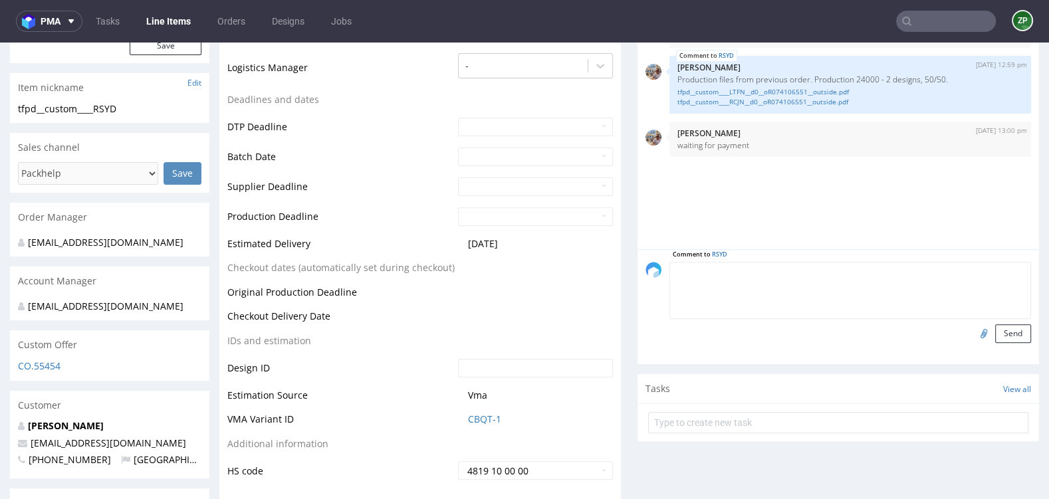
click at [973, 330] on input "file" at bounding box center [982, 333] width 19 height 17
type input "C:\fakepath\tfpd__custom____RCJN__d0__oR074106551__outside.pdf"
click at [732, 281] on textarea at bounding box center [851, 290] width 362 height 57
type textarea "reorder confirmed"
click at [1002, 333] on button "Send" at bounding box center [1014, 334] width 36 height 19
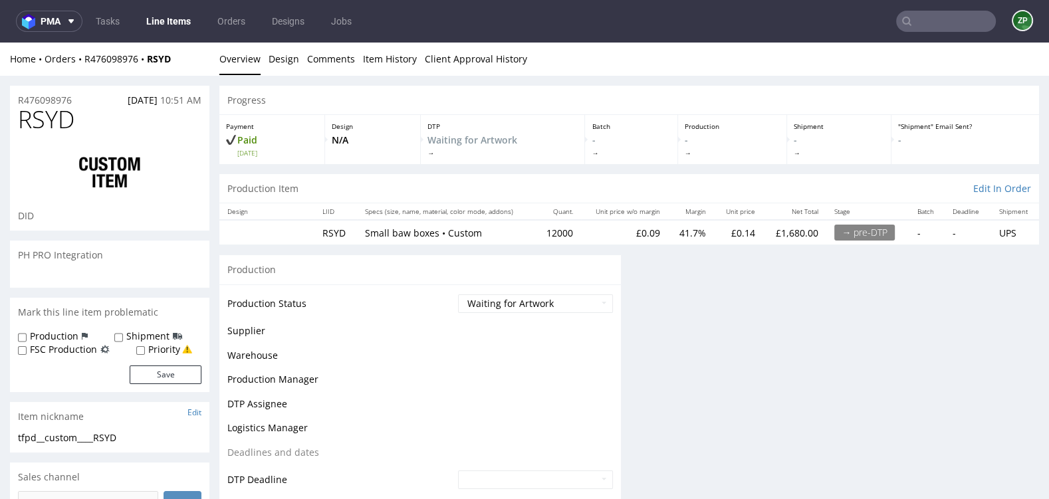
scroll to position [0, 0]
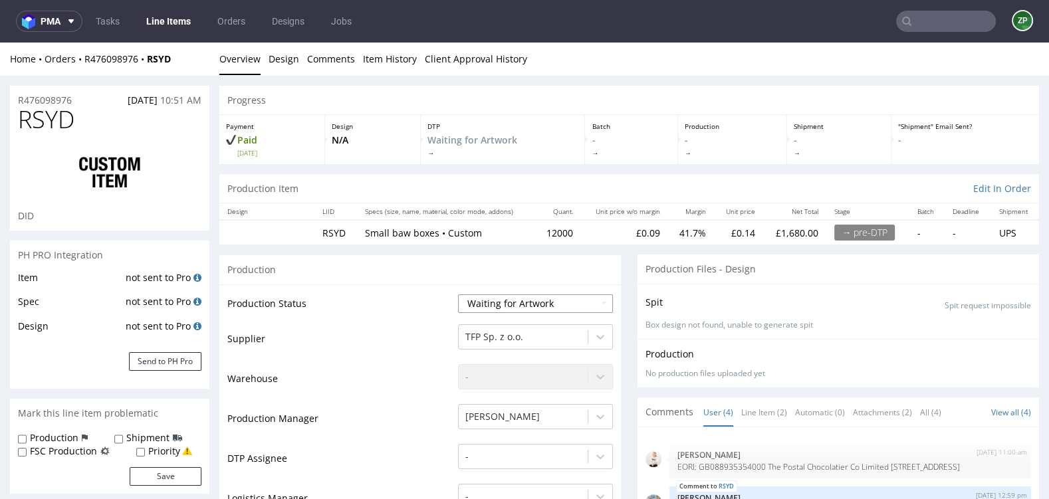
click at [504, 310] on select "Waiting for Artwork Waiting for Diecut Waiting for Mockup Waiting for DTP Waiti…" at bounding box center [535, 304] width 155 height 19
click at [458, 295] on select "Waiting for Artwork Waiting for Diecut Waiting for Mockup Waiting for DTP Waiti…" at bounding box center [535, 304] width 155 height 19
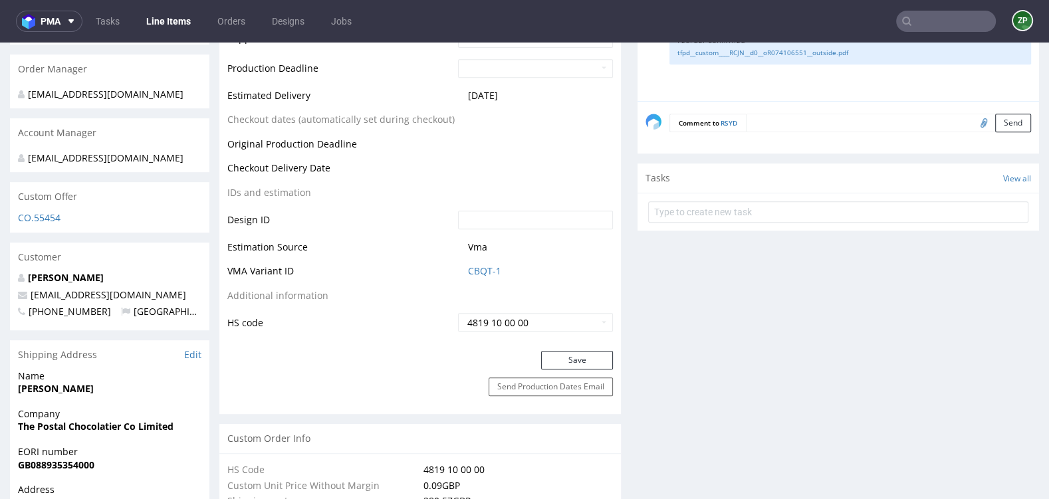
scroll to position [601, 0]
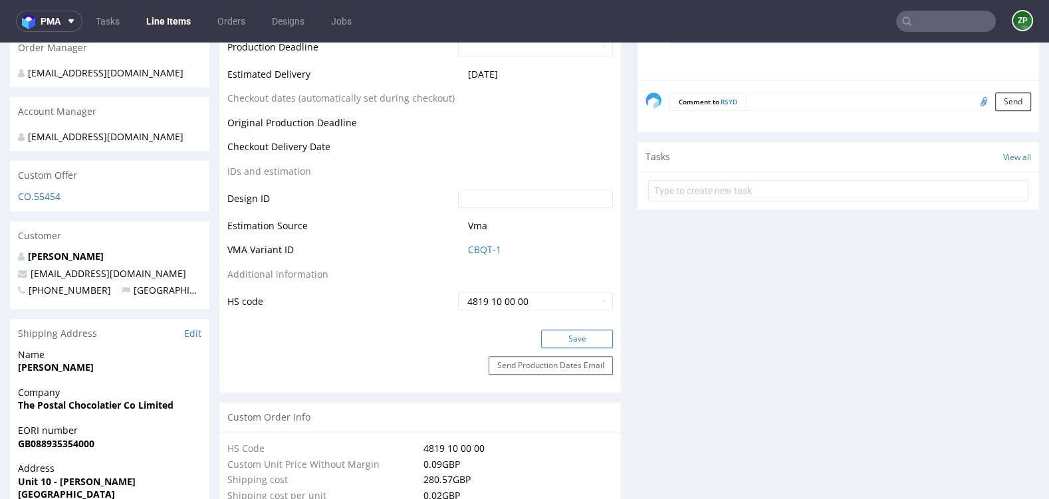
click at [553, 340] on button "Save" at bounding box center [577, 339] width 72 height 19
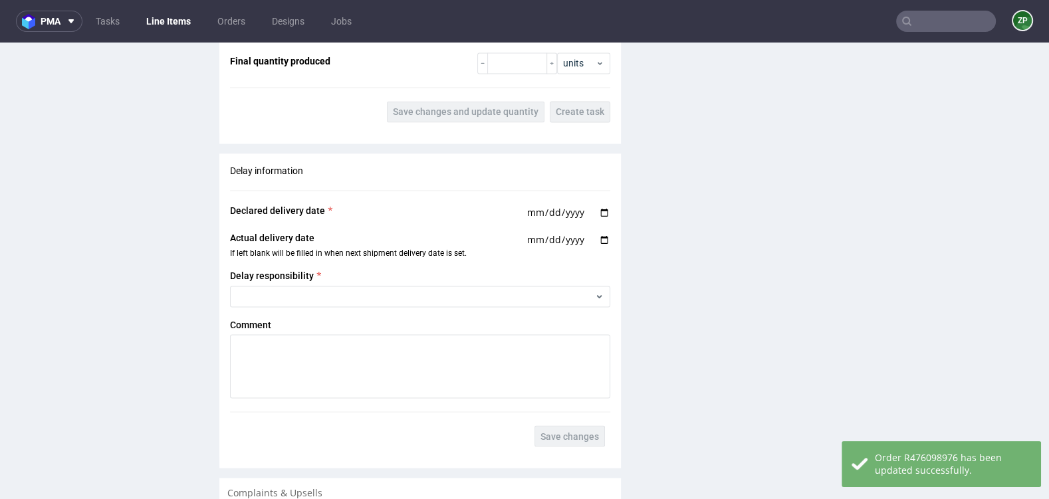
scroll to position [2383, 0]
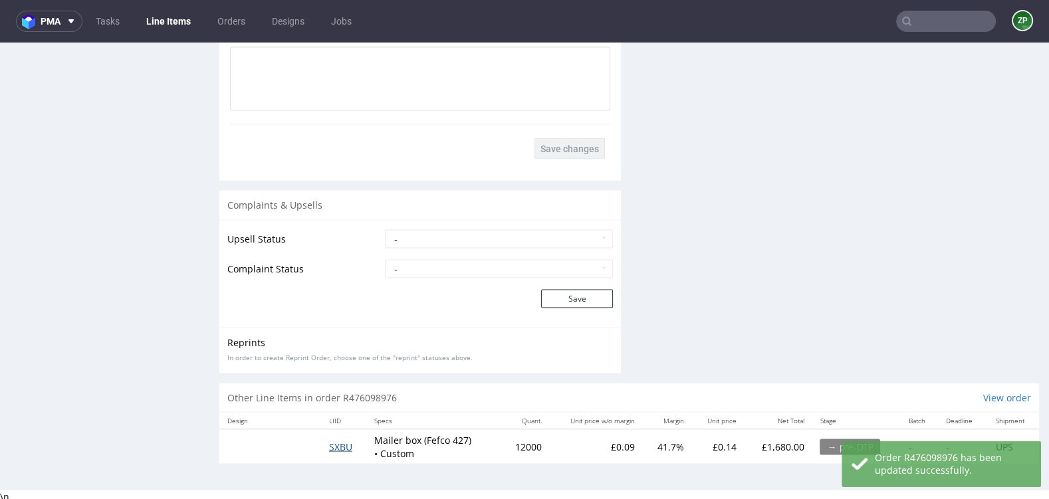
click at [332, 442] on span "SXBU" at bounding box center [340, 446] width 23 height 13
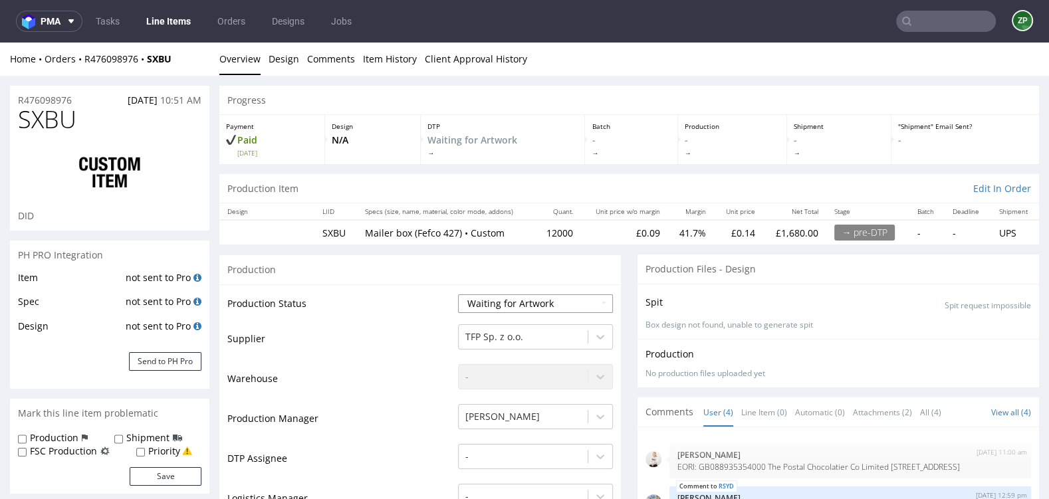
click at [503, 307] on select "Waiting for Artwork Waiting for Diecut Waiting for Mockup Waiting for DTP Waiti…" at bounding box center [535, 304] width 155 height 19
select select "dtp_waiting_for_check"
click at [458, 295] on select "Waiting for Artwork Waiting for Diecut Waiting for Mockup Waiting for DTP Waiti…" at bounding box center [535, 304] width 155 height 19
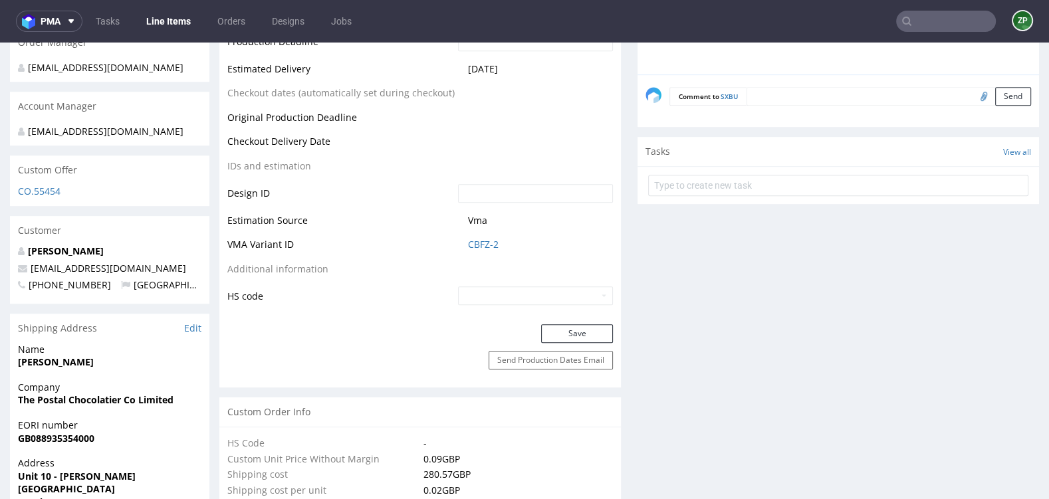
scroll to position [614, 0]
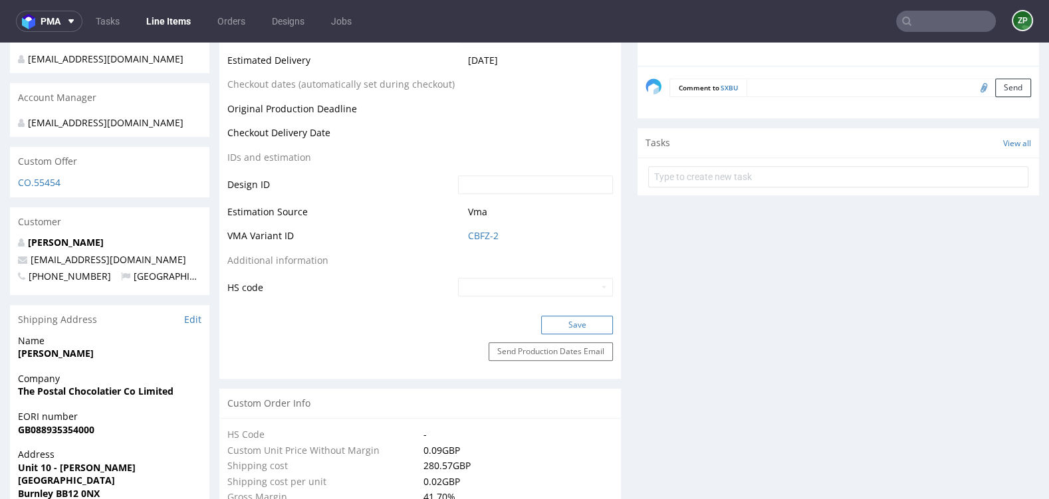
click at [559, 325] on button "Save" at bounding box center [577, 325] width 72 height 19
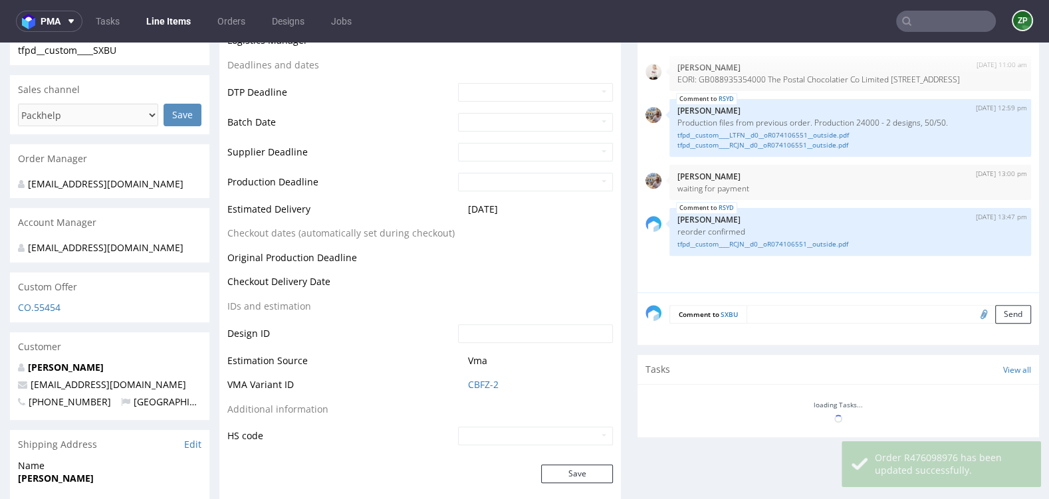
scroll to position [489, 0]
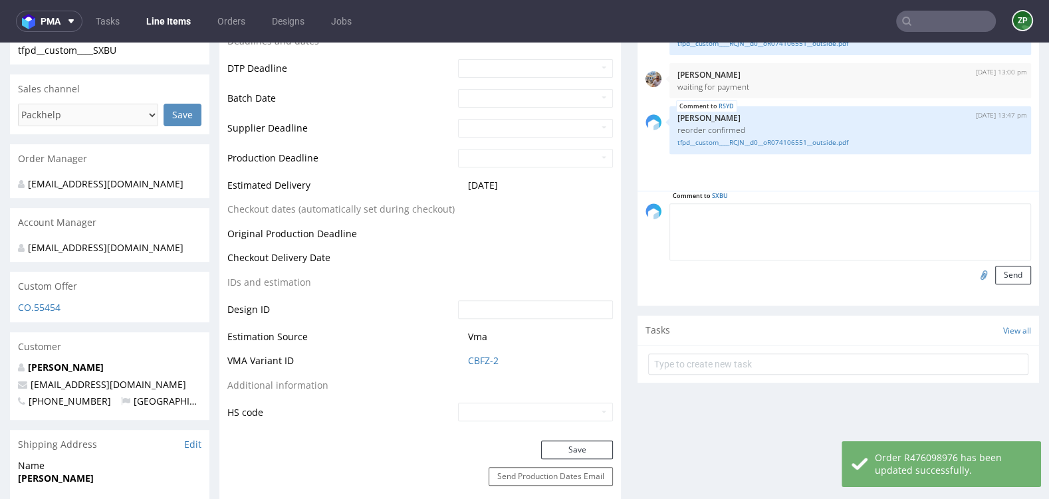
click at [767, 215] on textarea at bounding box center [851, 231] width 362 height 57
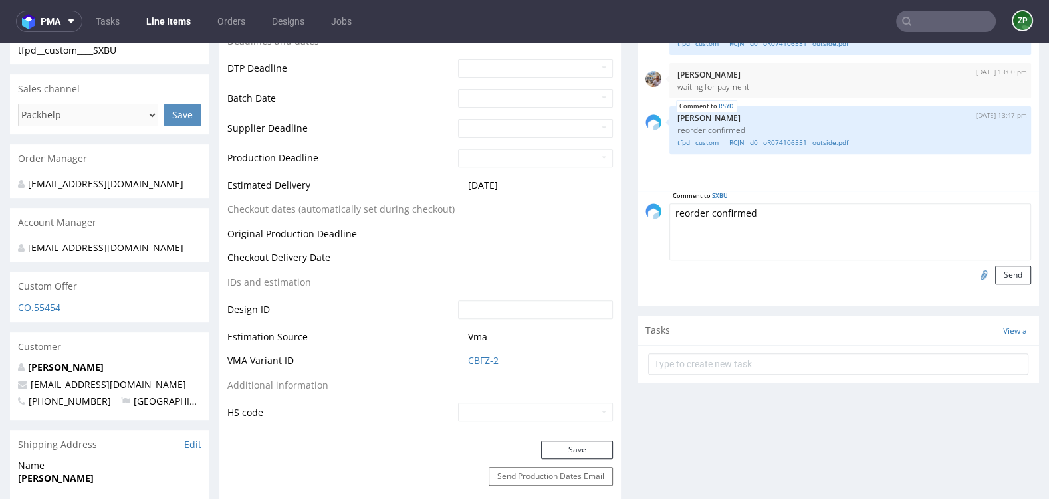
type textarea "reorder confirmed"
click at [973, 275] on input "file" at bounding box center [982, 274] width 19 height 17
type input "C:\fakepath\tfpd__custom____LTFN__d0__oR074106551__outside.pdf"
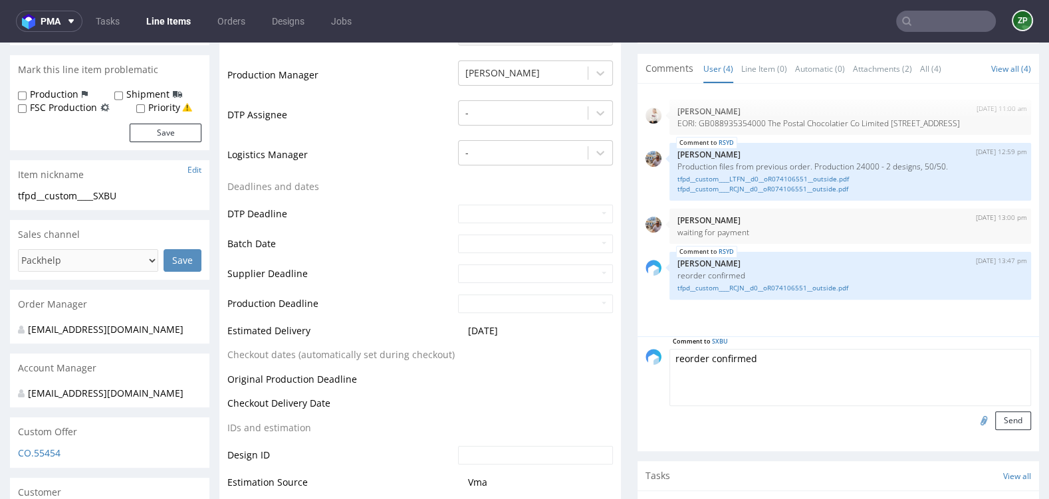
scroll to position [416, 0]
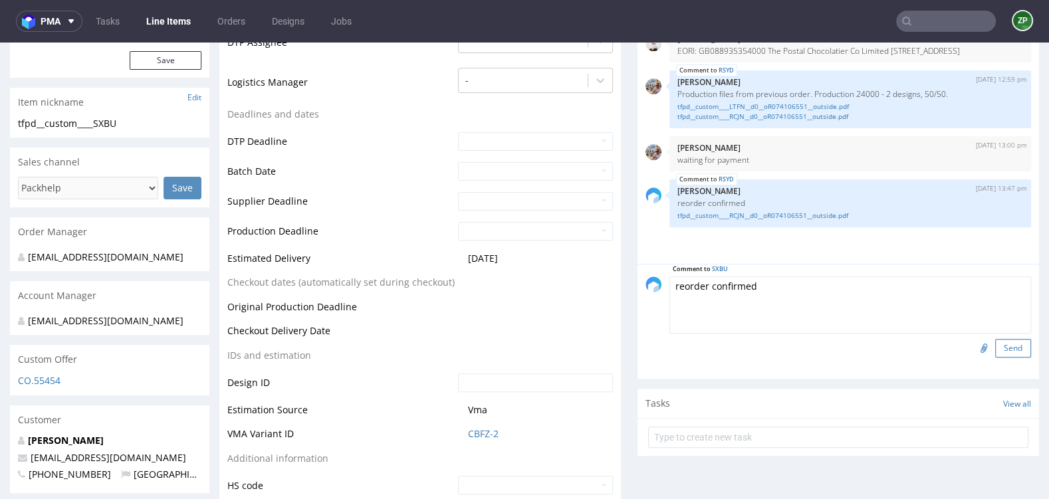
click at [1009, 350] on button "Send" at bounding box center [1014, 348] width 36 height 19
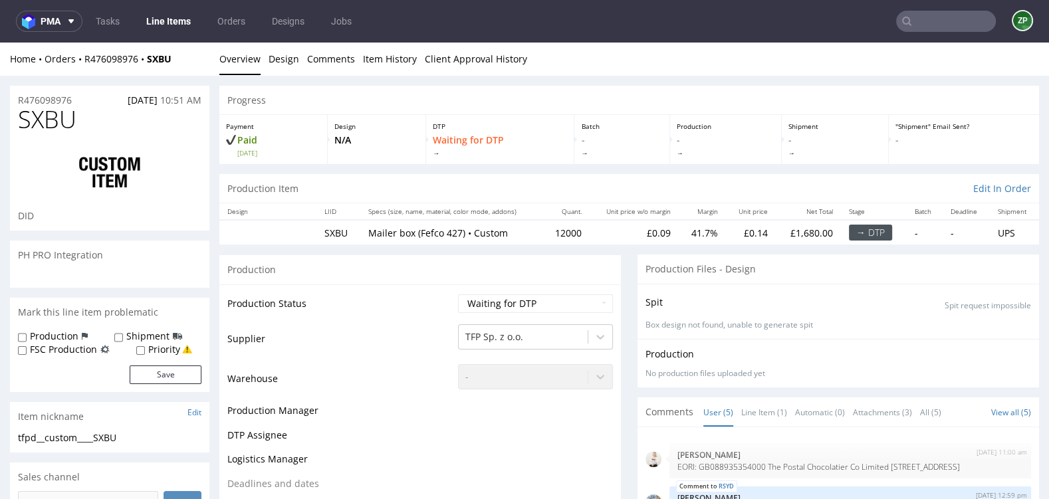
scroll to position [37, 0]
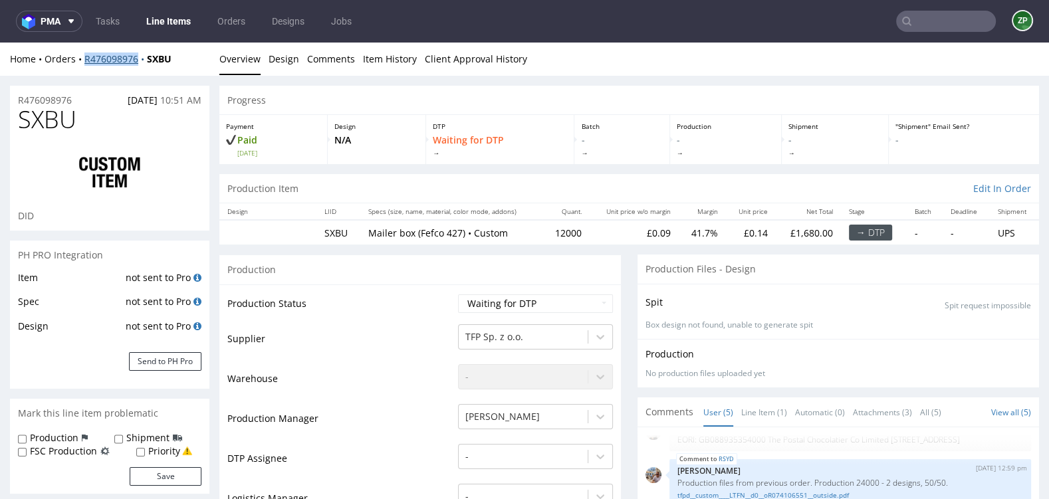
copy link "R476098976"
click at [229, 37] on nav "pma Tasks Line Items Orders Designs Jobs ZP" at bounding box center [524, 21] width 1049 height 43
click at [229, 14] on link "Orders" at bounding box center [231, 21] width 44 height 21
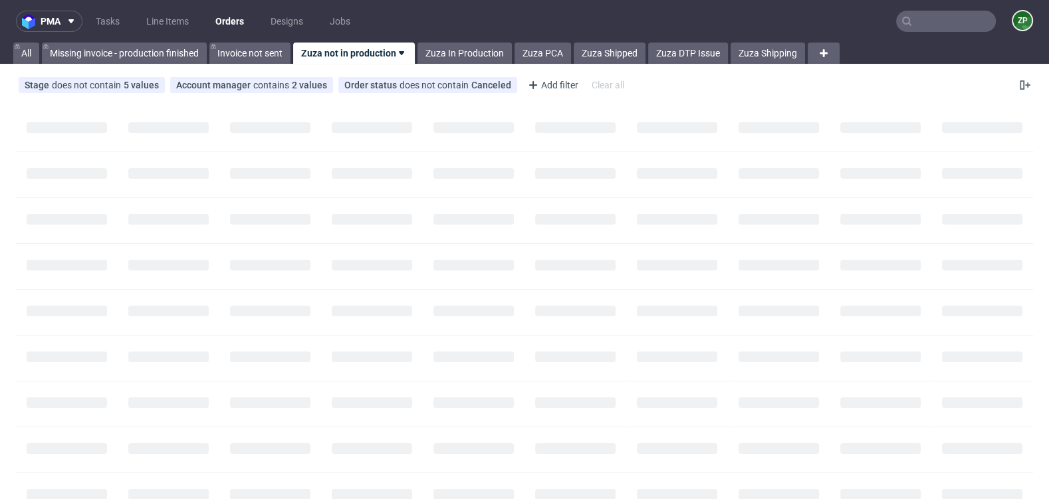
click at [230, 19] on link "Orders" at bounding box center [229, 21] width 45 height 21
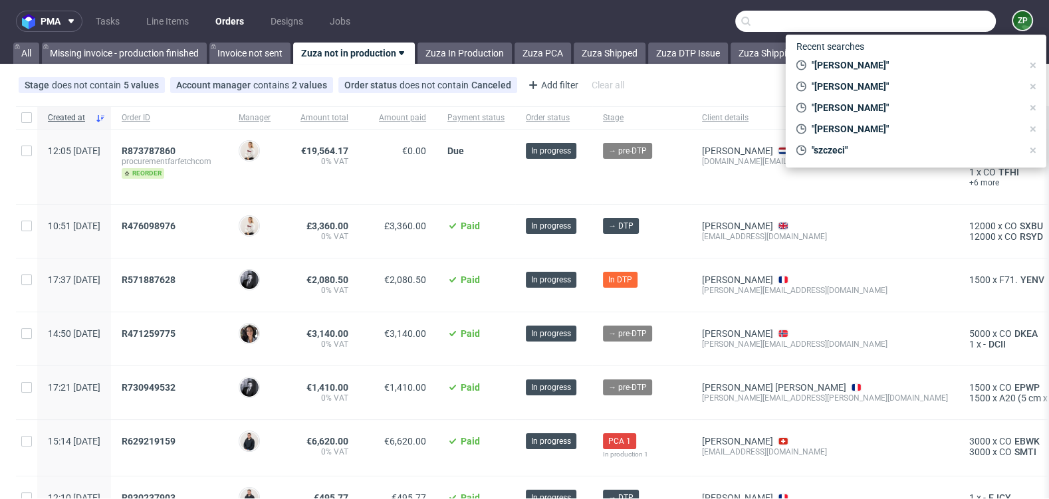
click at [933, 16] on input "text" at bounding box center [865, 21] width 261 height 21
paste input "AQWK"
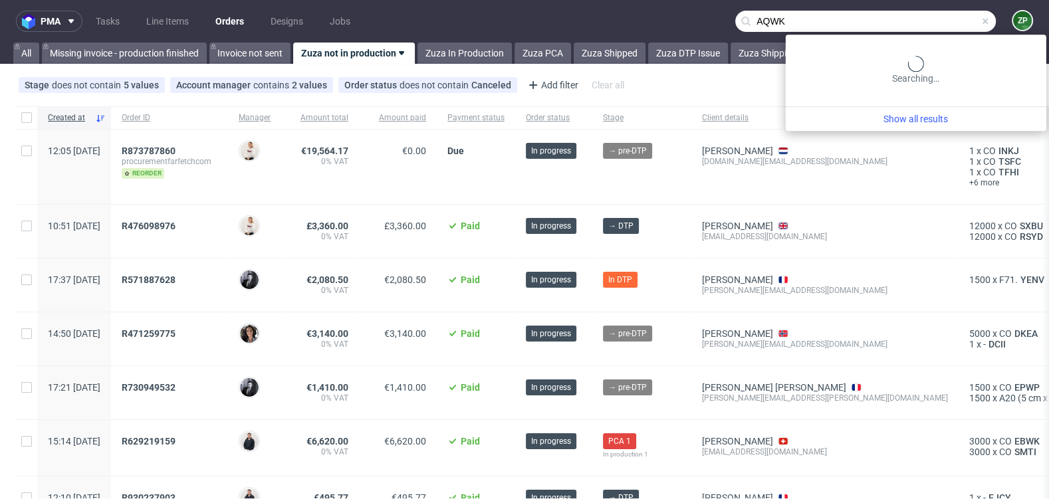
type input "AQWK"
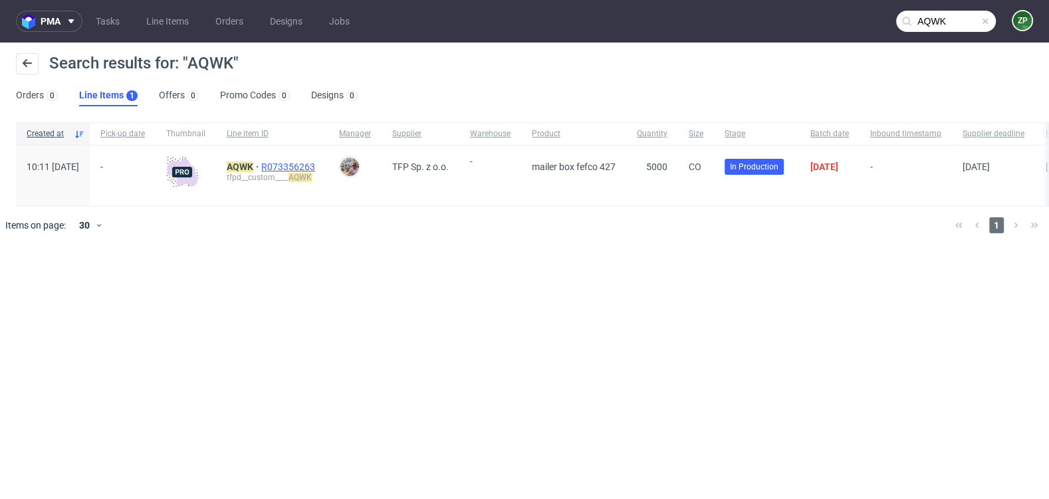
click at [305, 166] on span "R073356263" at bounding box center [289, 167] width 57 height 11
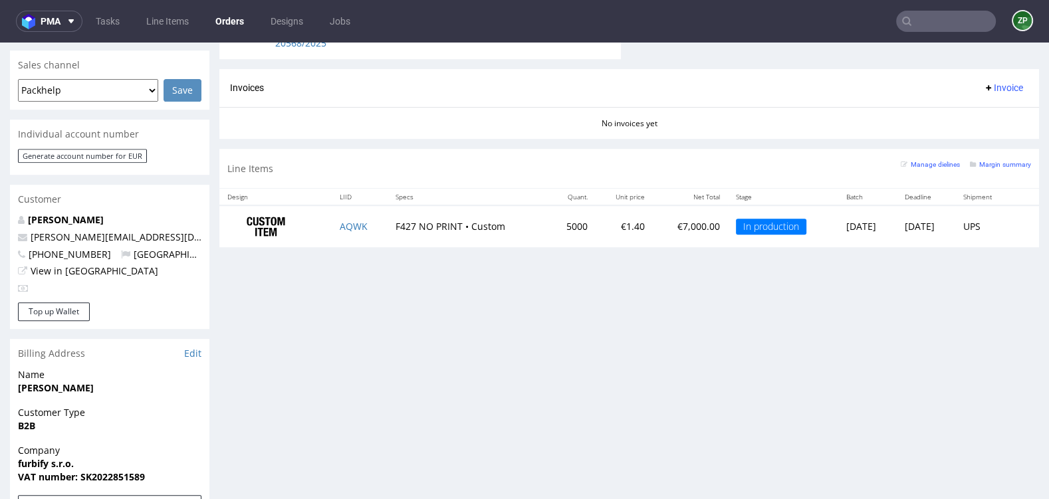
scroll to position [525, 0]
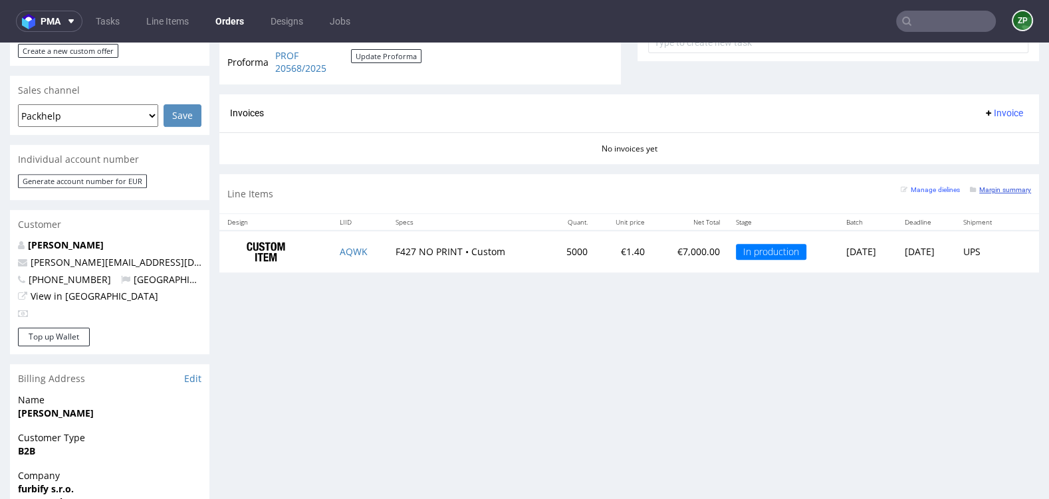
click at [1004, 186] on small "Margin summary" at bounding box center [1000, 189] width 61 height 7
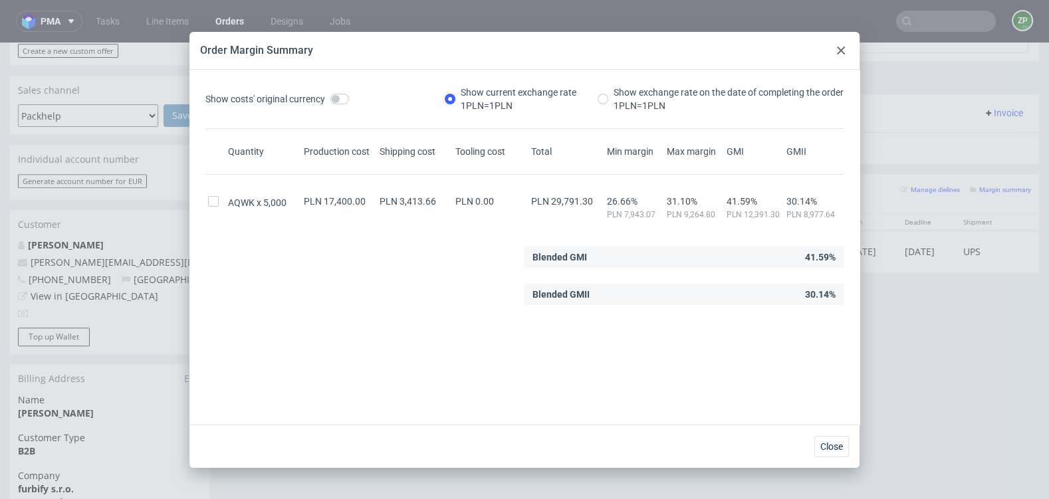
click at [418, 203] on span "PLN 3,413.66" at bounding box center [408, 201] width 57 height 11
copy span "PLN 3,413.66"
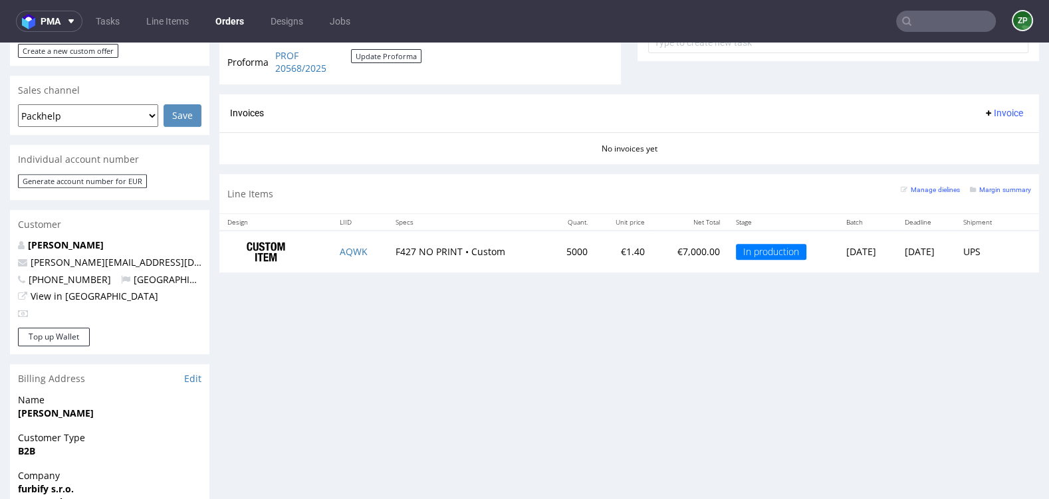
click at [360, 302] on div "Progress Payment Paid Thu 25 Sep Payment “Received” Email Sent Thu 25 Sep 10:12…" at bounding box center [629, 181] width 820 height 1242
copy link "AQWK"
click at [983, 189] on small "Margin summary" at bounding box center [1000, 189] width 61 height 7
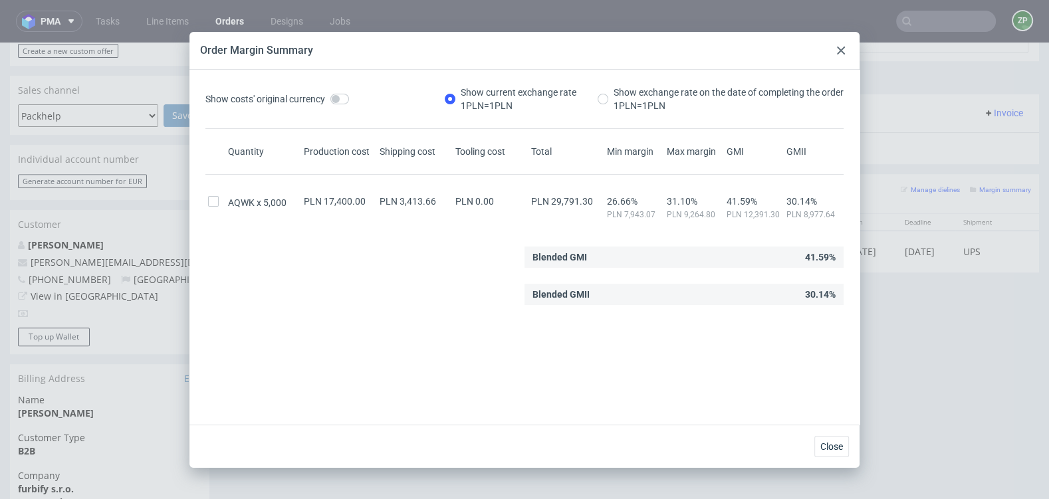
drag, startPoint x: 398, startPoint y: 201, endPoint x: 441, endPoint y: 200, distance: 42.6
click at [442, 200] on div "PLN 3,413.66" at bounding box center [415, 201] width 76 height 11
drag, startPoint x: 379, startPoint y: 198, endPoint x: 428, endPoint y: 198, distance: 49.2
click at [428, 198] on div "PLN 3,413.66" at bounding box center [415, 201] width 76 height 11
drag, startPoint x: 446, startPoint y: 202, endPoint x: 381, endPoint y: 200, distance: 64.5
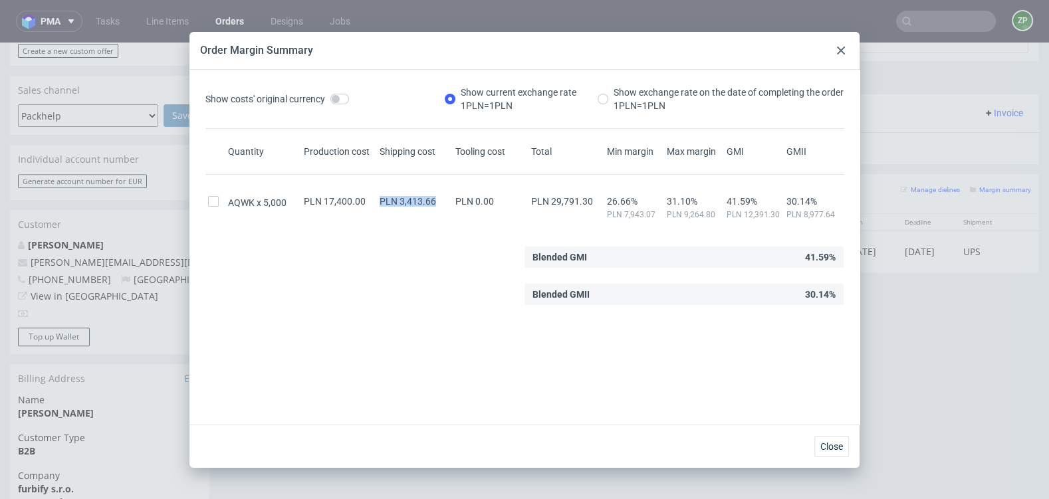
click at [381, 200] on div "PLN 3,413.66" at bounding box center [415, 201] width 76 height 11
copy span "PLN 3,413.66"
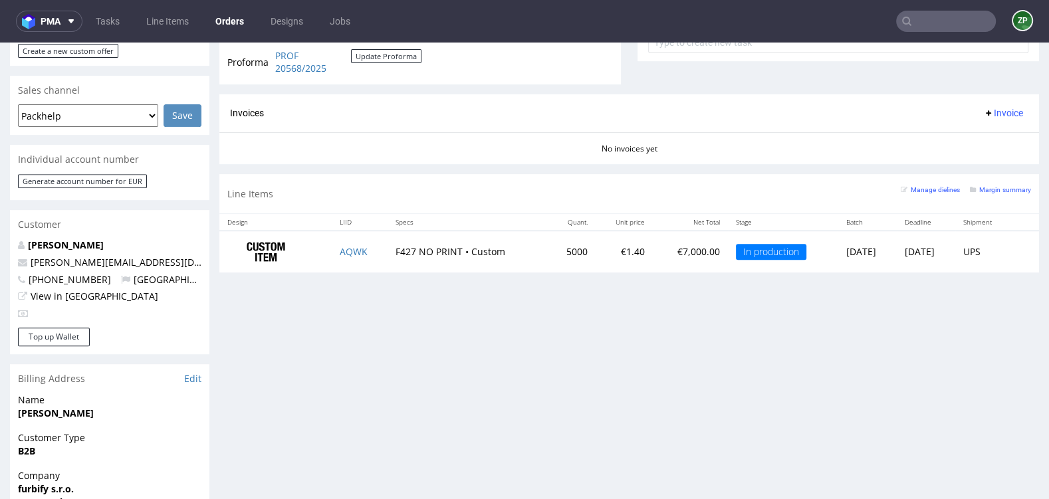
click at [233, 20] on link "Orders" at bounding box center [229, 21] width 45 height 21
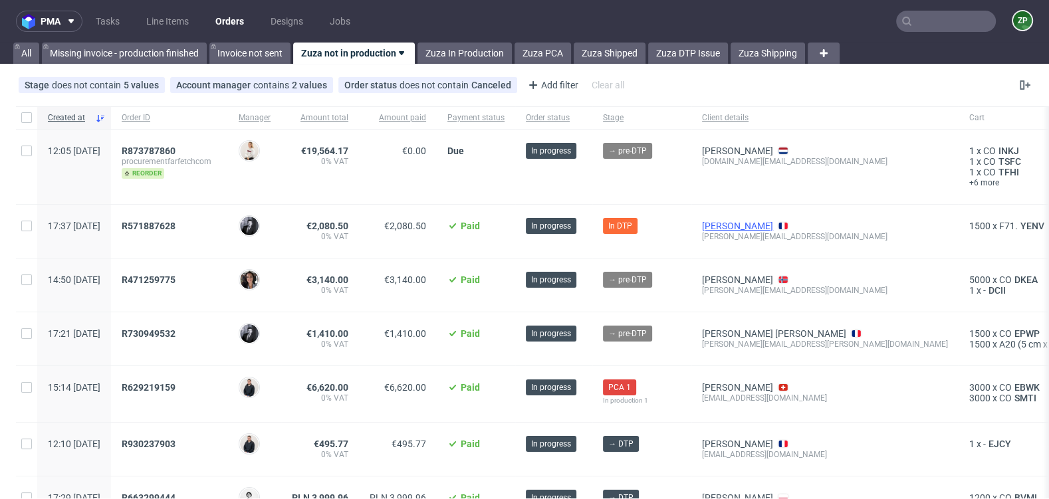
click at [773, 229] on link "[PERSON_NAME]" at bounding box center [737, 226] width 71 height 11
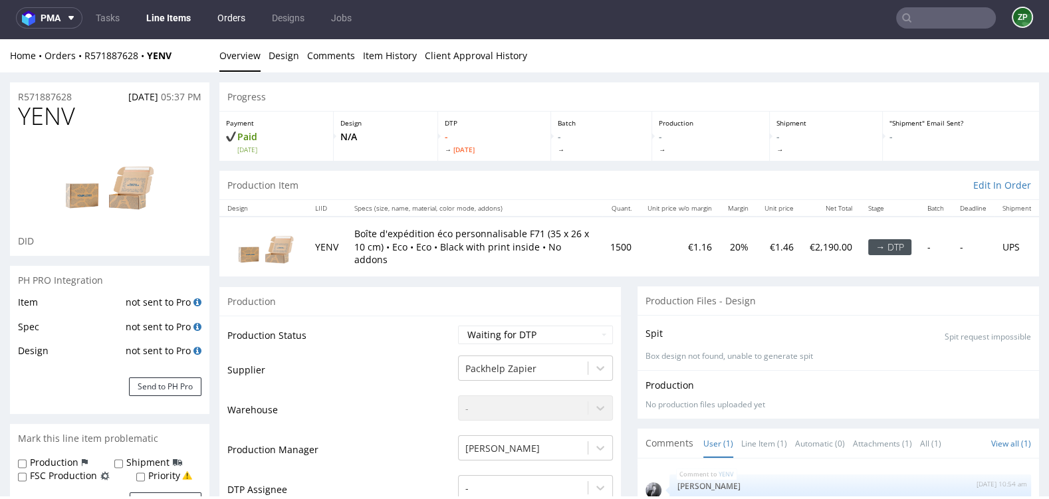
click at [234, 19] on link "Orders" at bounding box center [231, 17] width 44 height 21
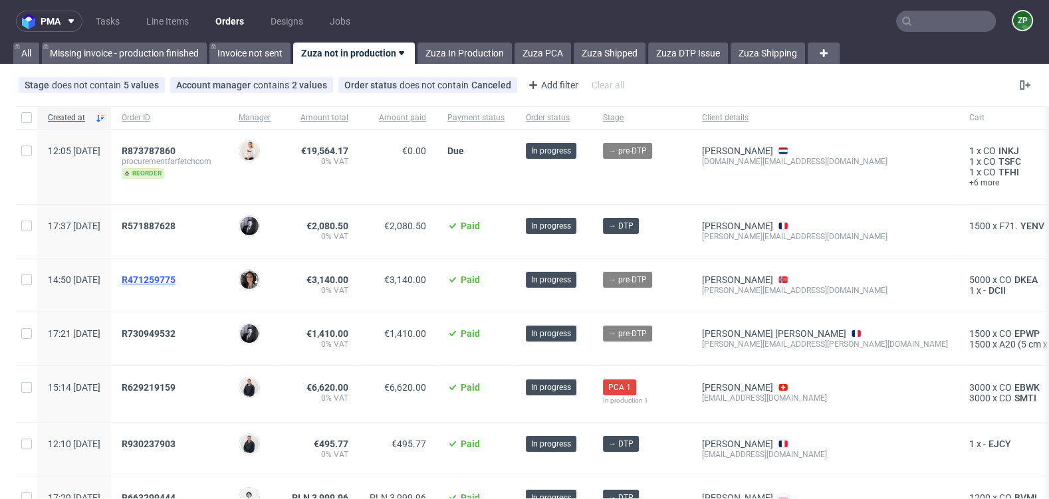
click at [176, 276] on span "R471259775" at bounding box center [149, 280] width 54 height 11
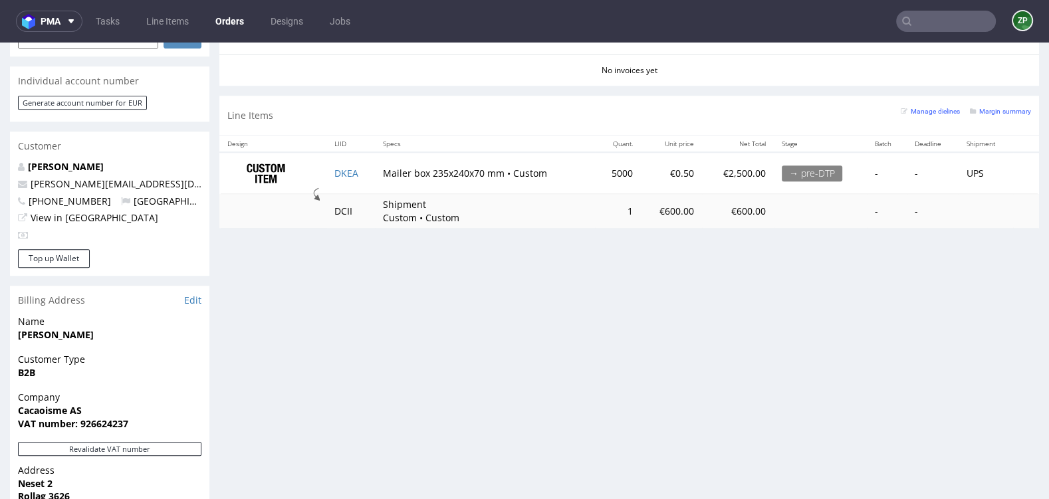
scroll to position [633, 0]
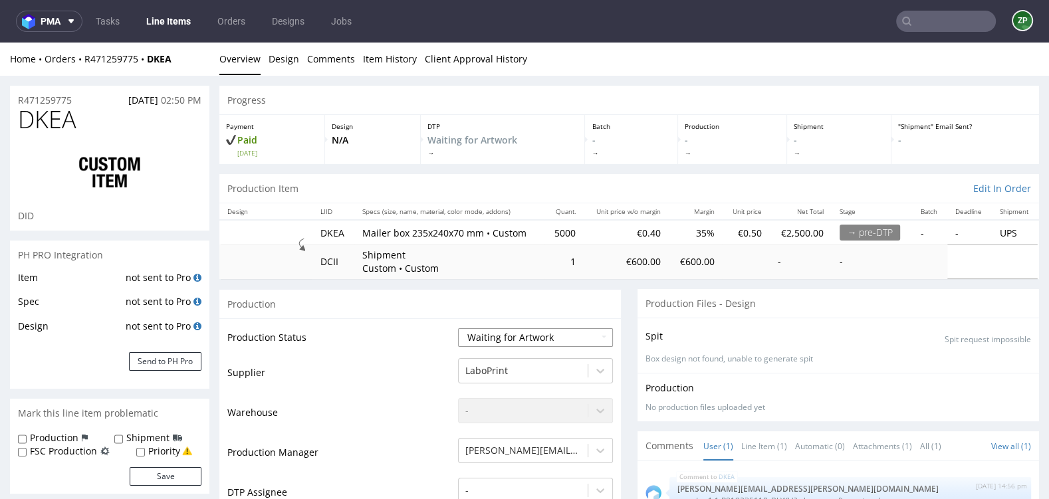
click at [517, 335] on select "Waiting for Artwork Waiting for Diecut Waiting for Mockup Waiting for DTP Waiti…" at bounding box center [535, 338] width 155 height 19
select select "dtp_waiting_for_check"
click at [458, 329] on select "Waiting for Artwork Waiting for Diecut Waiting for Mockup Waiting for DTP Waiti…" at bounding box center [535, 338] width 155 height 19
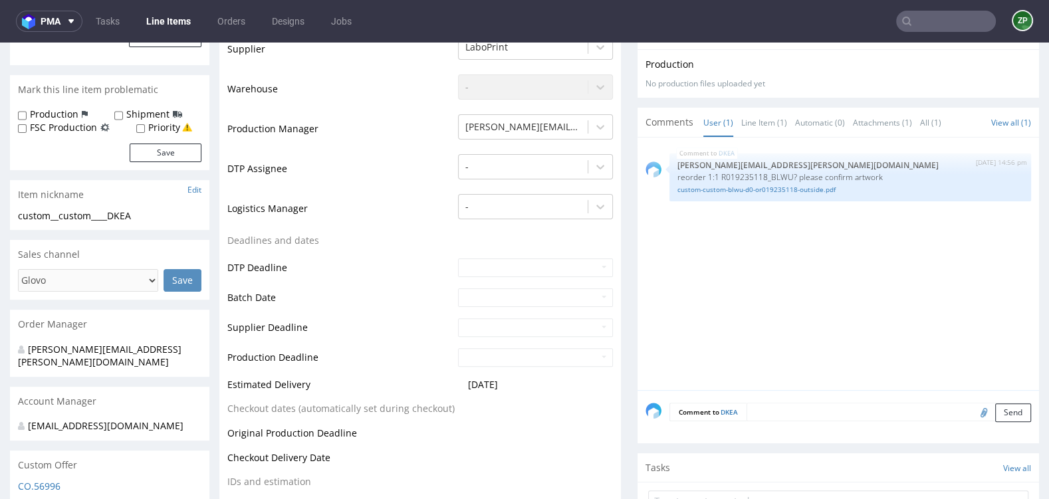
scroll to position [331, 0]
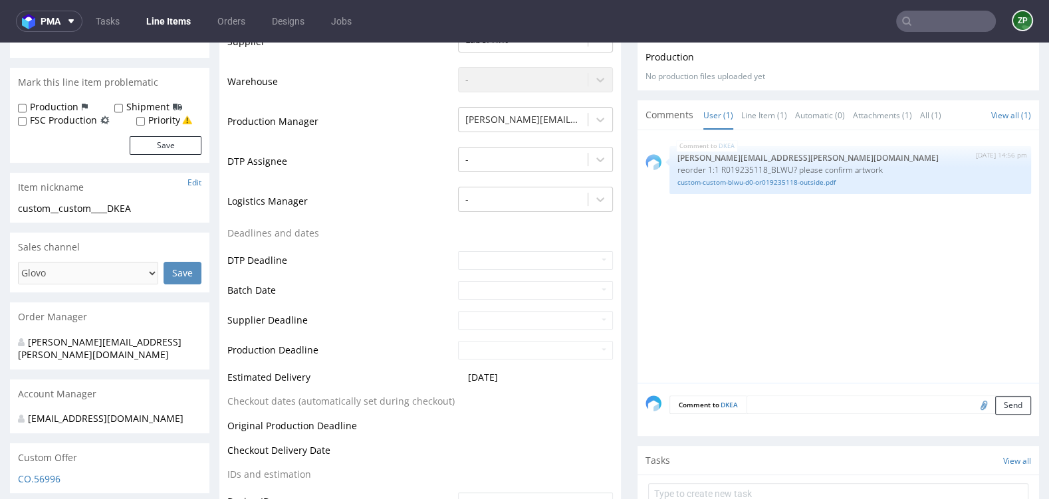
click at [785, 404] on textarea at bounding box center [889, 405] width 285 height 19
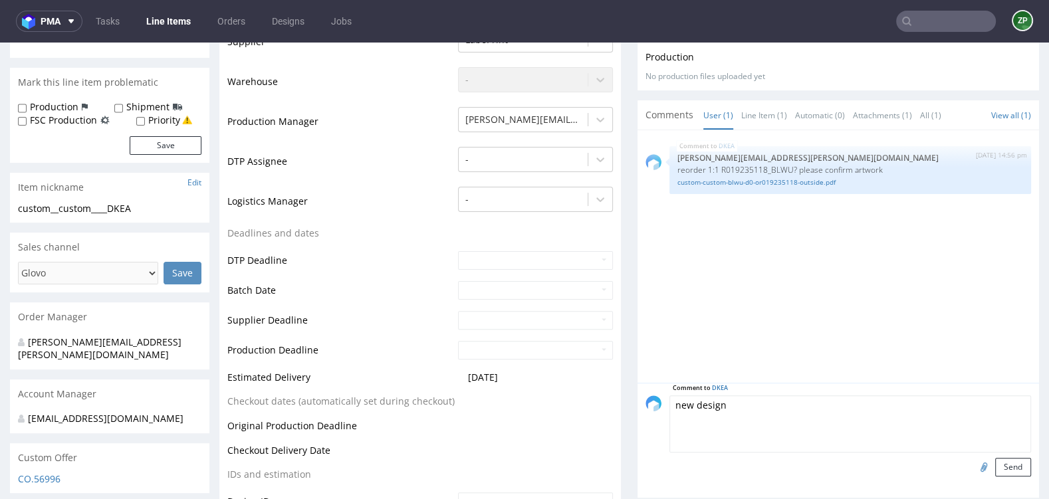
click at [973, 463] on input "file" at bounding box center [982, 466] width 19 height 17
click at [732, 406] on textarea "new design" at bounding box center [851, 424] width 362 height 57
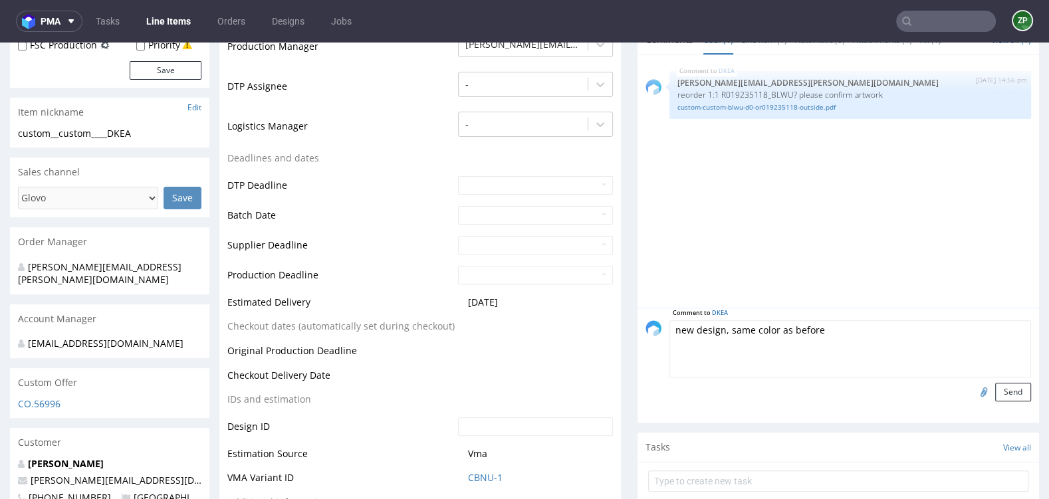
scroll to position [456, 0]
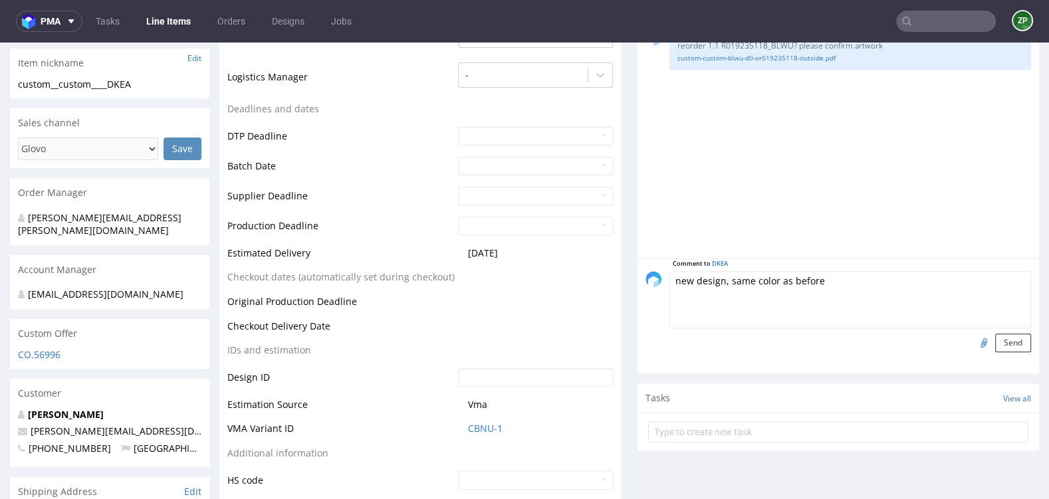
type textarea "new design, same color as before"
click at [973, 336] on input "file" at bounding box center [982, 342] width 19 height 17
type input "C:\fakepath\Mailer box 235x240x70 mm.pdf.pdf"
click at [1002, 342] on button "Send" at bounding box center [1014, 343] width 36 height 19
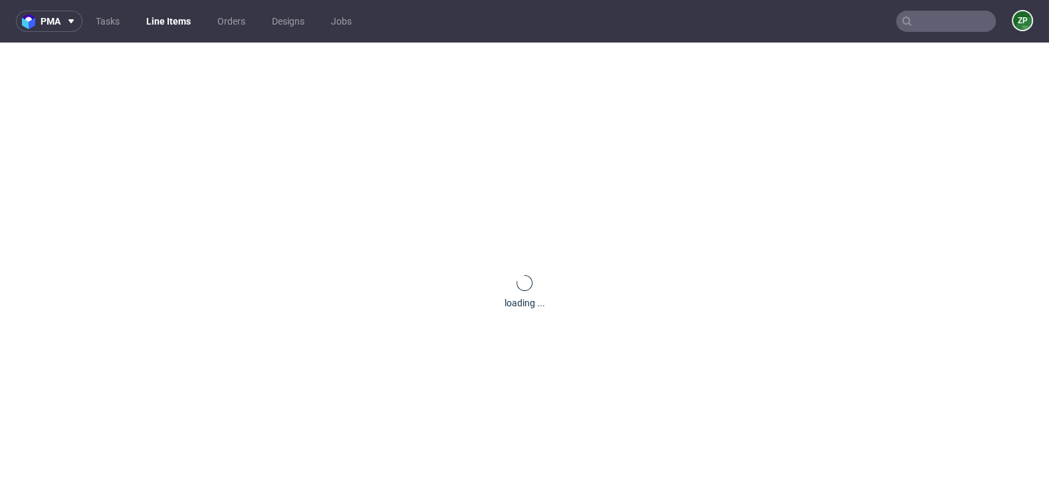
scroll to position [0, 0]
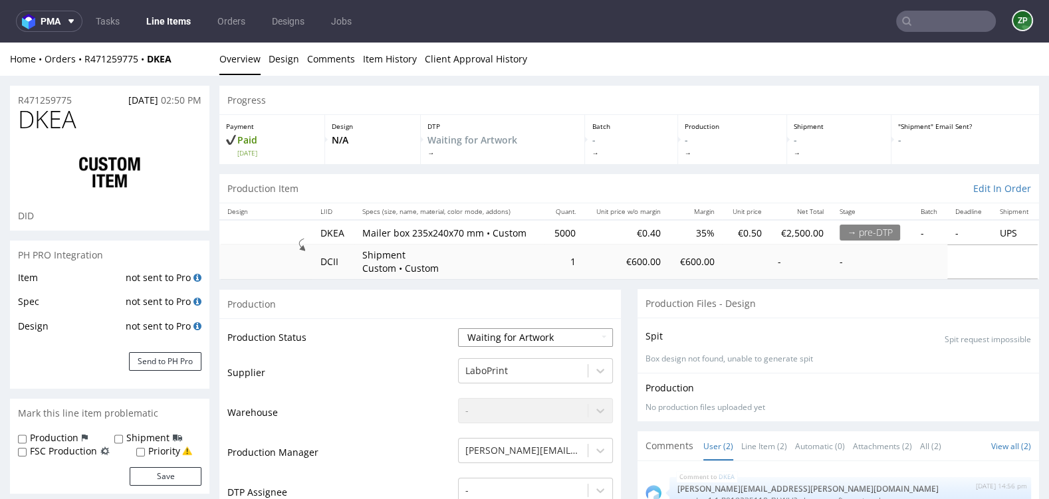
click at [507, 340] on select "Waiting for Artwork Waiting for Diecut Waiting for Mockup Waiting for DTP Waiti…" at bounding box center [535, 338] width 155 height 19
select select "dtp_waiting_for_check"
click at [458, 329] on select "Waiting for Artwork Waiting for Diecut Waiting for Mockup Waiting for DTP Waiti…" at bounding box center [535, 338] width 155 height 19
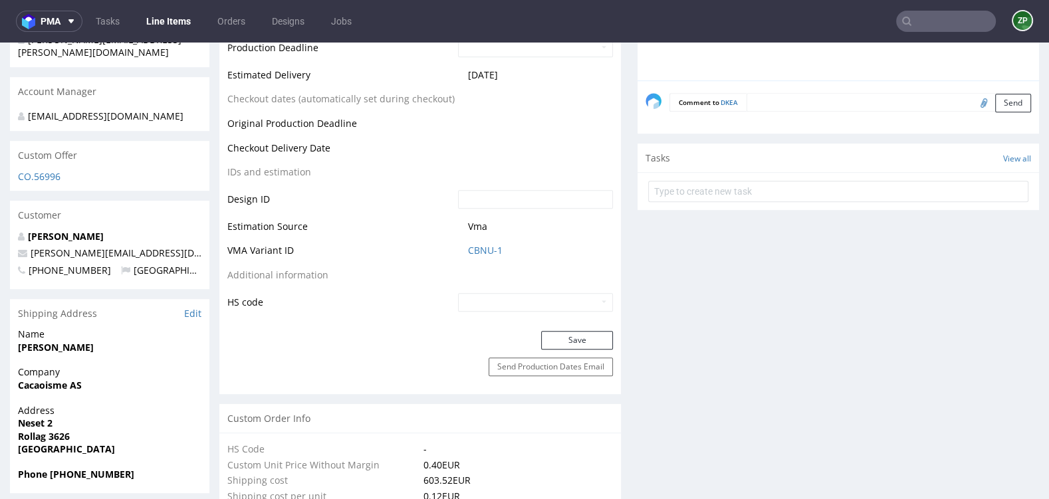
scroll to position [612, 0]
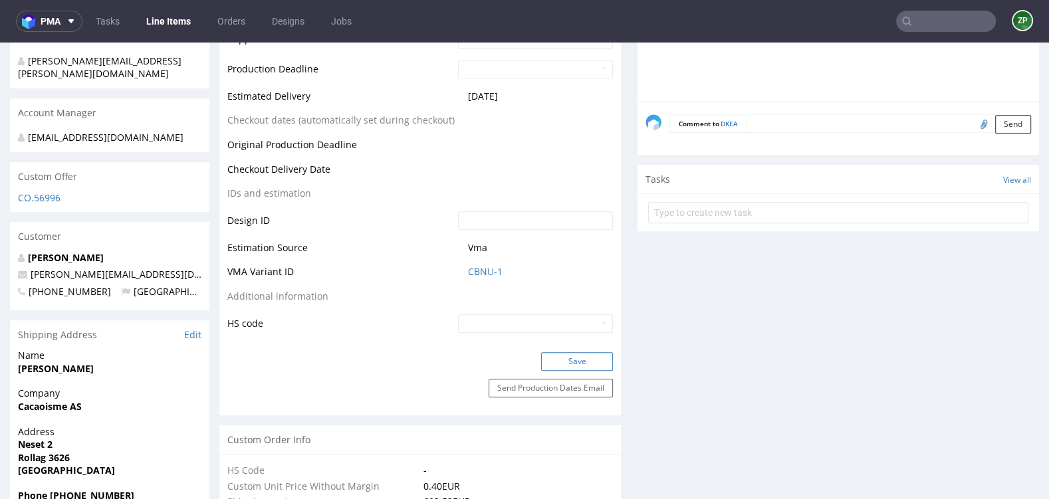
click at [583, 362] on button "Save" at bounding box center [577, 361] width 72 height 19
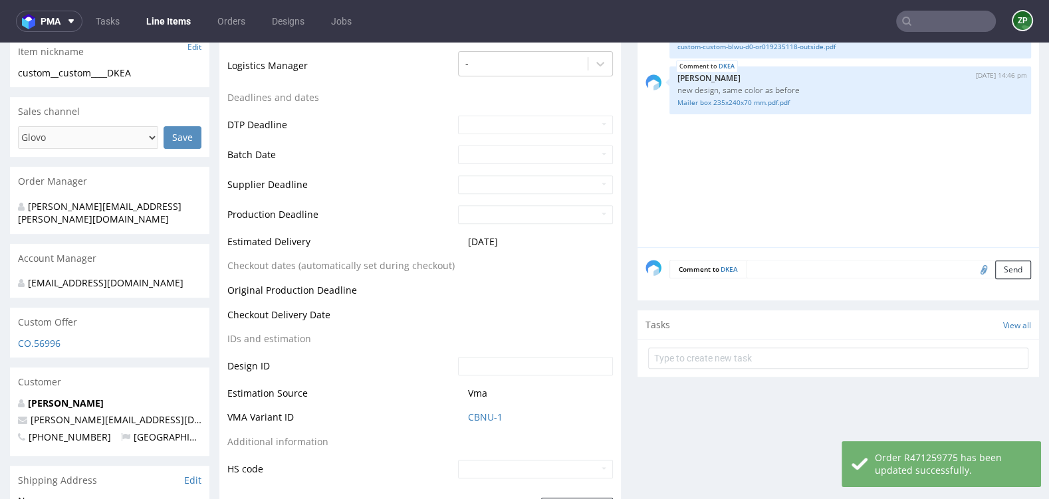
scroll to position [0, 0]
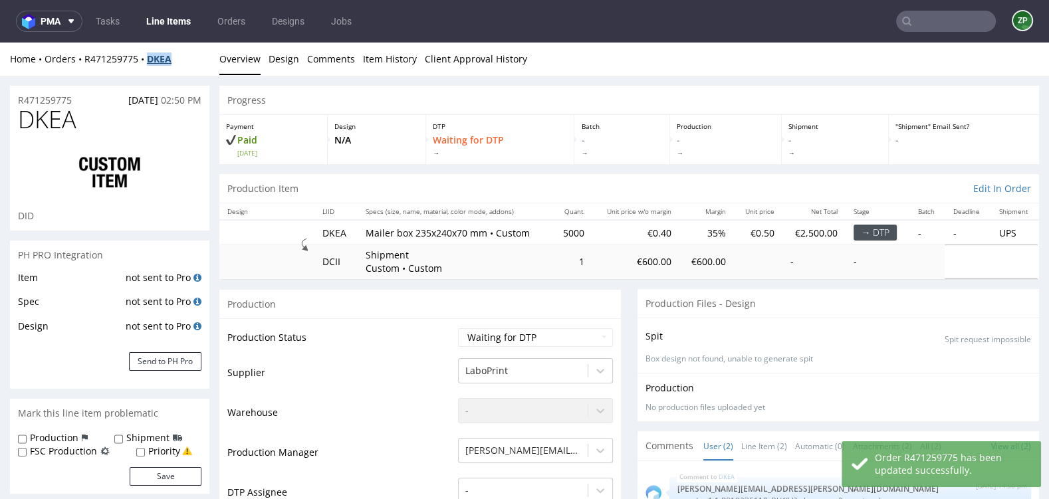
copy strong "DKEA"
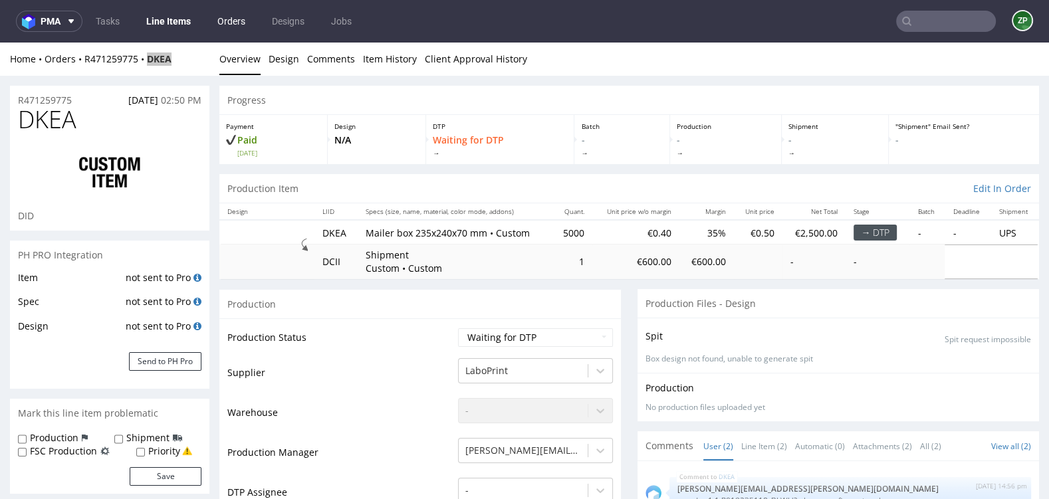
click at [239, 18] on link "Orders" at bounding box center [231, 21] width 44 height 21
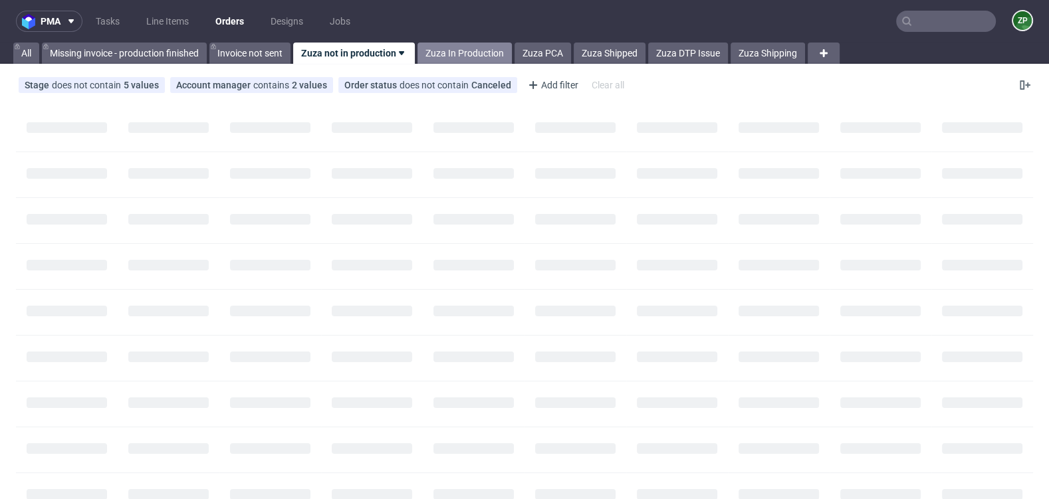
click at [460, 50] on link "Zuza In Production" at bounding box center [465, 53] width 94 height 21
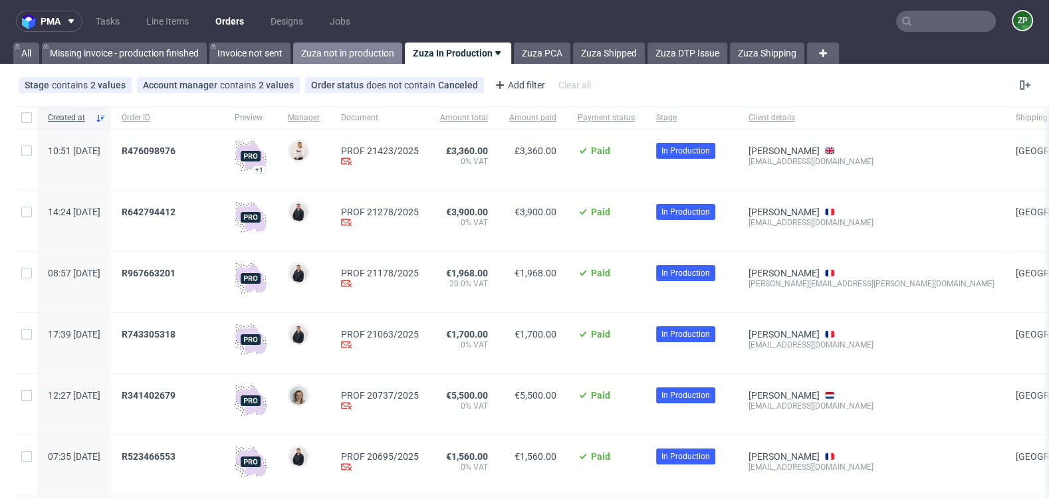
click at [354, 49] on link "Zuza not in production" at bounding box center [347, 53] width 109 height 21
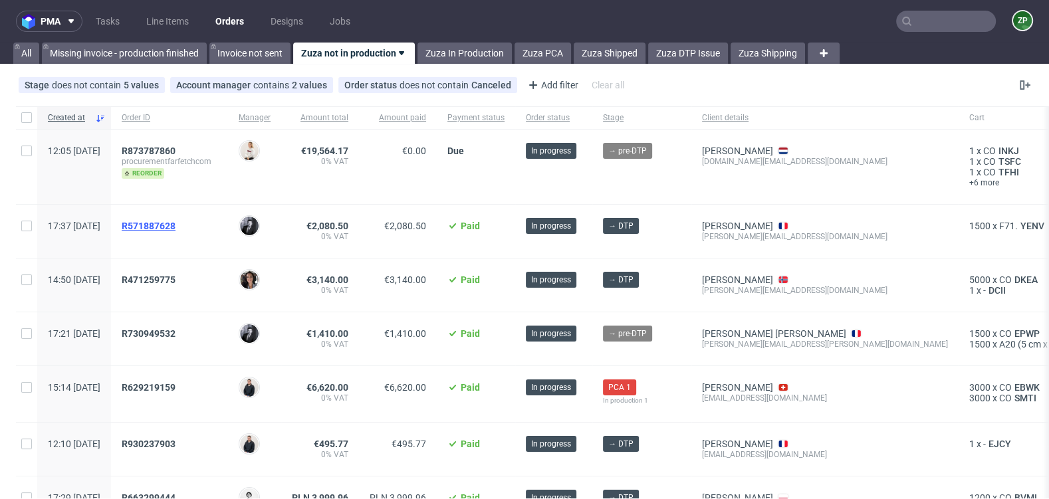
click at [176, 227] on span "R571887628" at bounding box center [149, 226] width 54 height 11
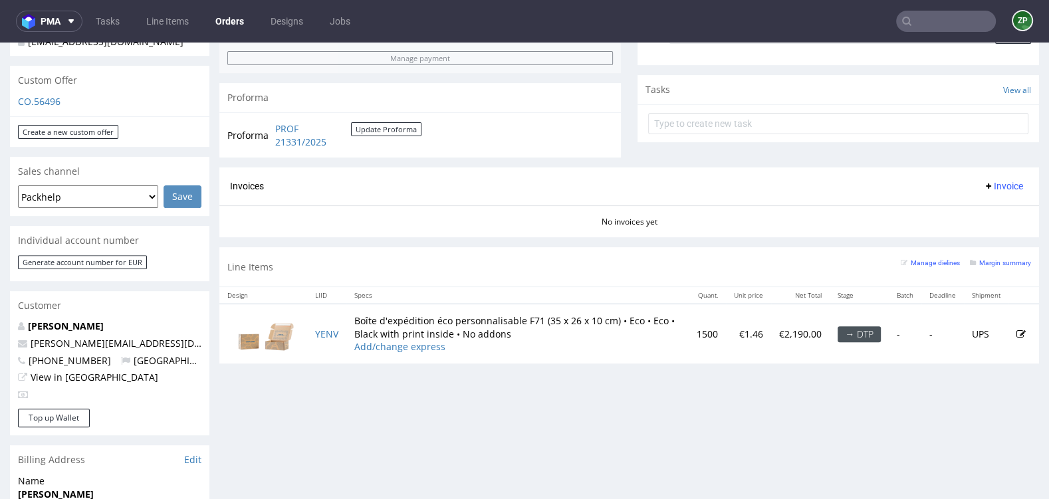
scroll to position [454, 0]
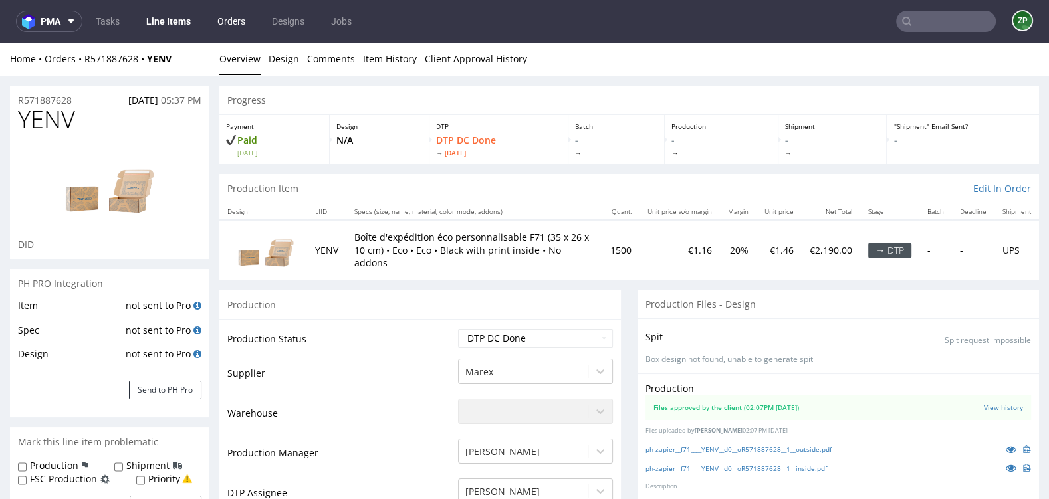
click at [231, 21] on link "Orders" at bounding box center [231, 21] width 44 height 21
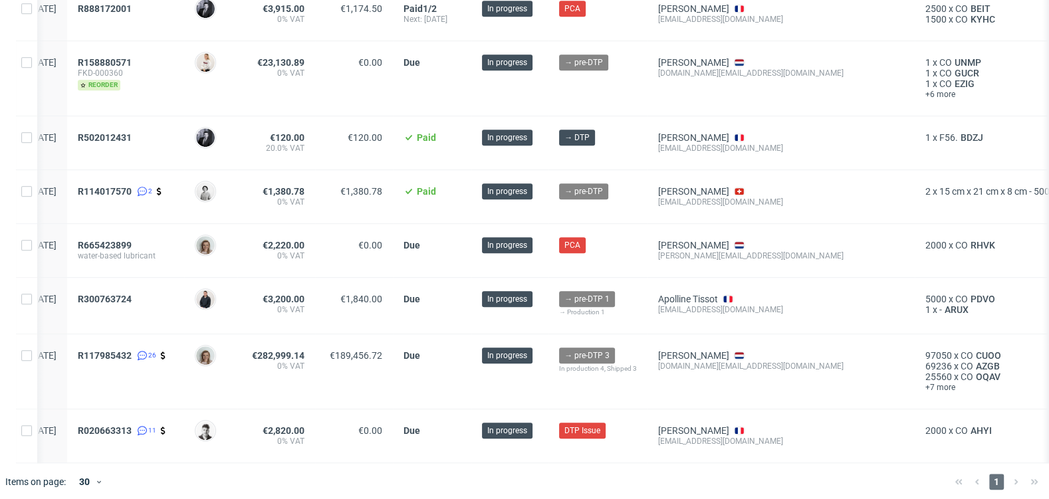
scroll to position [0, 69]
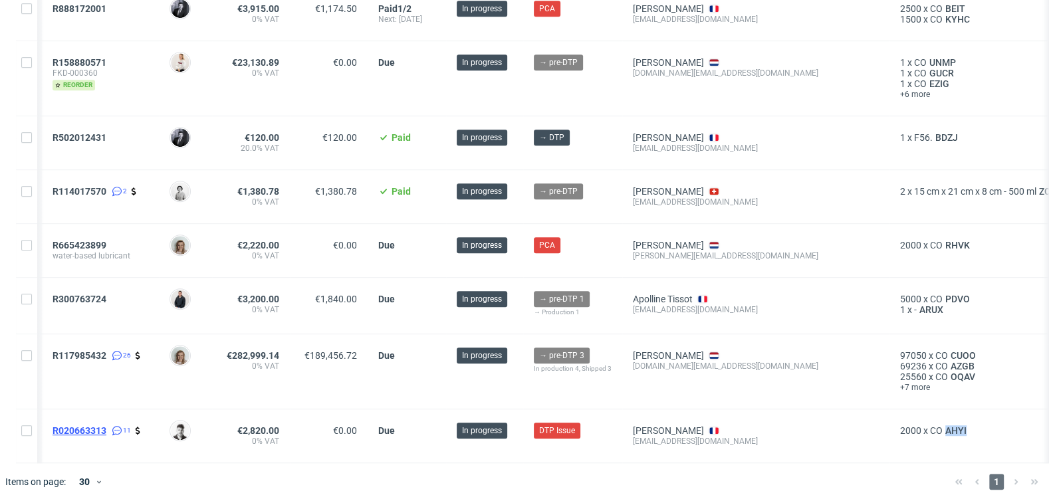
click at [106, 426] on span "R020663313" at bounding box center [80, 431] width 54 height 11
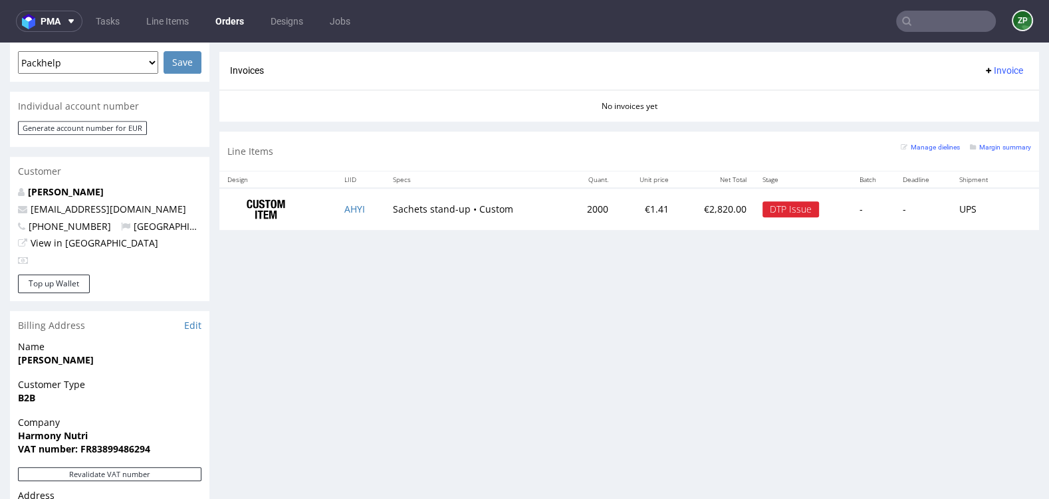
scroll to position [844, 0]
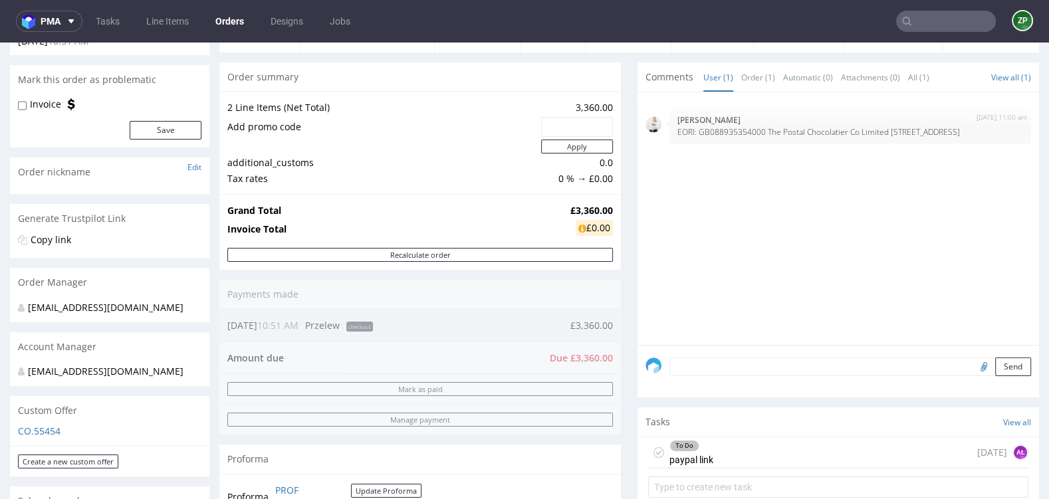
scroll to position [101, 0]
click at [245, 13] on link "Orders" at bounding box center [229, 21] width 45 height 21
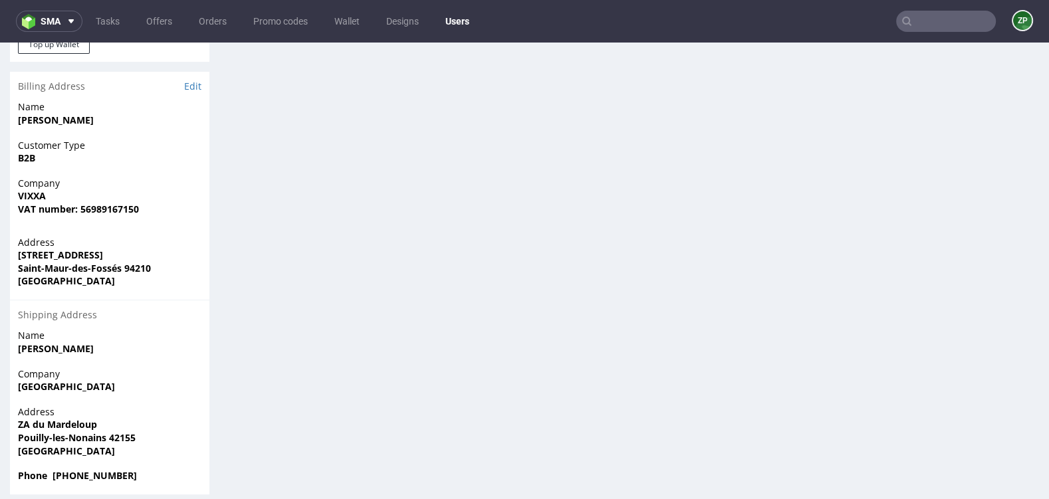
scroll to position [267, 0]
